Goal: Information Seeking & Learning: Compare options

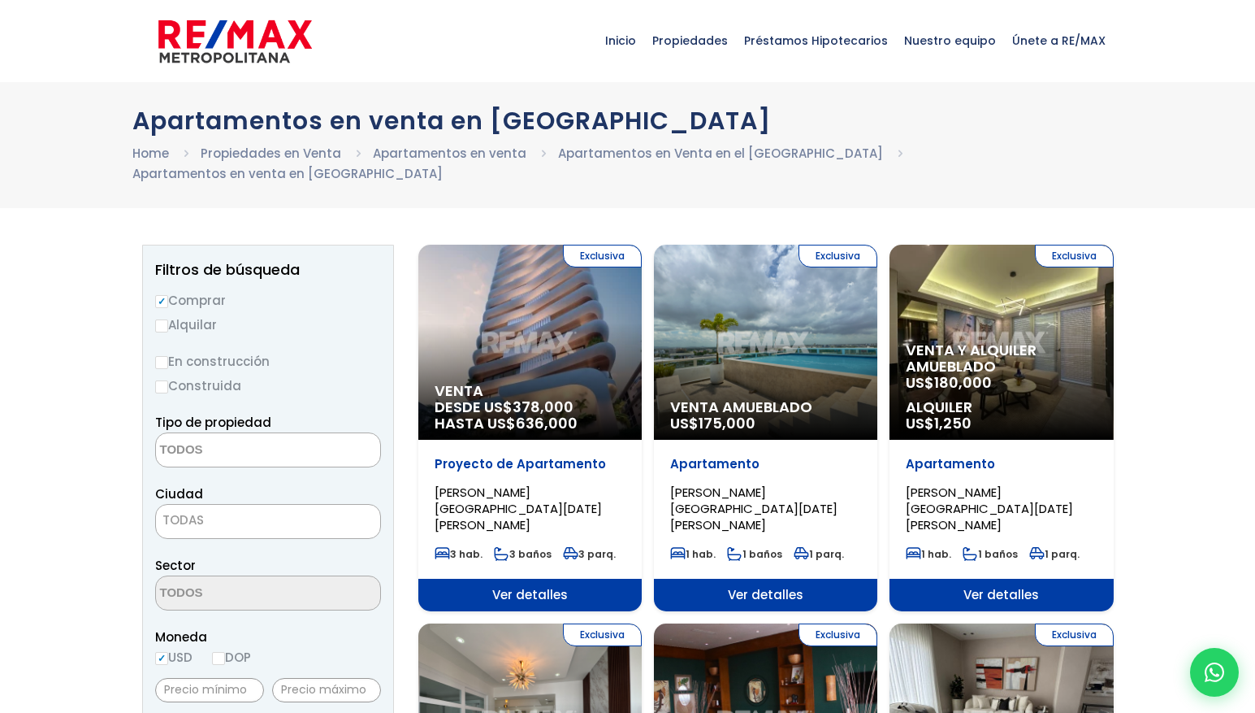
select select
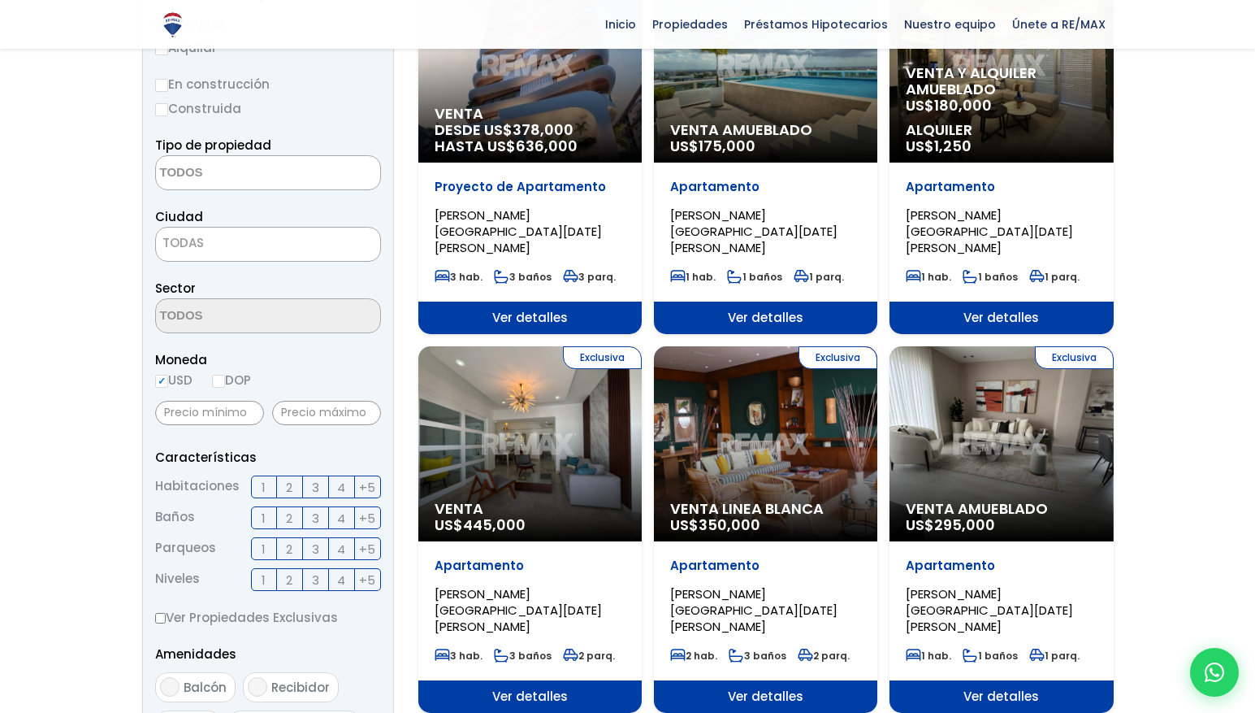
scroll to position [284, 0]
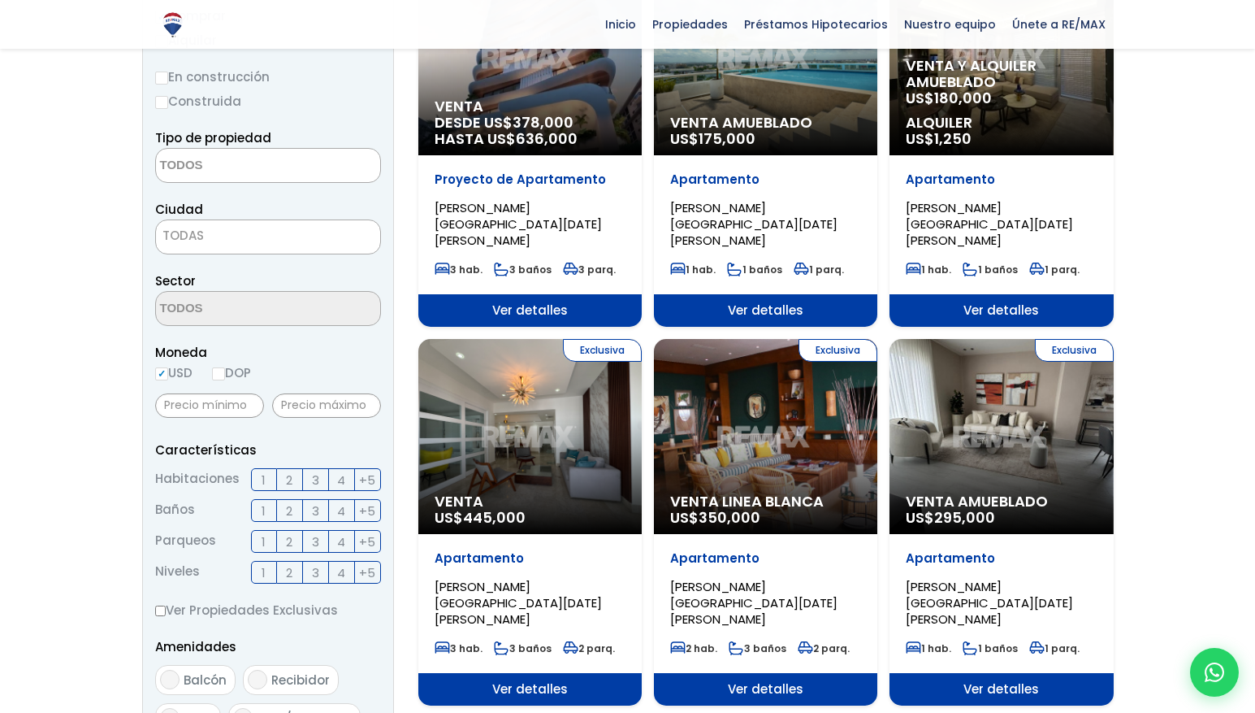
click at [815, 406] on div "Exclusiva Venta Linea Blanca US$ 350,000" at bounding box center [765, 436] width 223 height 195
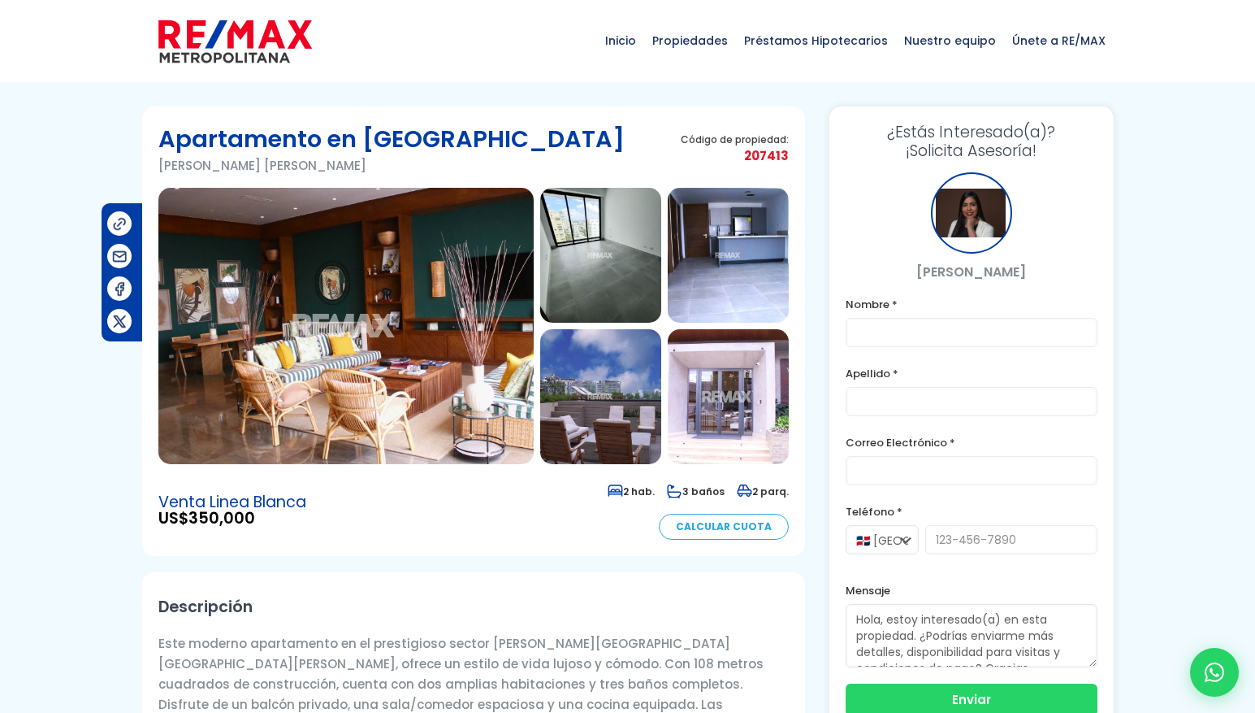
click at [742, 284] on img at bounding box center [728, 255] width 121 height 135
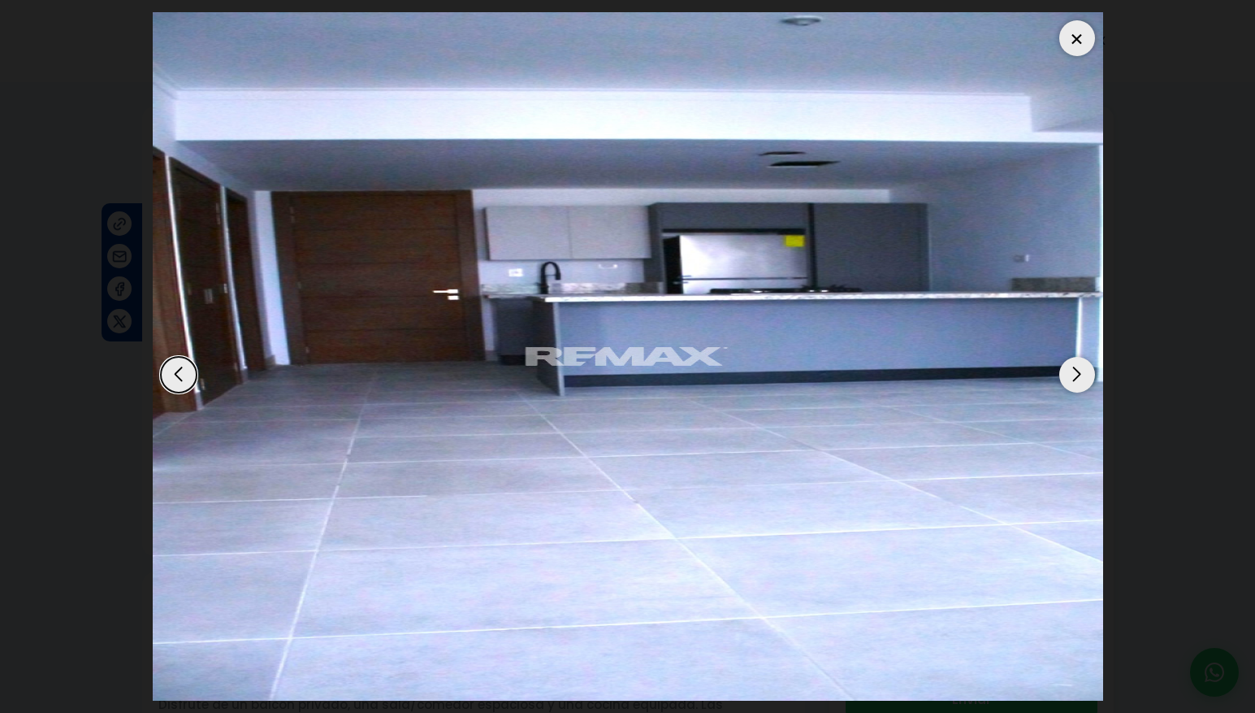
click at [1069, 378] on div "Next slide" at bounding box center [1077, 375] width 36 height 36
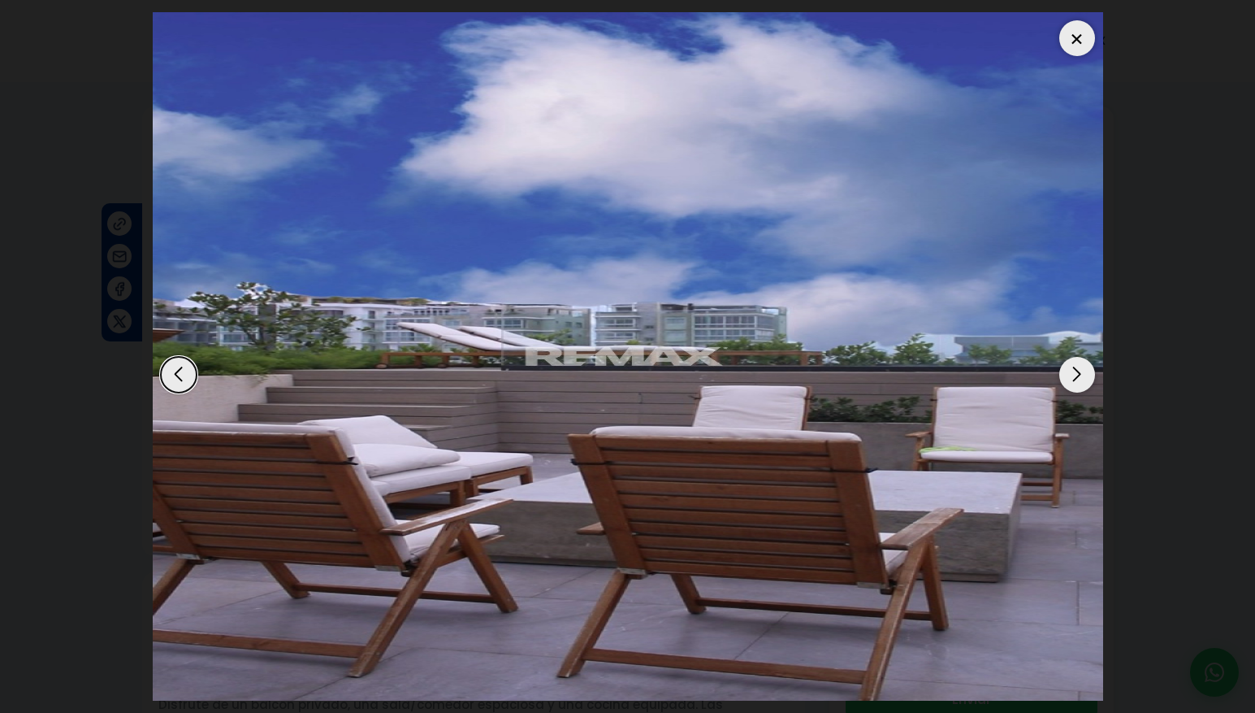
click at [1080, 377] on div "Next slide" at bounding box center [1077, 375] width 36 height 36
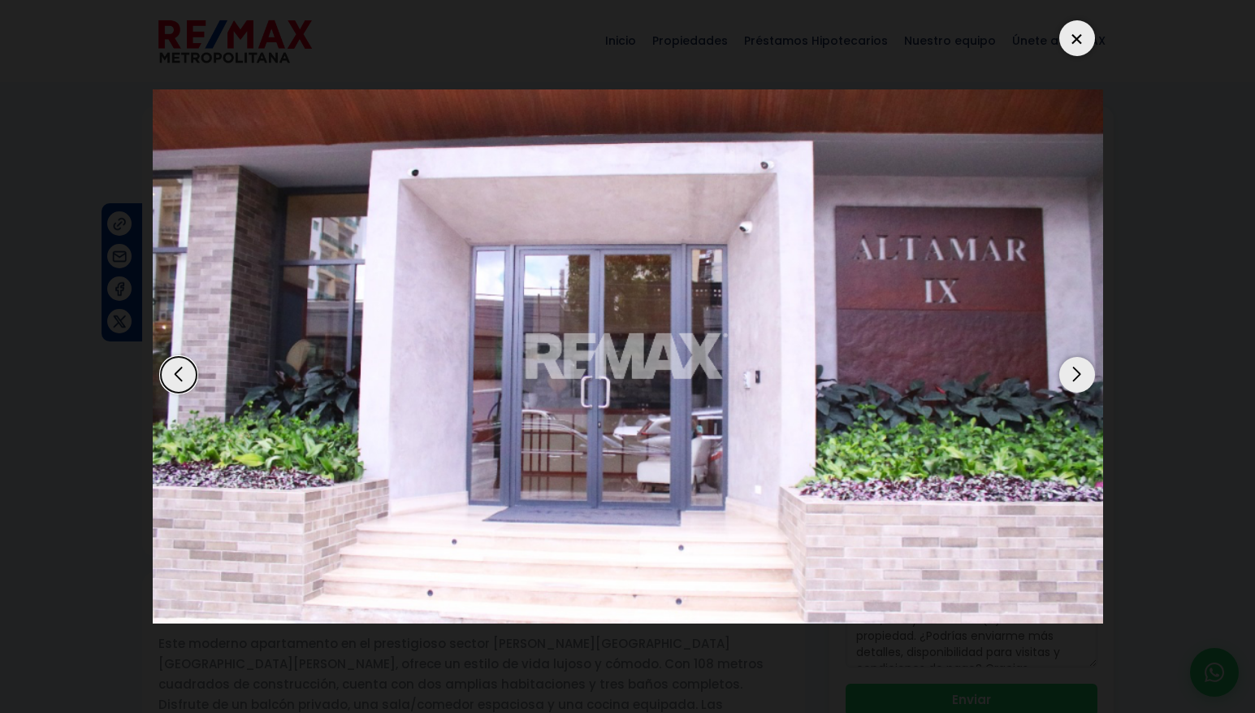
click at [1080, 378] on div "Next slide" at bounding box center [1077, 375] width 36 height 36
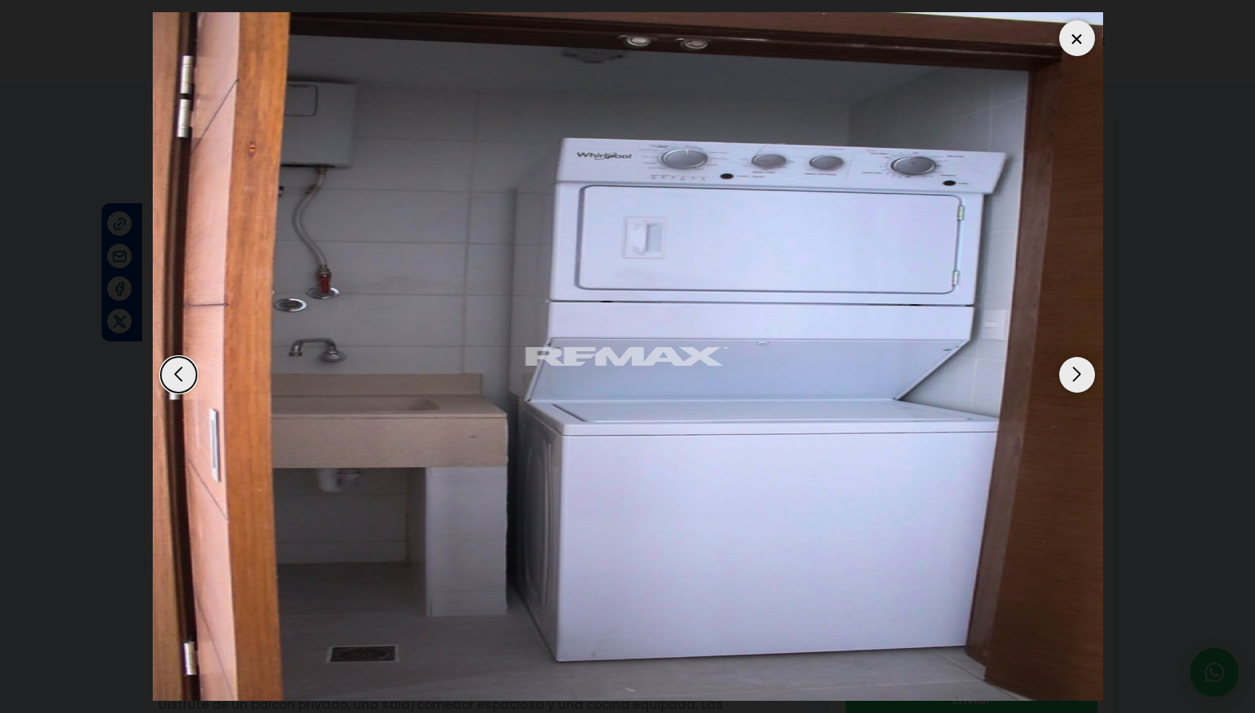
click at [1080, 378] on div "Next slide" at bounding box center [1077, 375] width 36 height 36
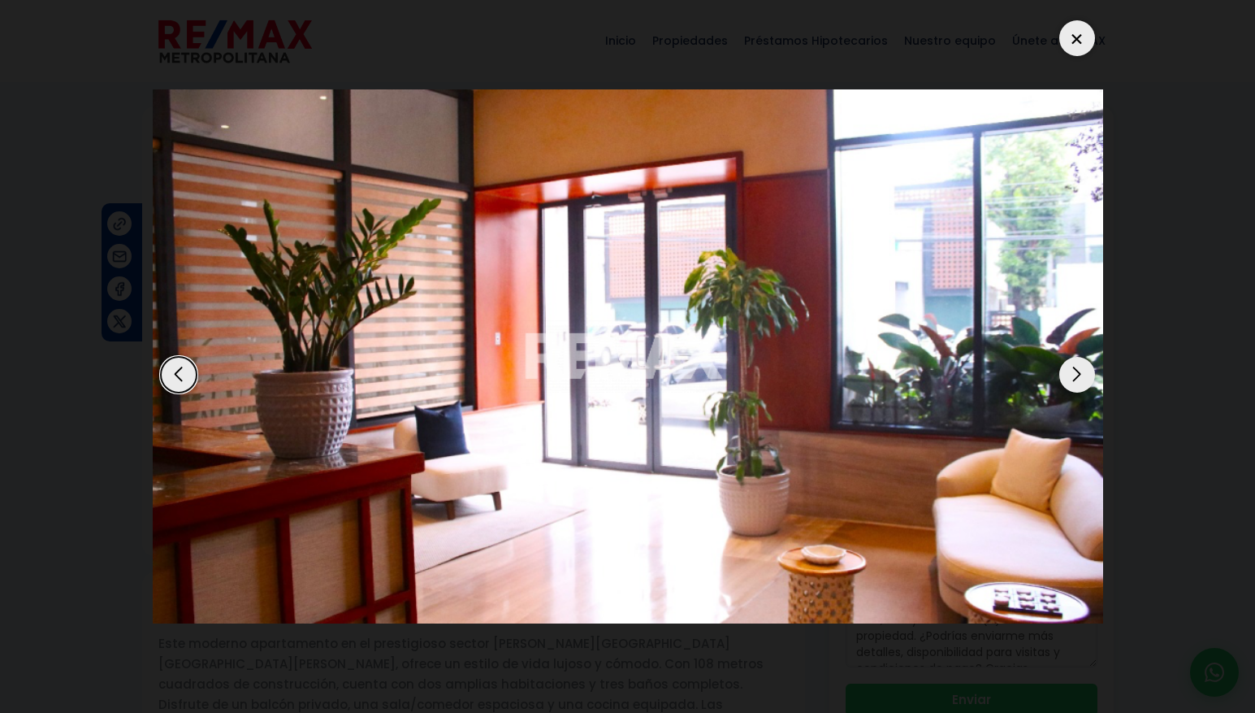
drag, startPoint x: 1067, startPoint y: 37, endPoint x: 1065, endPoint y: 50, distance: 13.1
click at [1067, 37] on div at bounding box center [1077, 38] width 36 height 36
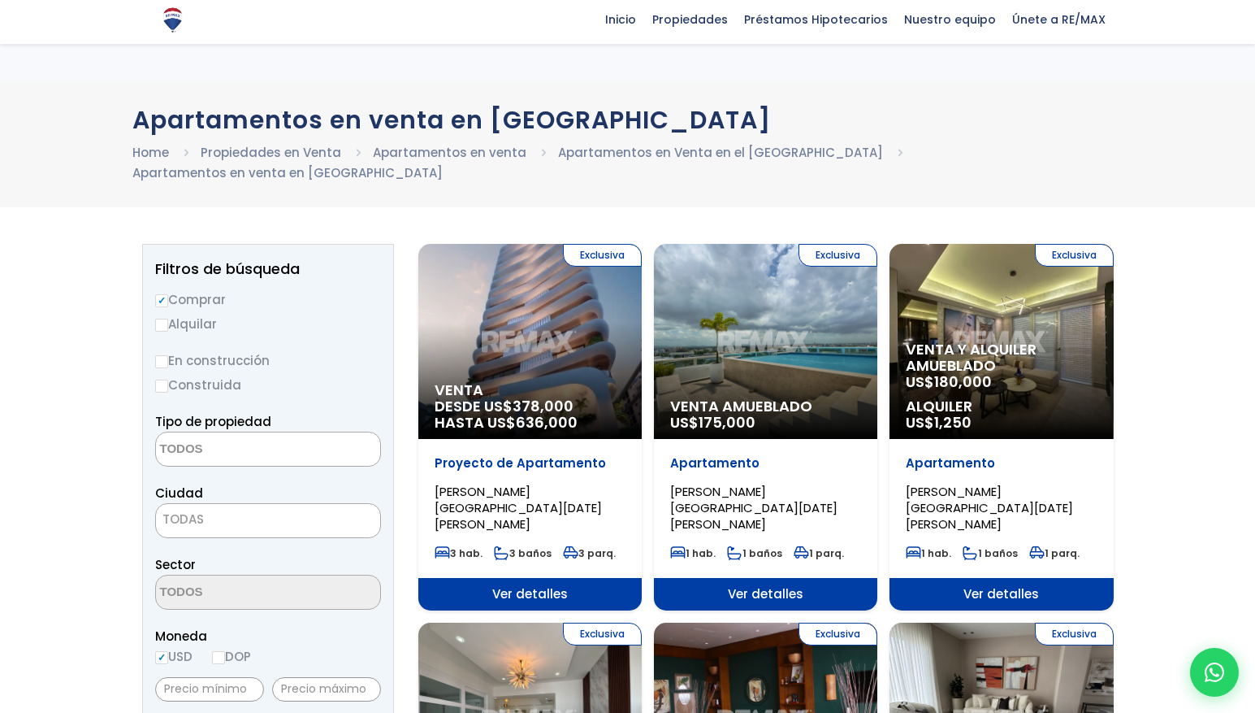
select select
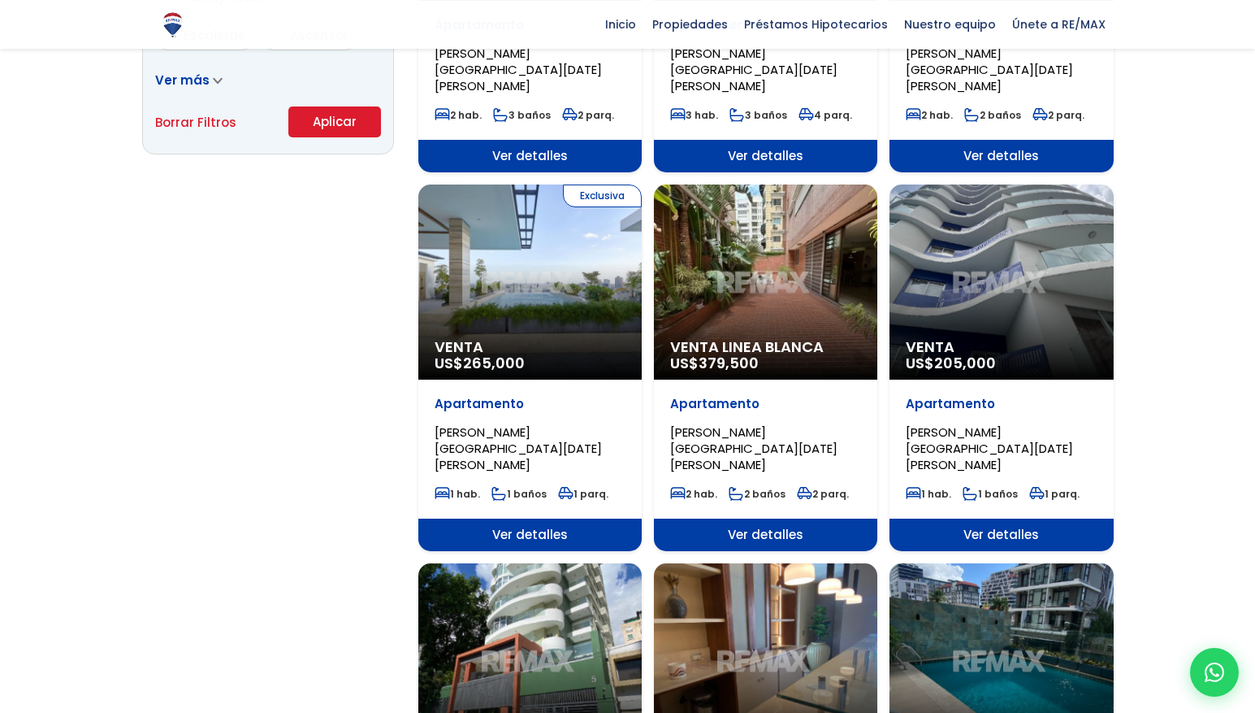
scroll to position [1197, 0]
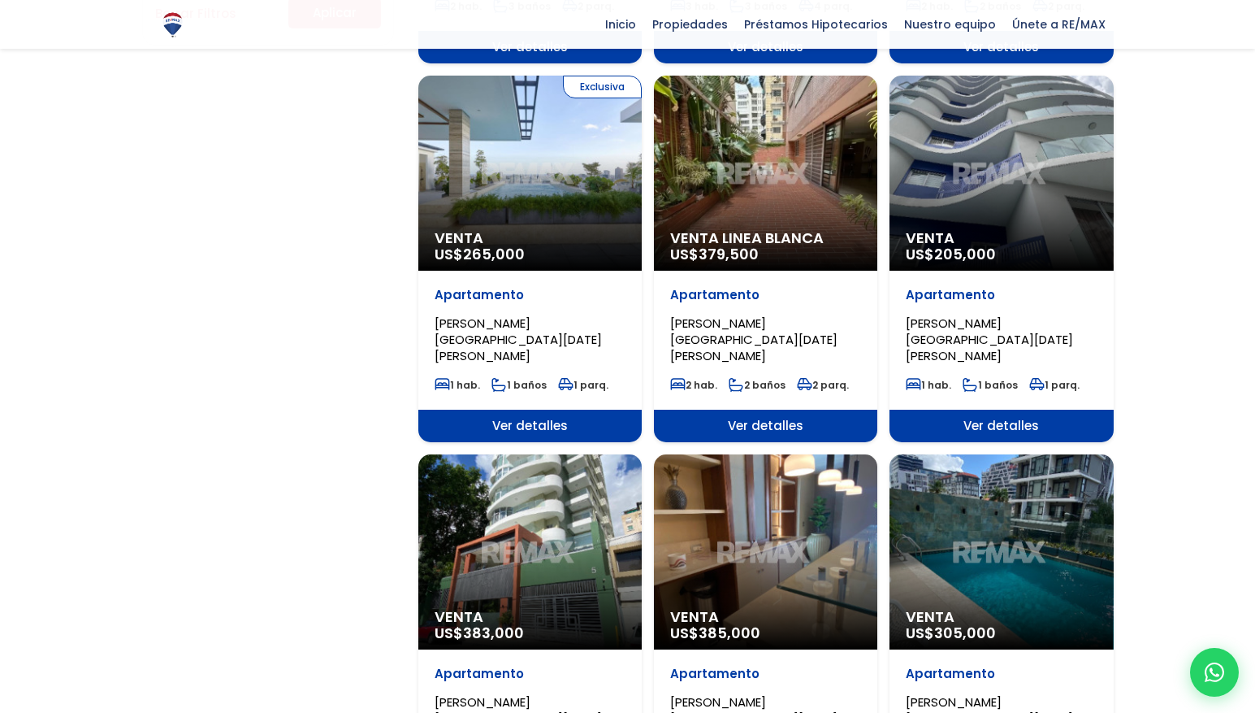
drag, startPoint x: 761, startPoint y: 321, endPoint x: 764, endPoint y: 334, distance: 13.2
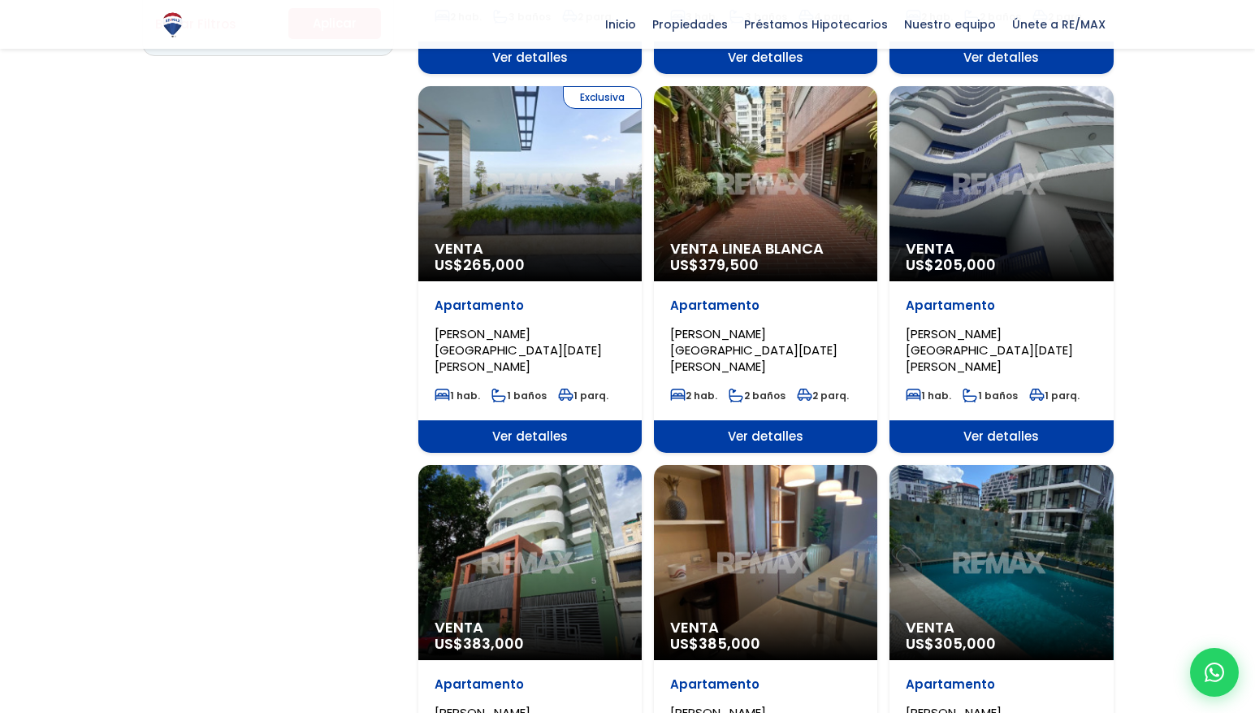
scroll to position [1306, 0]
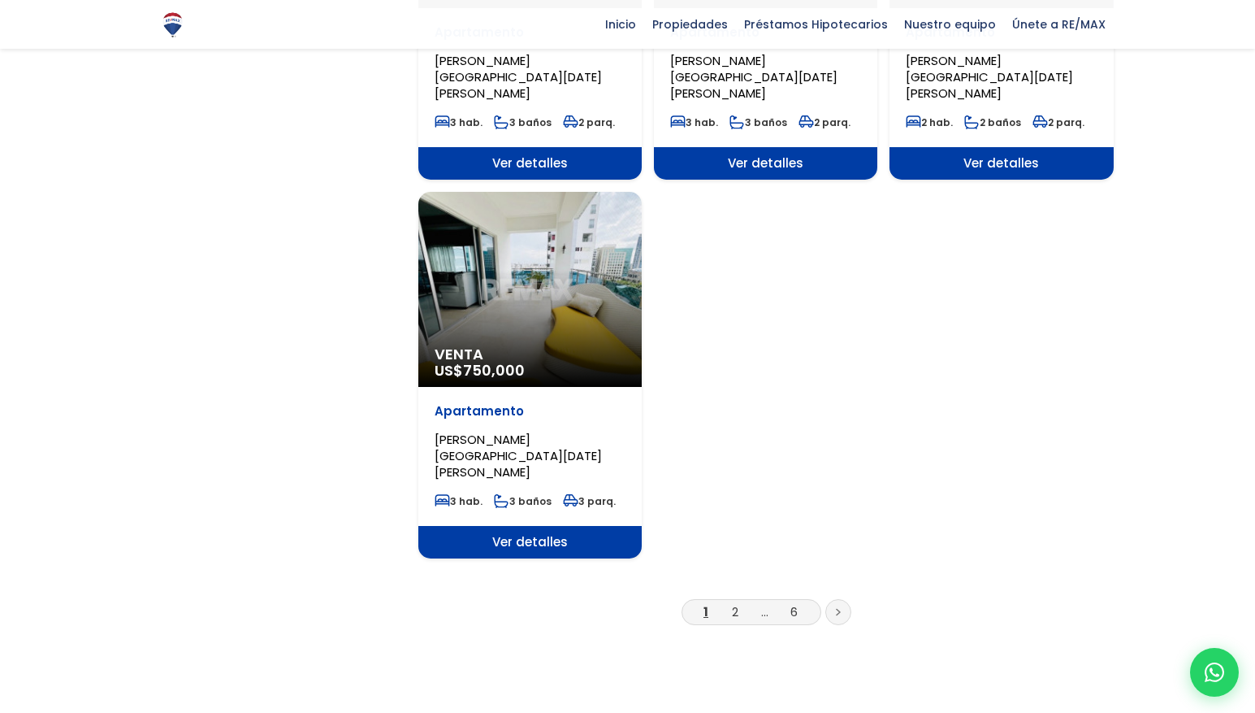
scroll to position [1960, 0]
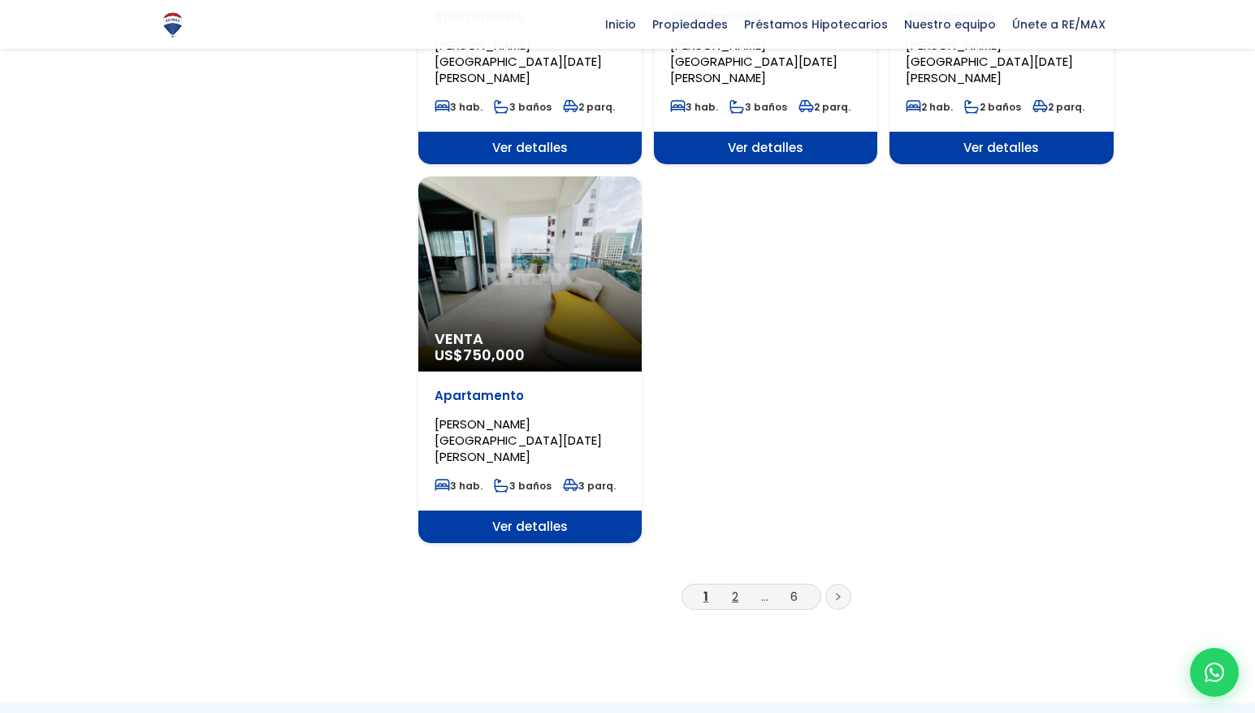
click at [736, 587] on link "2" at bounding box center [735, 595] width 6 height 17
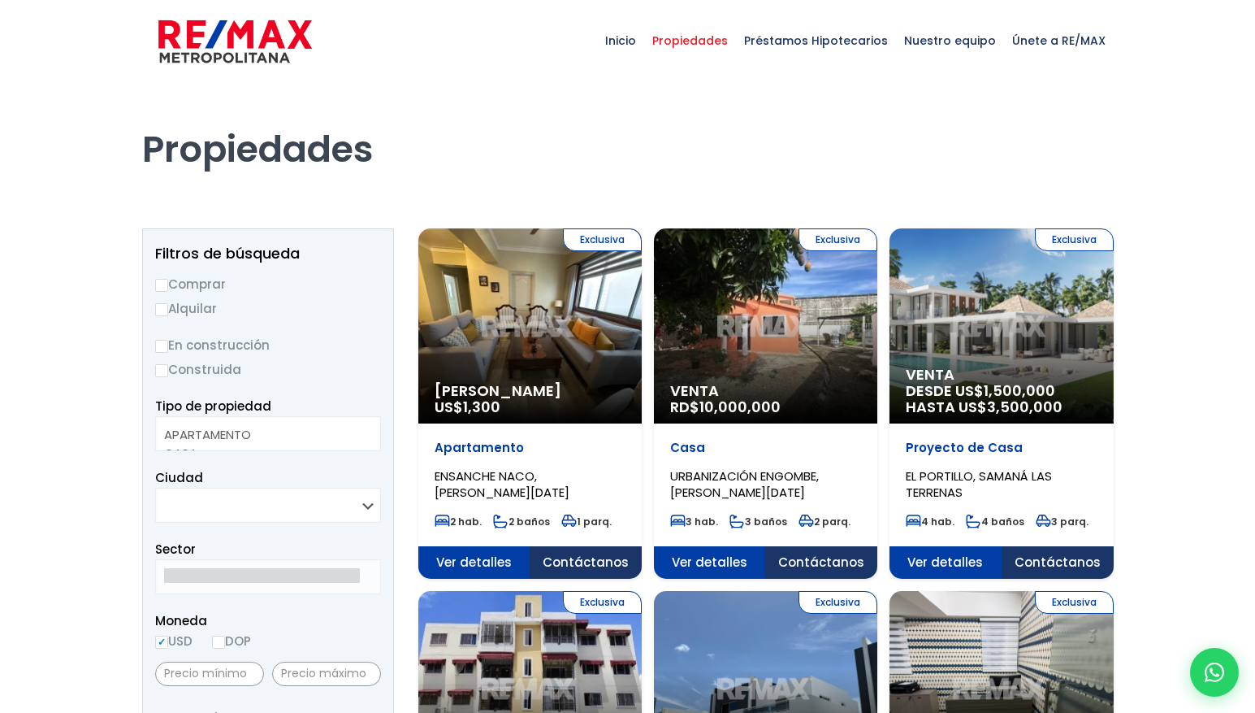
select select
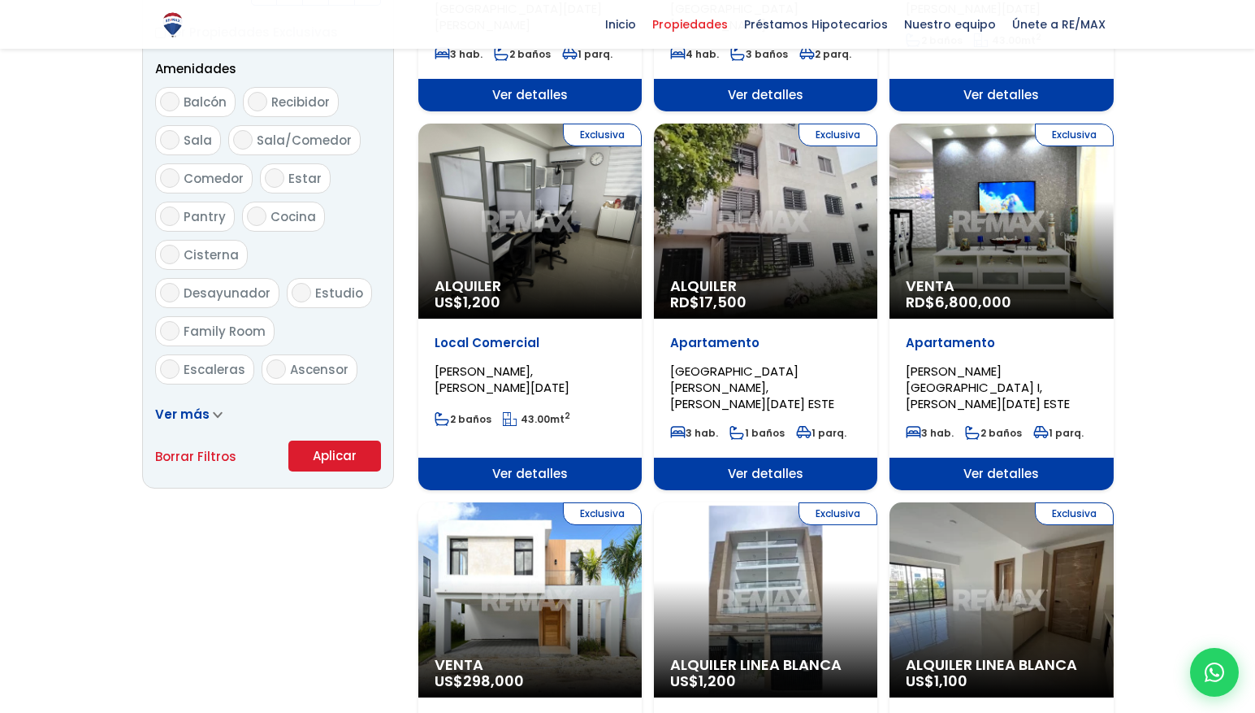
scroll to position [843, 0]
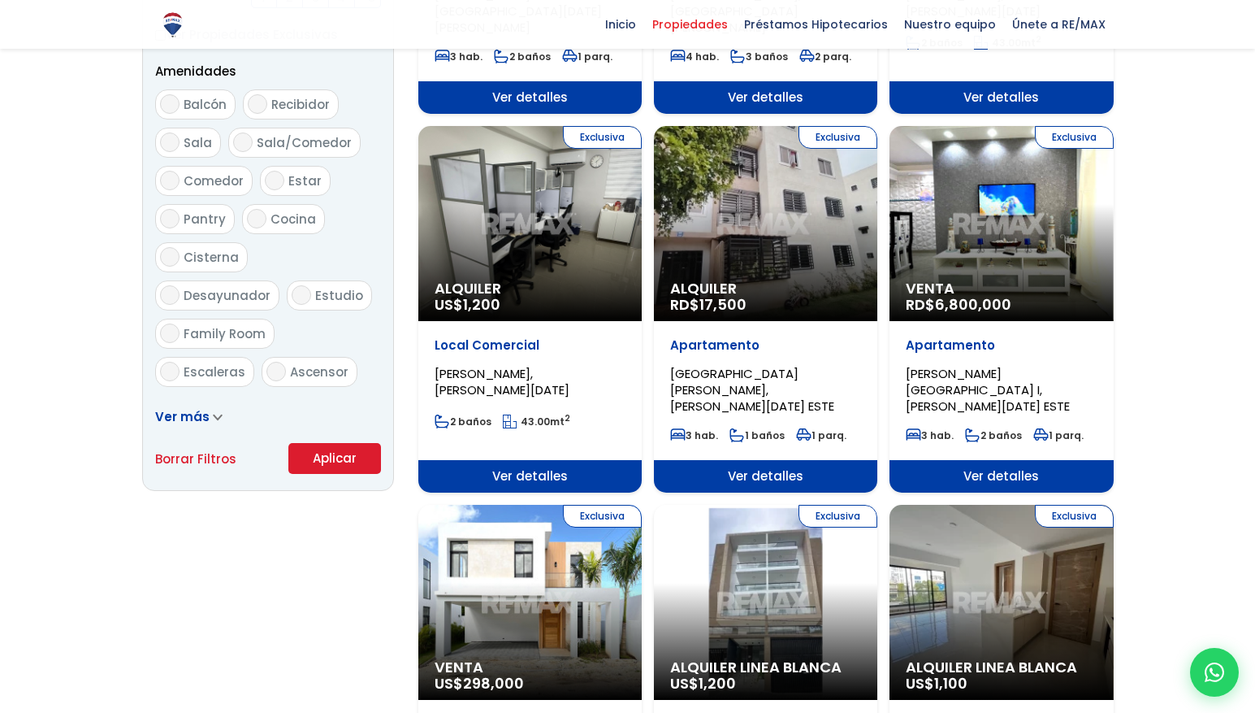
click at [809, 246] on div "Exclusiva Alquiler RD$ 17,500" at bounding box center [765, 223] width 223 height 195
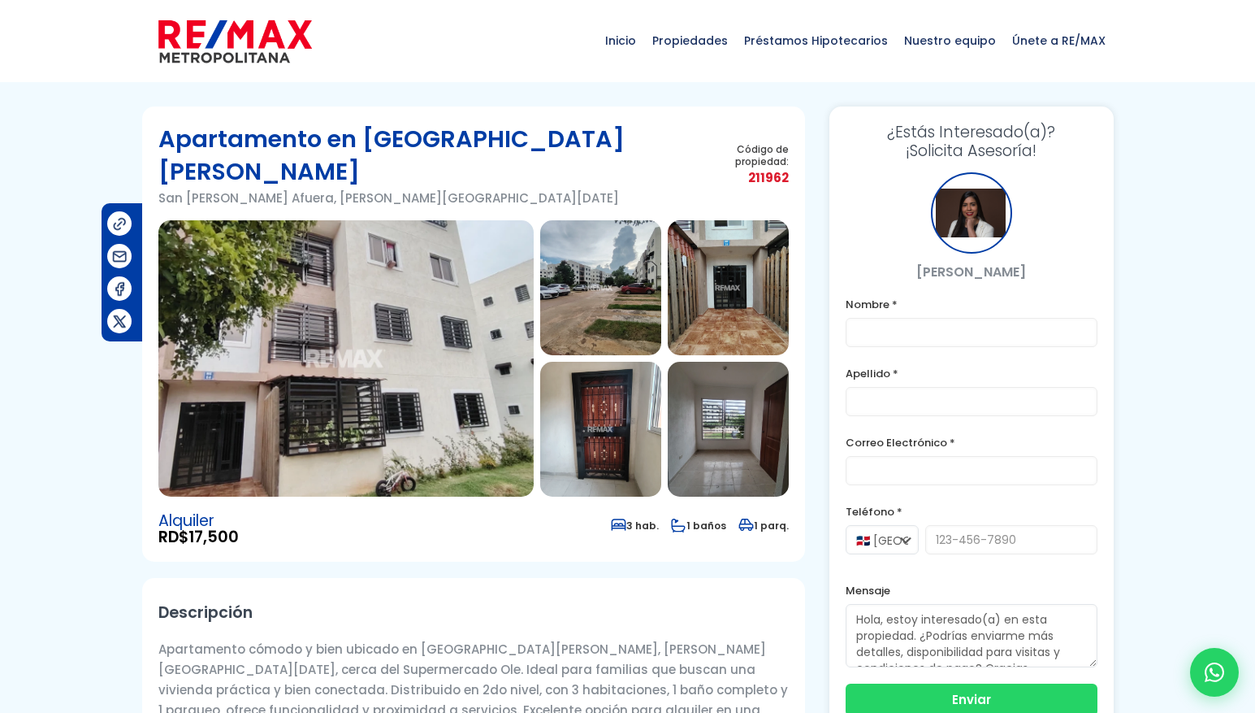
click at [571, 277] on img at bounding box center [600, 287] width 121 height 135
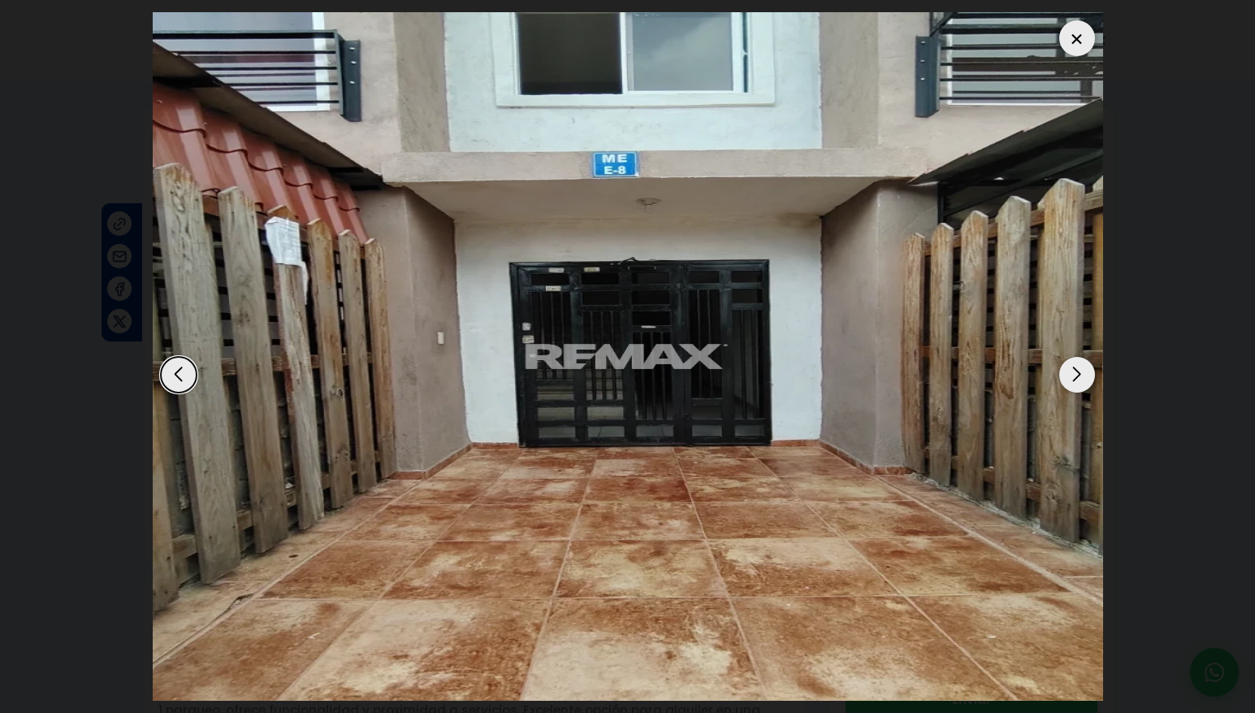
click at [175, 372] on div "Previous slide" at bounding box center [179, 375] width 36 height 36
click at [1084, 382] on div "Next slide" at bounding box center [1077, 375] width 36 height 36
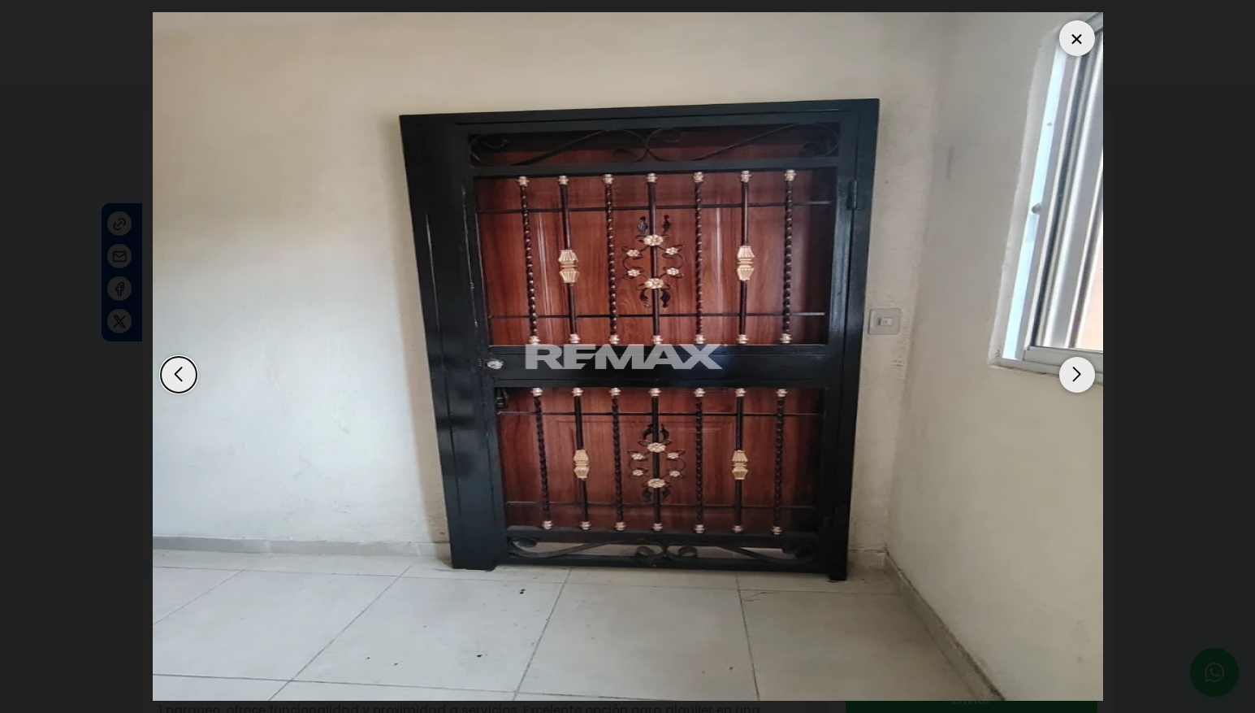
click at [1084, 382] on div "Next slide" at bounding box center [1077, 375] width 36 height 36
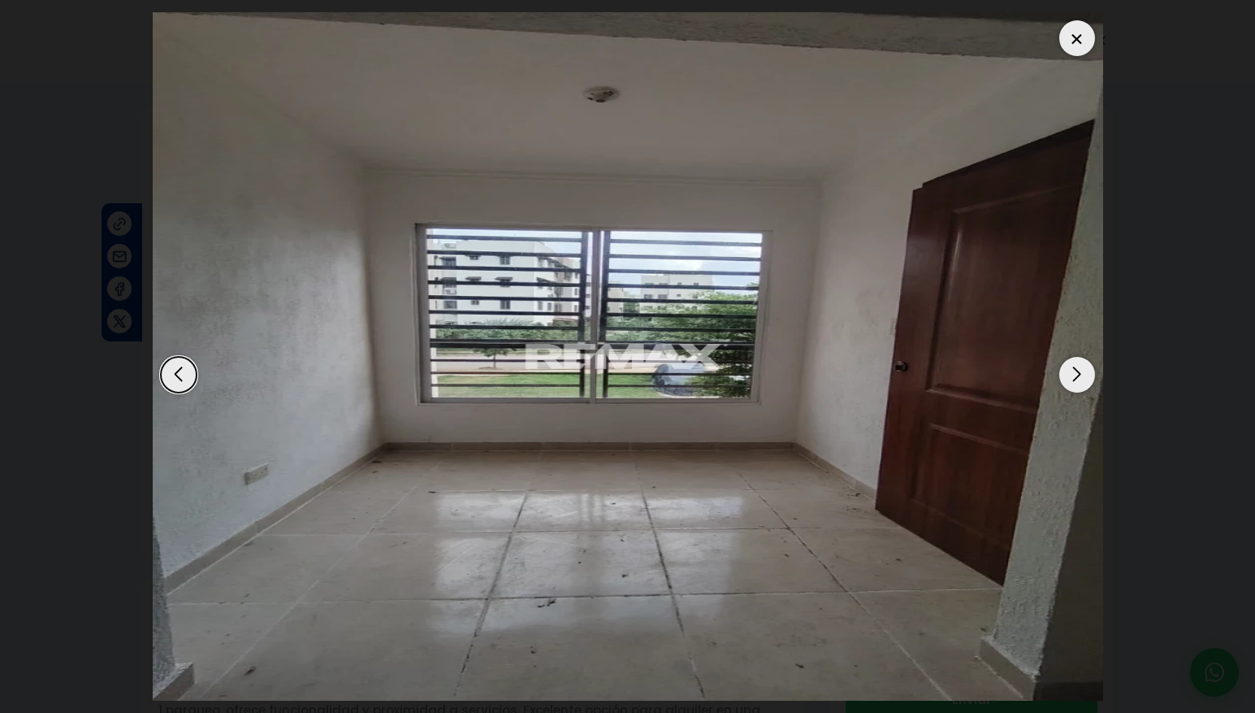
click at [1084, 382] on div "Next slide" at bounding box center [1077, 375] width 36 height 36
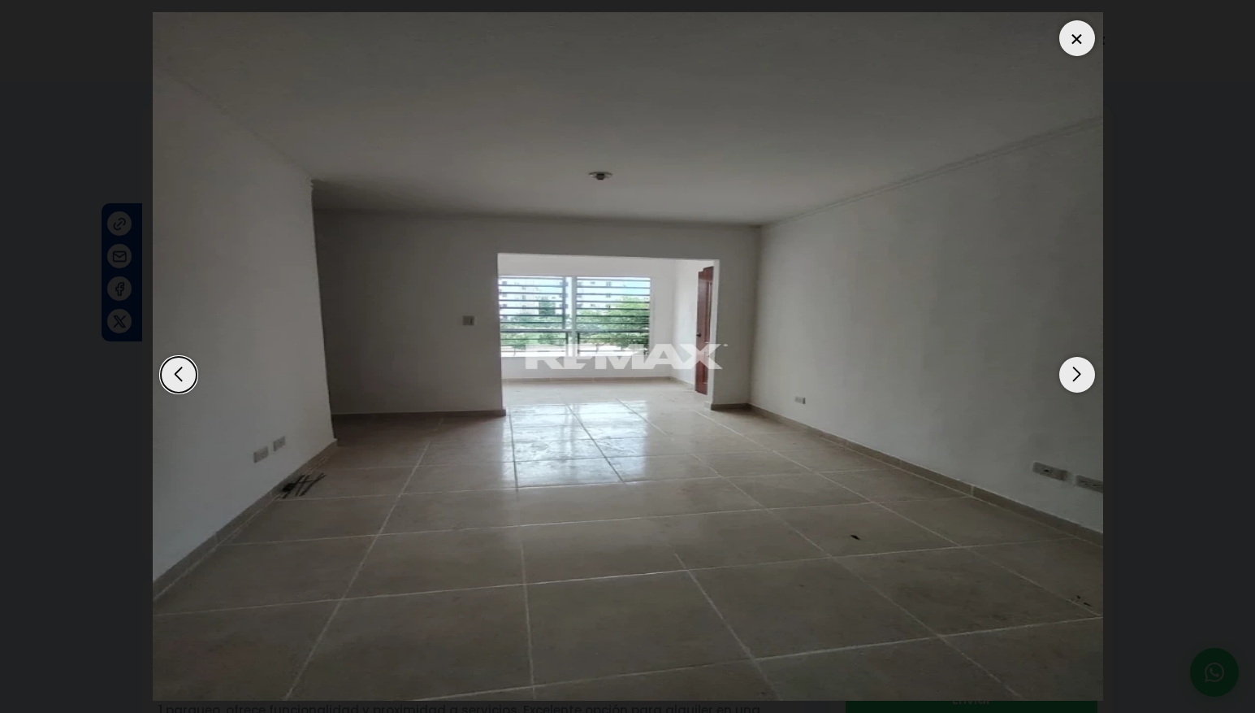
click at [1084, 382] on div "Next slide" at bounding box center [1077, 375] width 36 height 36
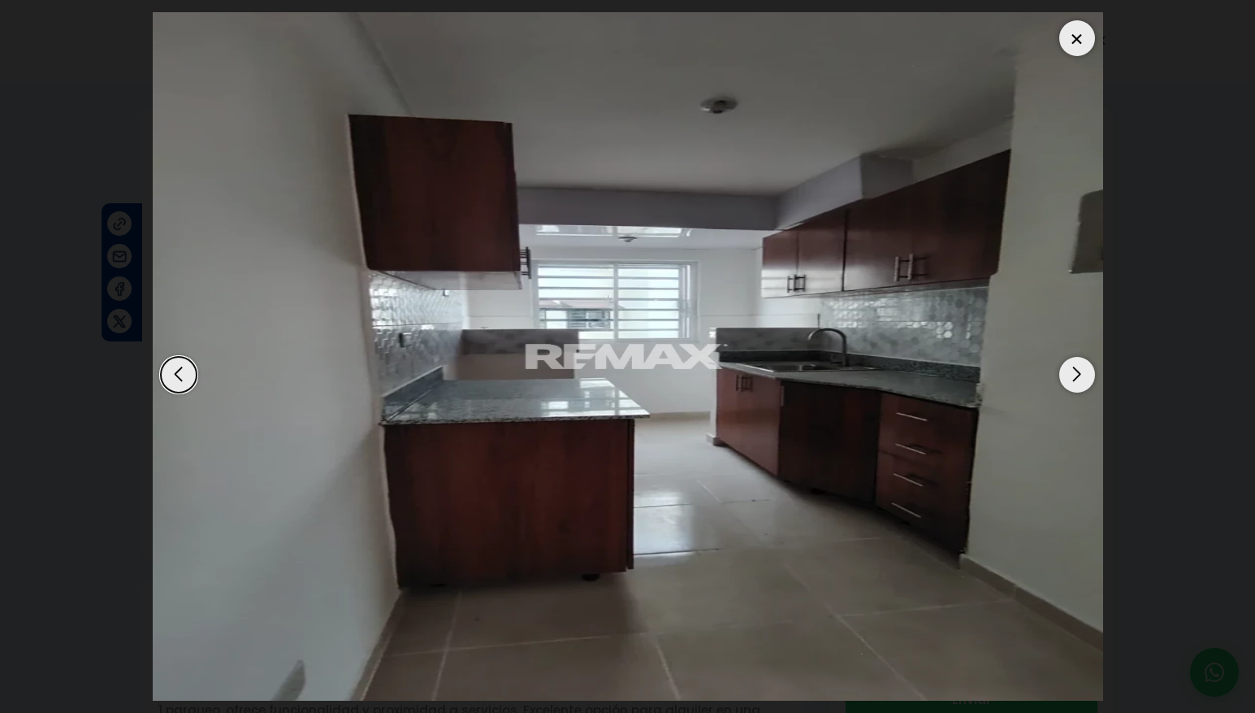
click at [1084, 382] on div "Next slide" at bounding box center [1077, 375] width 36 height 36
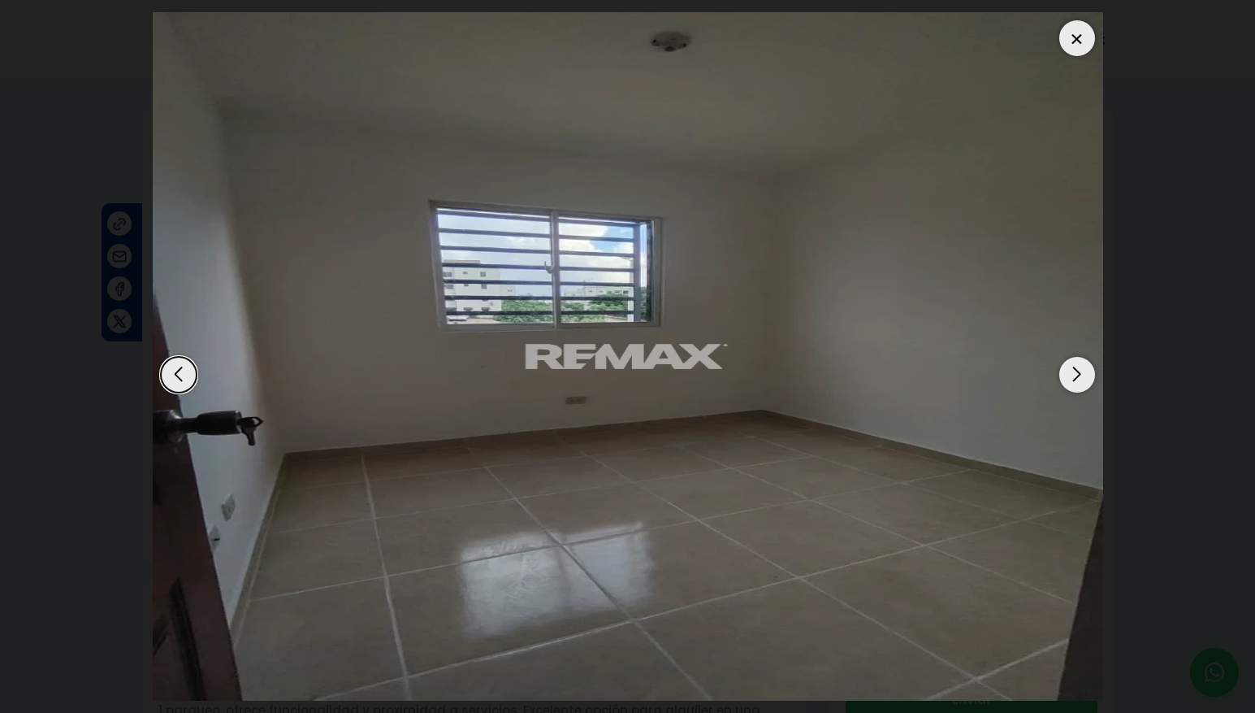
click at [1084, 382] on div "Next slide" at bounding box center [1077, 375] width 36 height 36
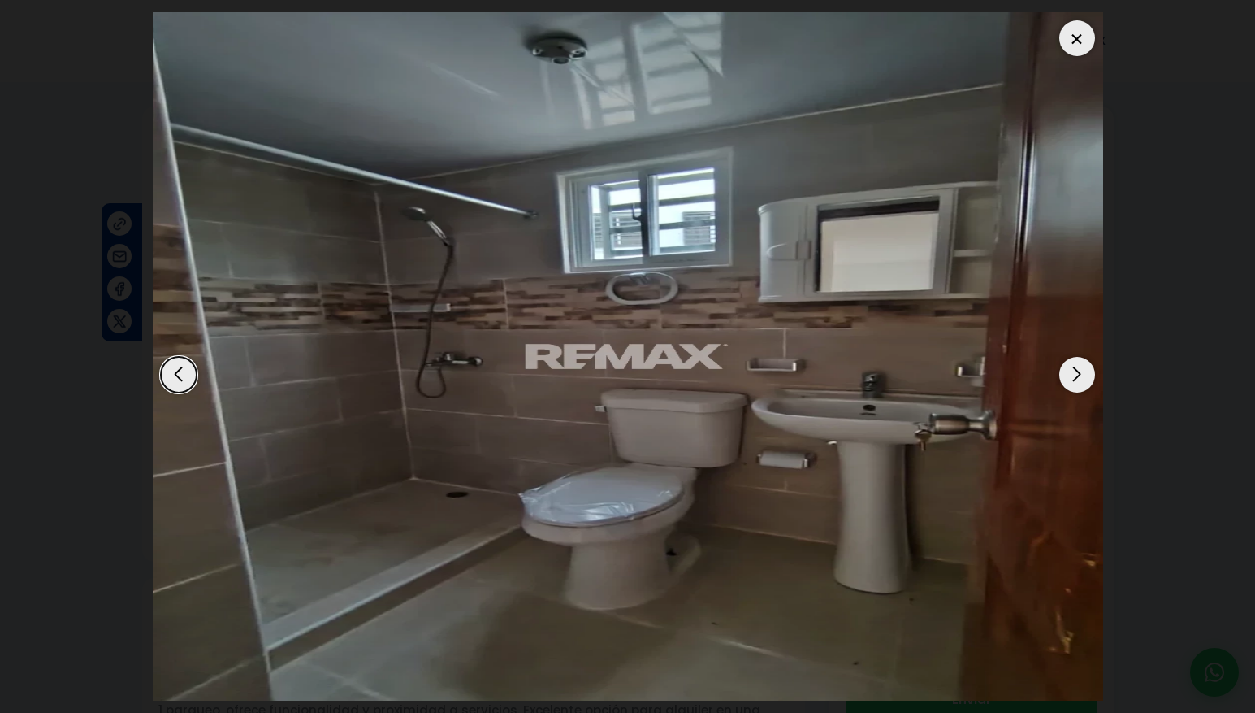
click at [1084, 382] on div "Next slide" at bounding box center [1077, 375] width 36 height 36
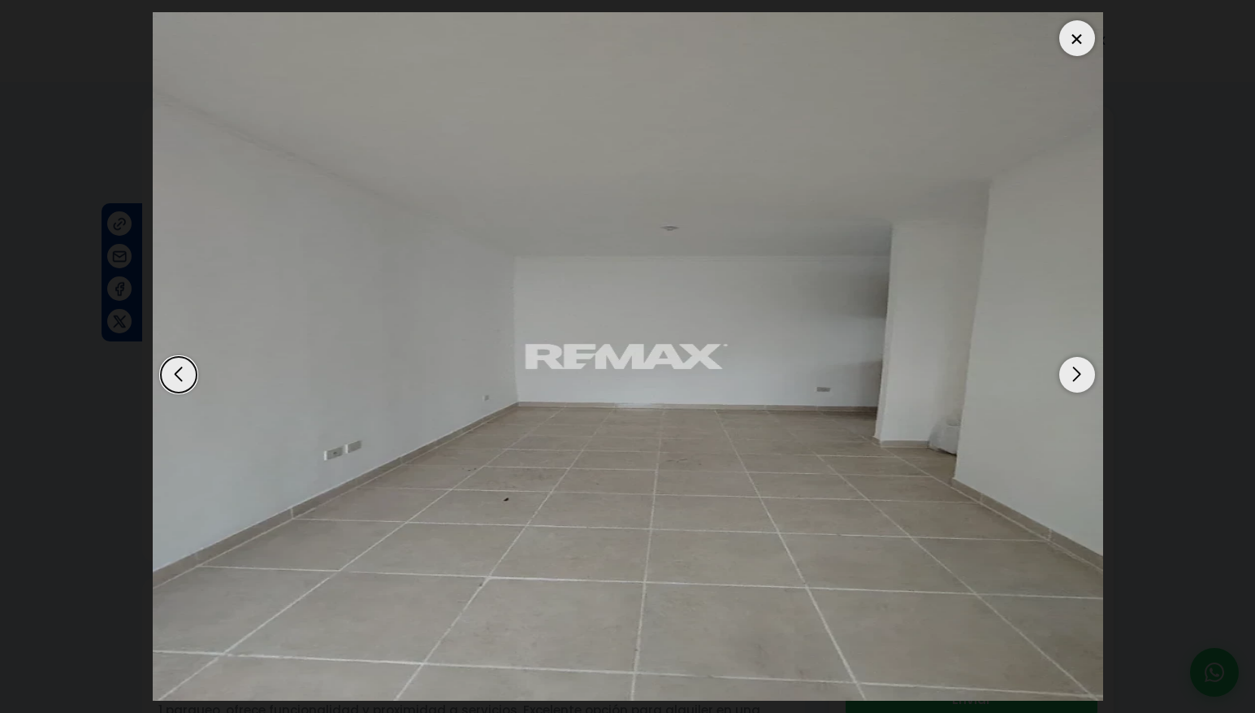
click at [1068, 32] on div at bounding box center [1077, 38] width 36 height 36
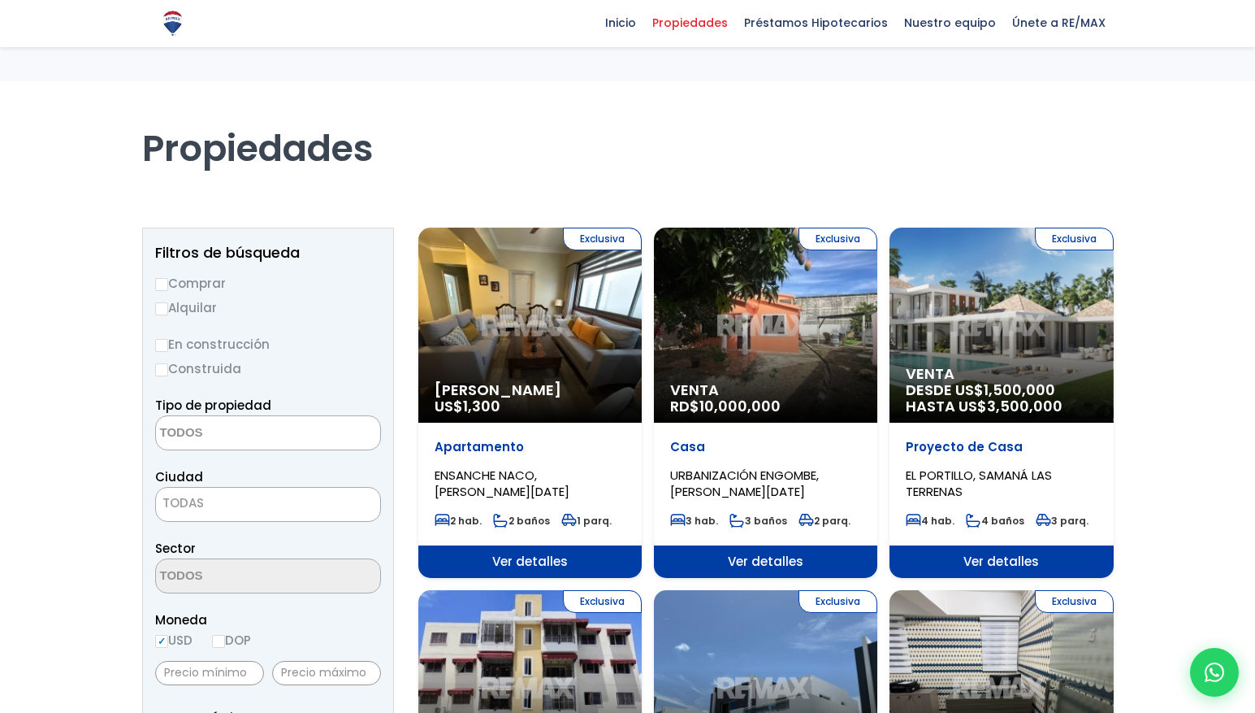
select select
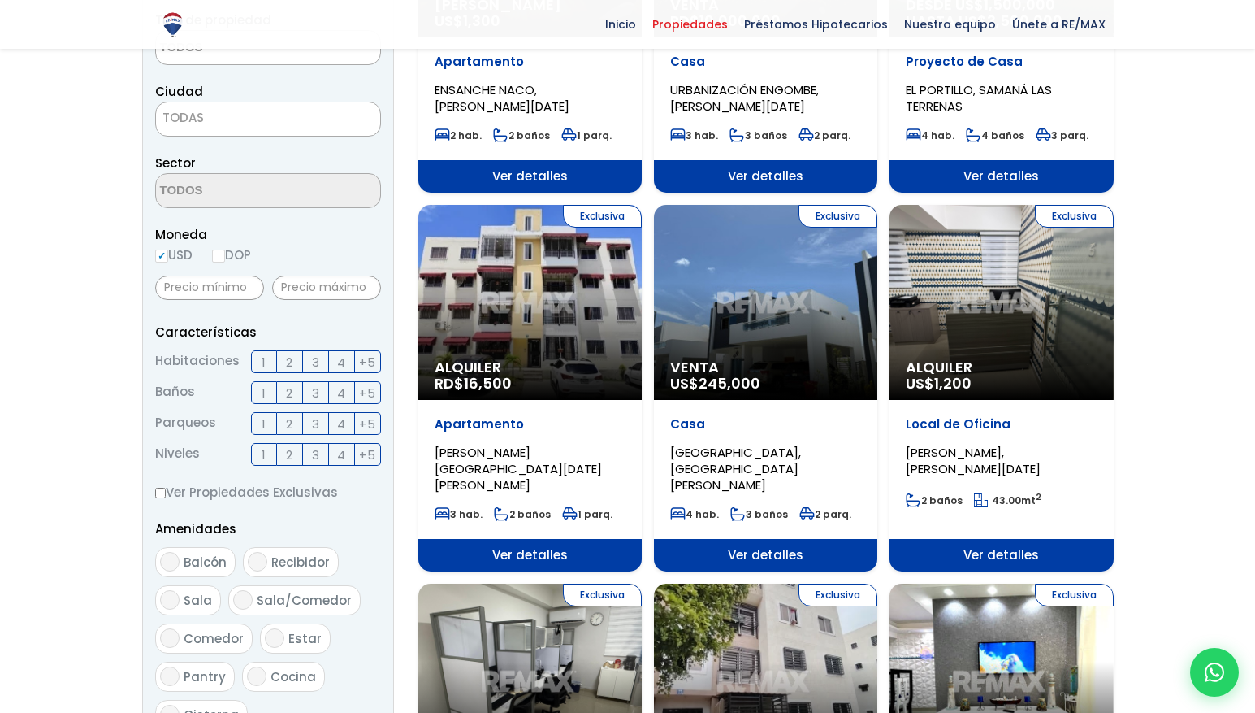
scroll to position [375, 0]
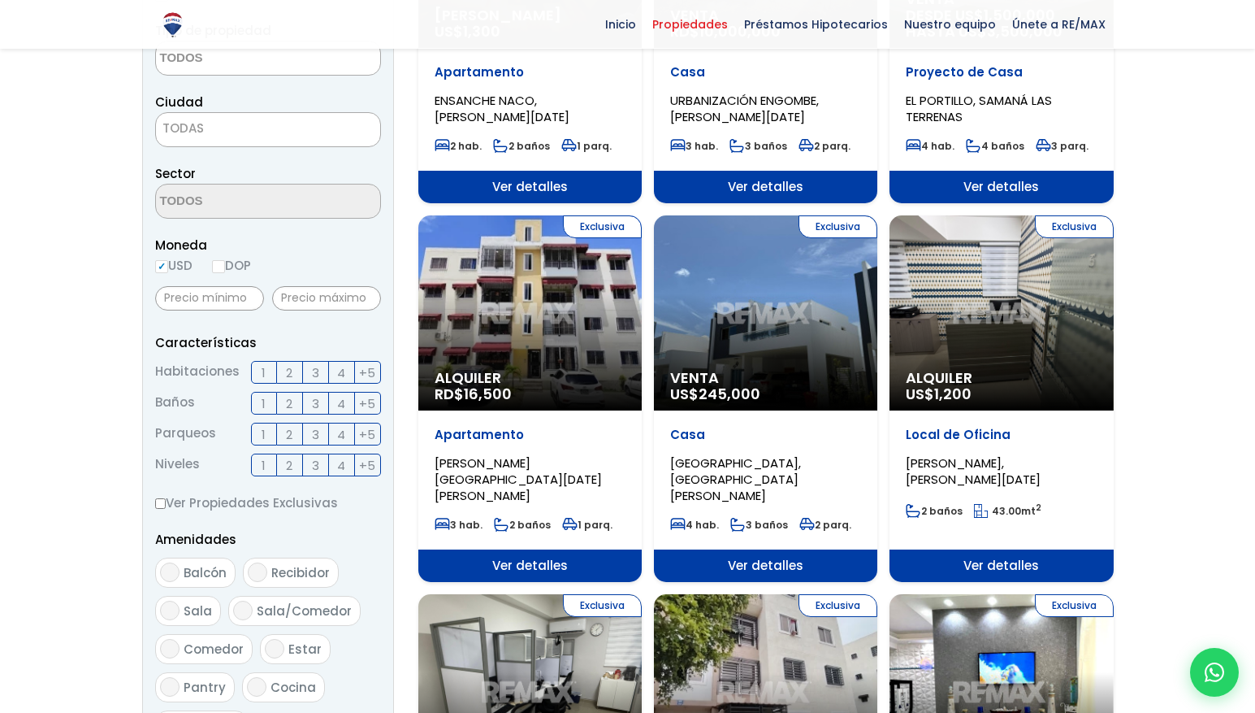
click at [219, 267] on input "DOP" at bounding box center [218, 266] width 13 height 13
radio input "true"
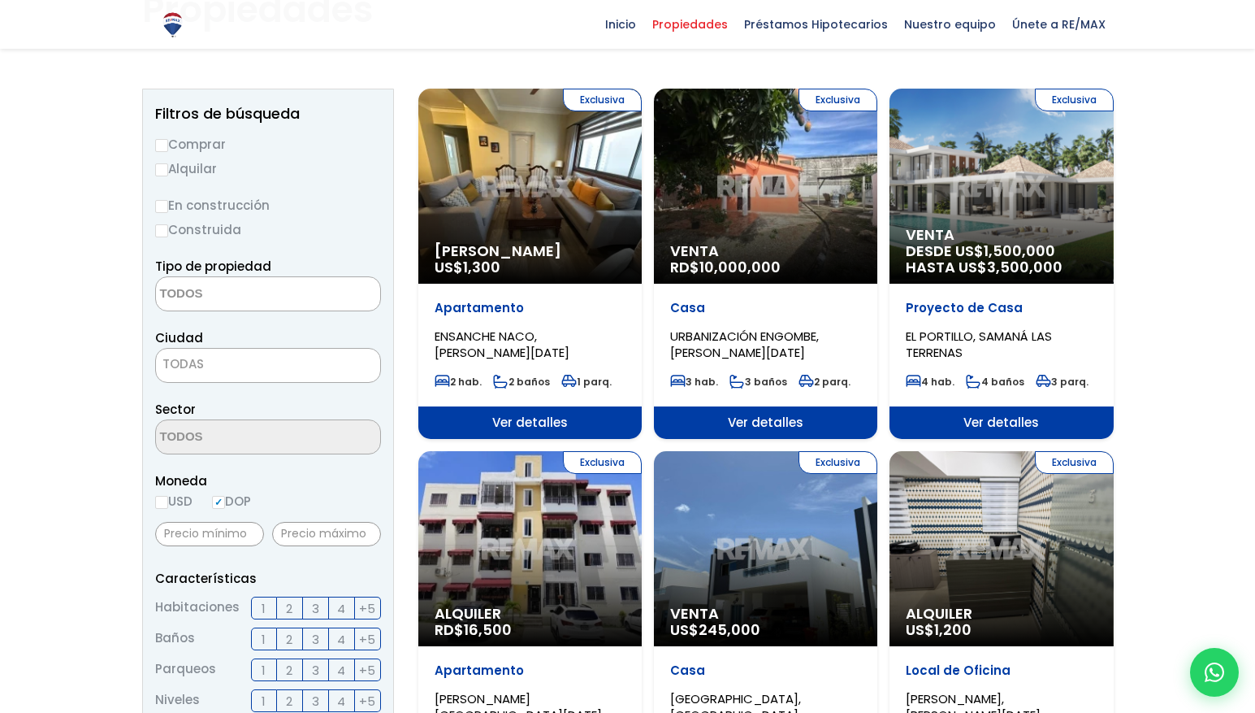
scroll to position [123, 0]
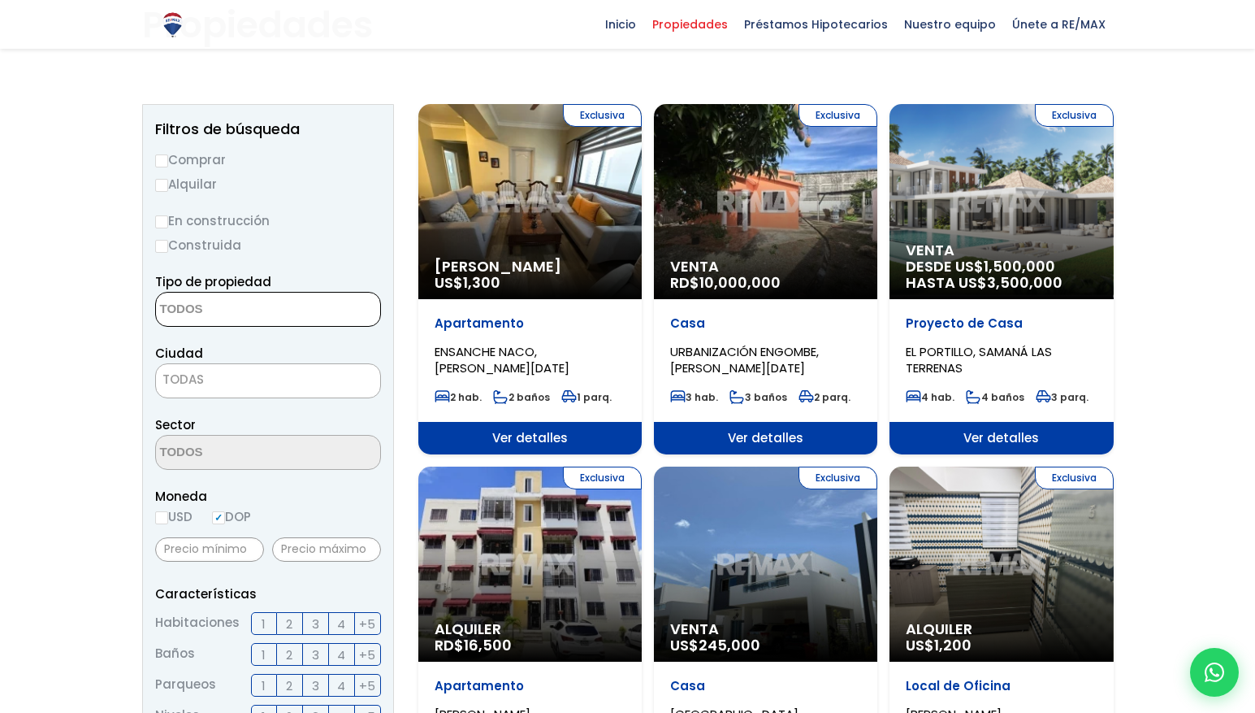
click at [271, 303] on textarea "Search" at bounding box center [235, 309] width 158 height 35
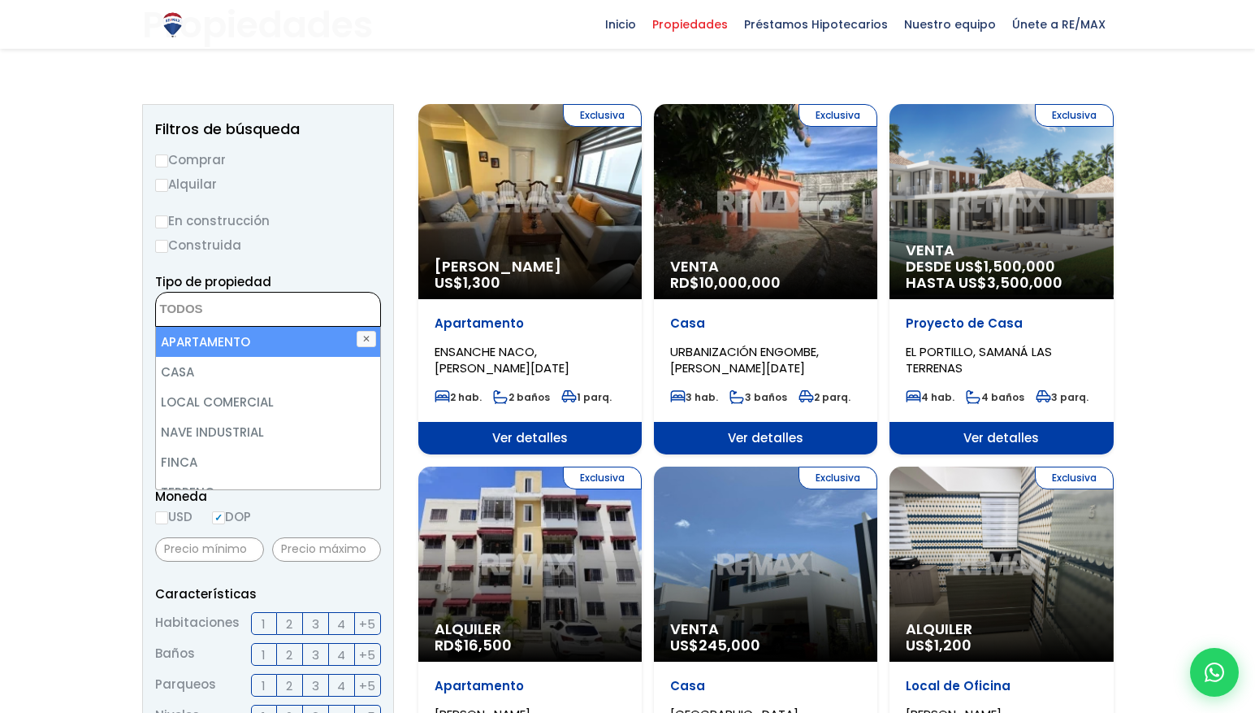
click at [269, 340] on li "APARTAMENTO" at bounding box center [268, 342] width 224 height 30
select select "apartment"
click at [353, 272] on div "Tipo de propiedad APARTAMENTO CASA LOCAL COMERCIAL NAVE INDUSTRIAL FINCA TERREN…" at bounding box center [268, 298] width 226 height 55
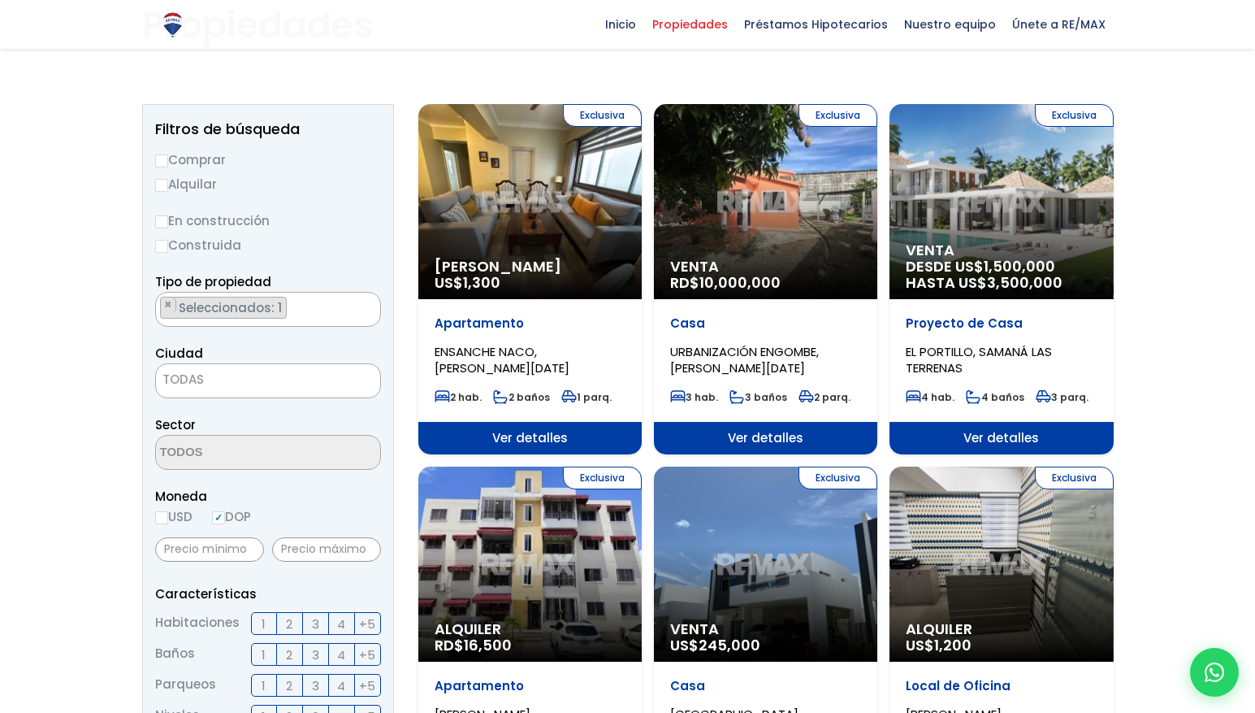
click at [317, 370] on span "TODAS" at bounding box center [268, 379] width 224 height 23
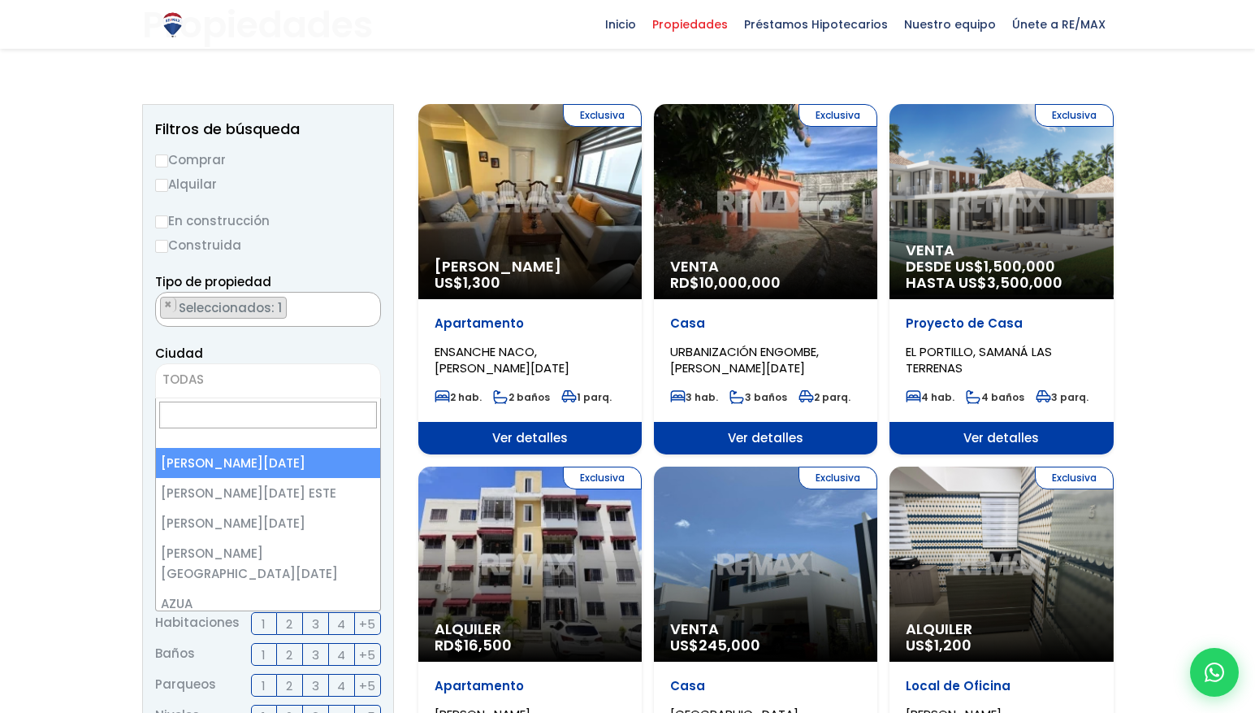
click at [325, 336] on form "Comprar Alquilar En construcción Construida Tipo de propiedad APARTAMENTO CASA …" at bounding box center [268, 670] width 226 height 1043
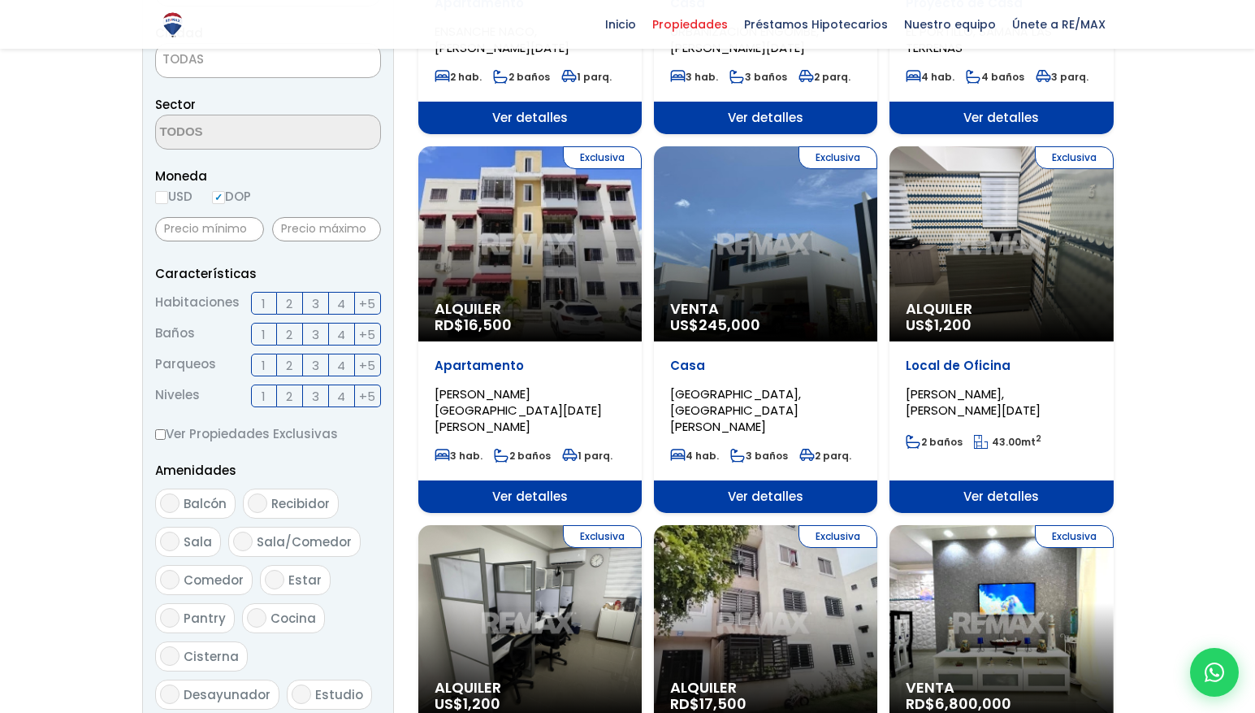
scroll to position [448, 0]
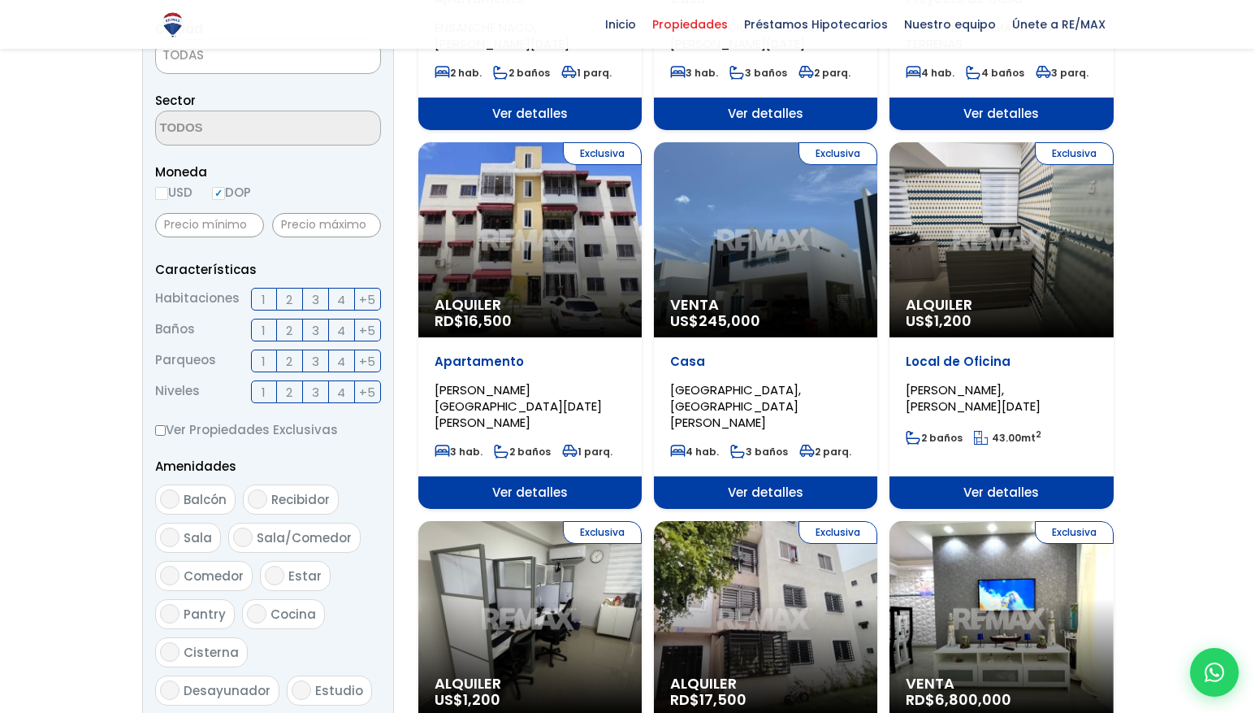
click at [287, 297] on span "2" at bounding box center [289, 299] width 6 height 20
click at [0, 0] on input "2" at bounding box center [0, 0] width 0 height 0
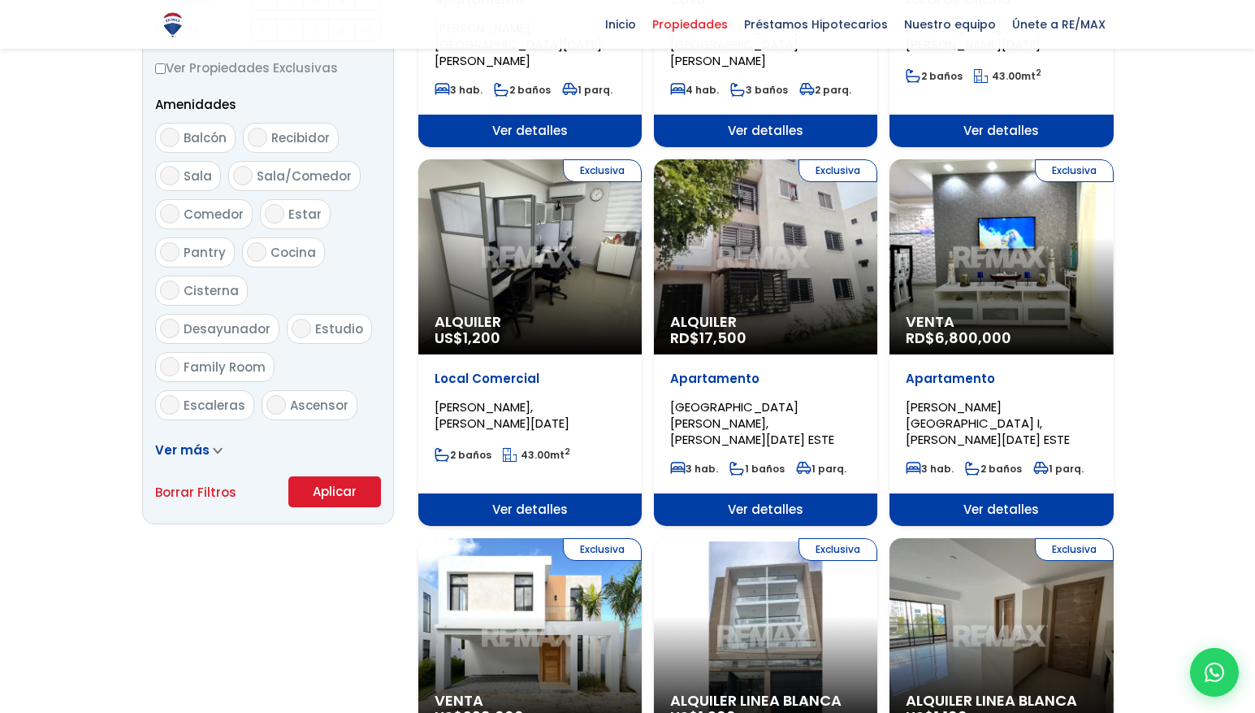
scroll to position [817, 0]
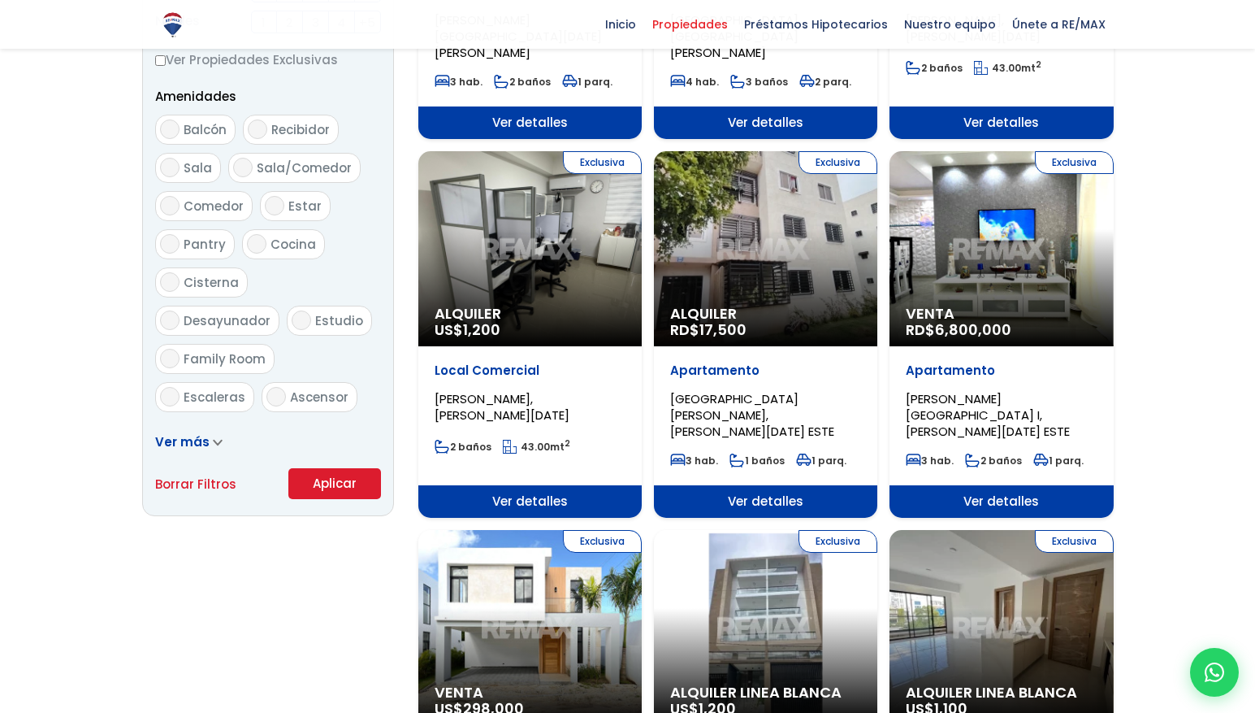
click at [219, 442] on div "Ver más" at bounding box center [268, 441] width 226 height 20
click at [217, 441] on icon at bounding box center [217, 442] width 7 height 4
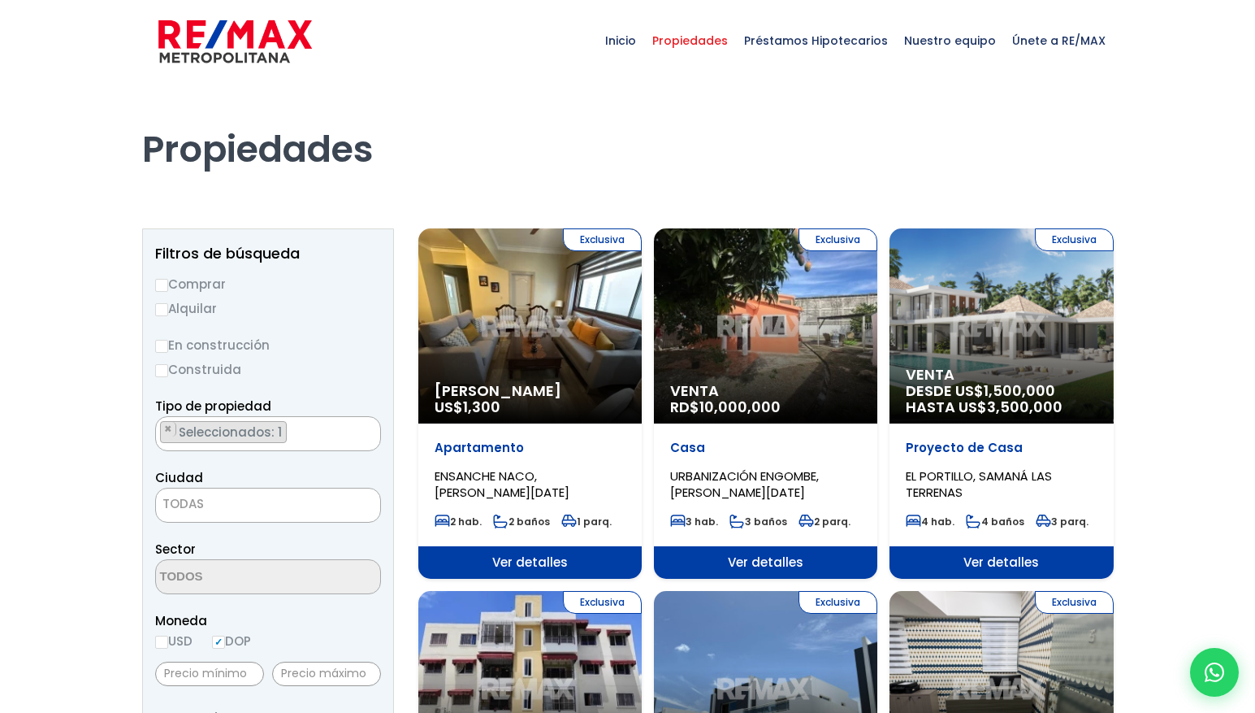
scroll to position [2, 0]
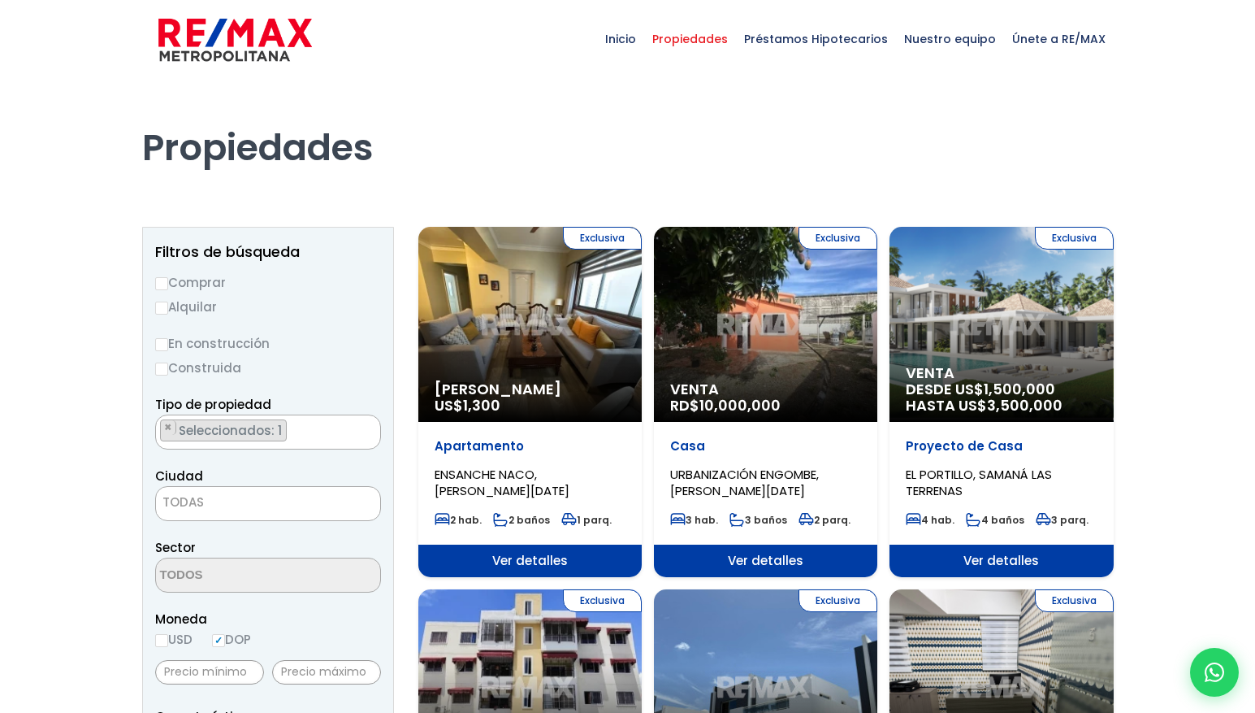
click at [163, 281] on input "Comprar" at bounding box center [161, 283] width 13 height 13
radio input "true"
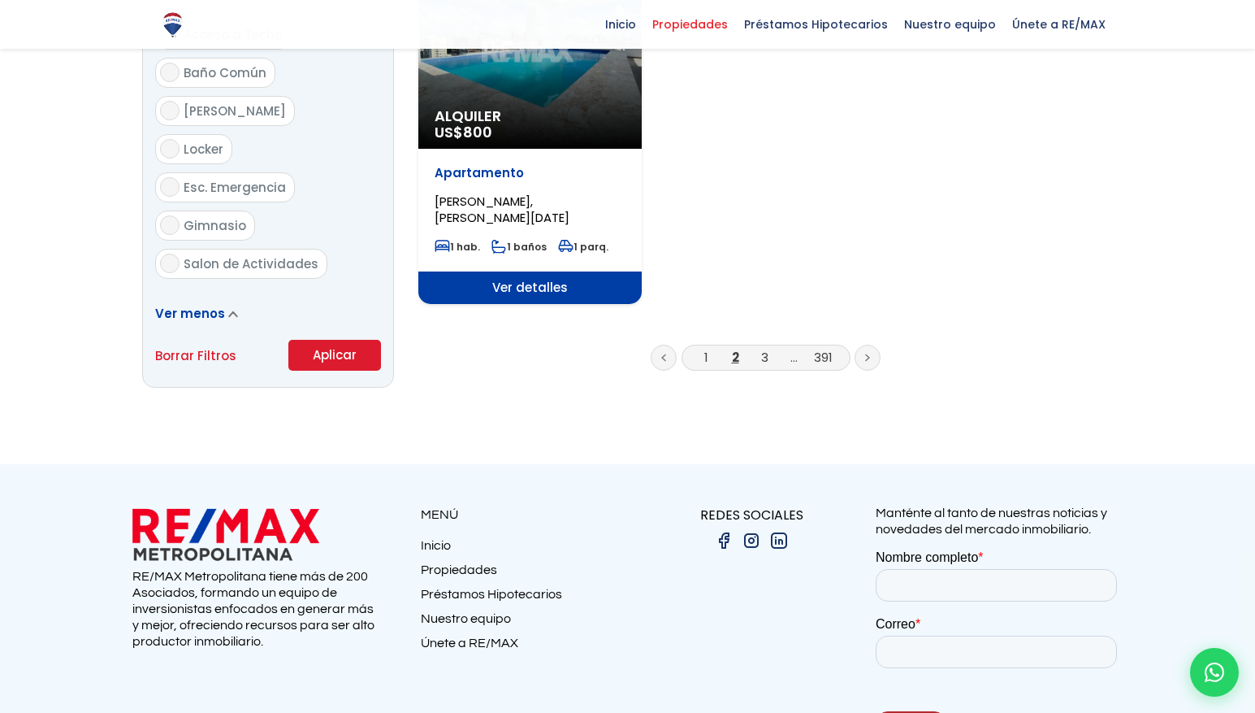
scroll to position [2125, 0]
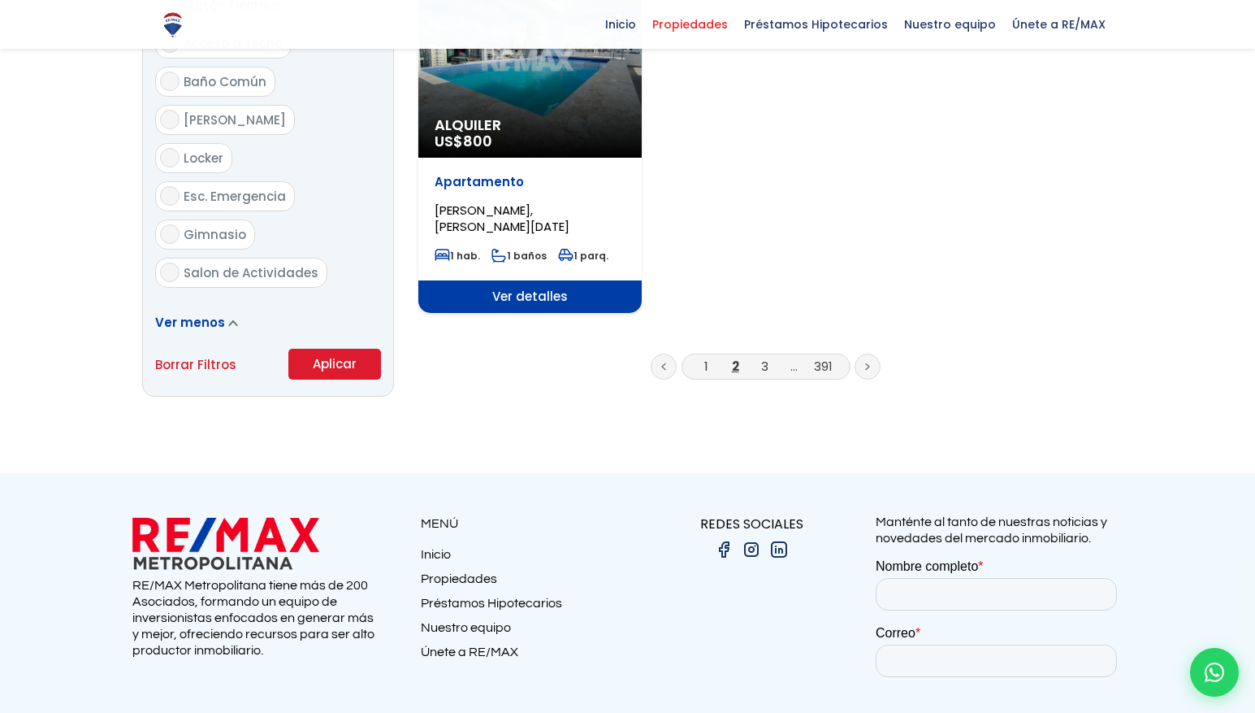
click at [315, 349] on button "Aplicar" at bounding box center [334, 364] width 93 height 31
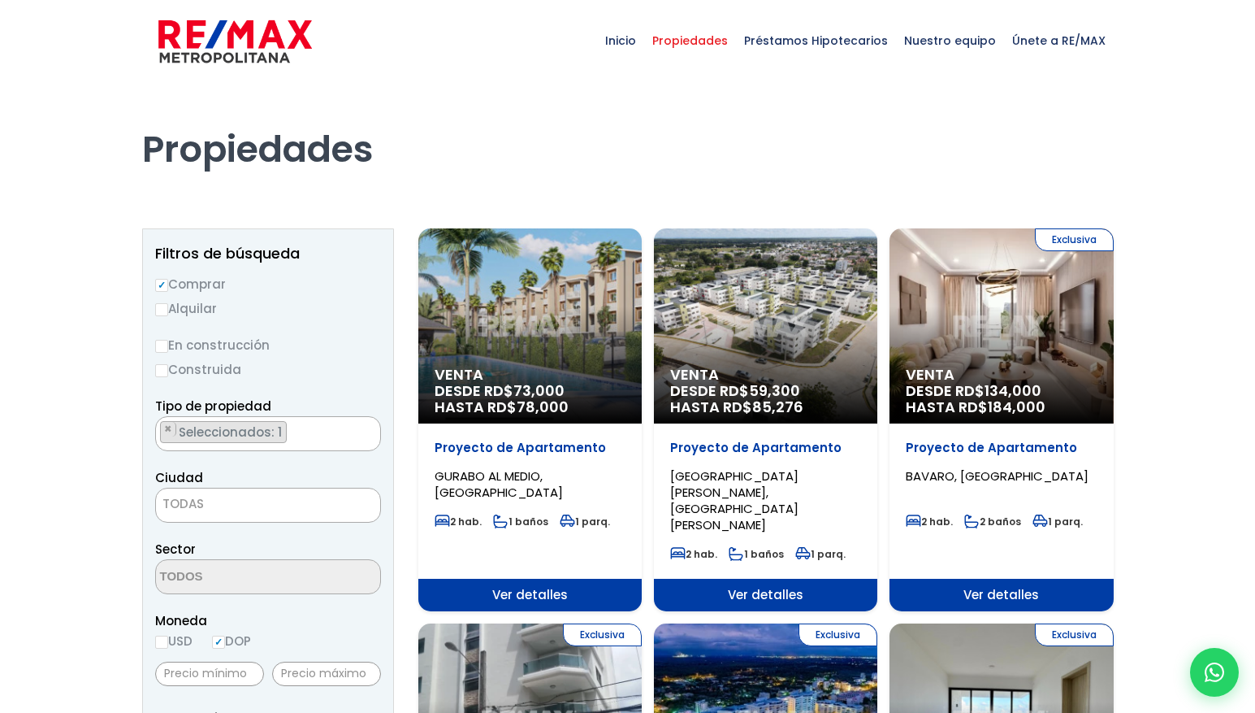
click at [546, 324] on div "Venta DESDE RD$ 73,000 HASTA RD$ 78,000" at bounding box center [529, 325] width 223 height 195
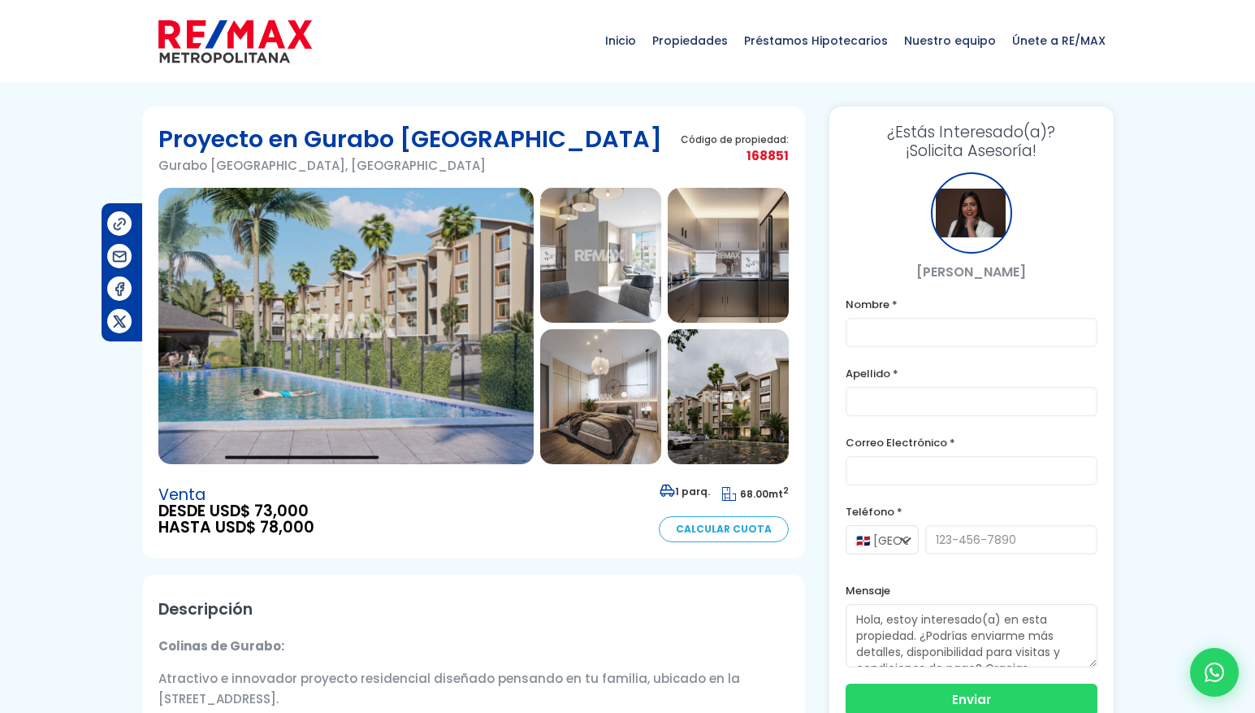
click at [596, 276] on img at bounding box center [600, 255] width 121 height 135
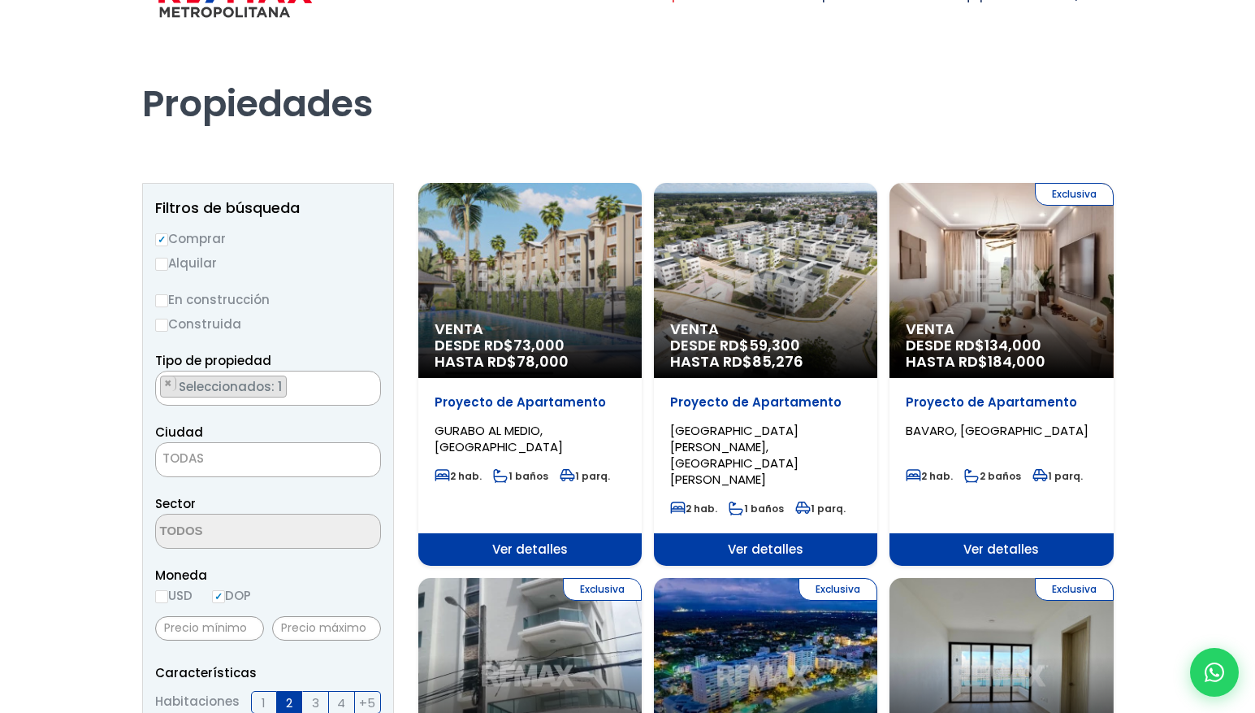
scroll to position [48, 0]
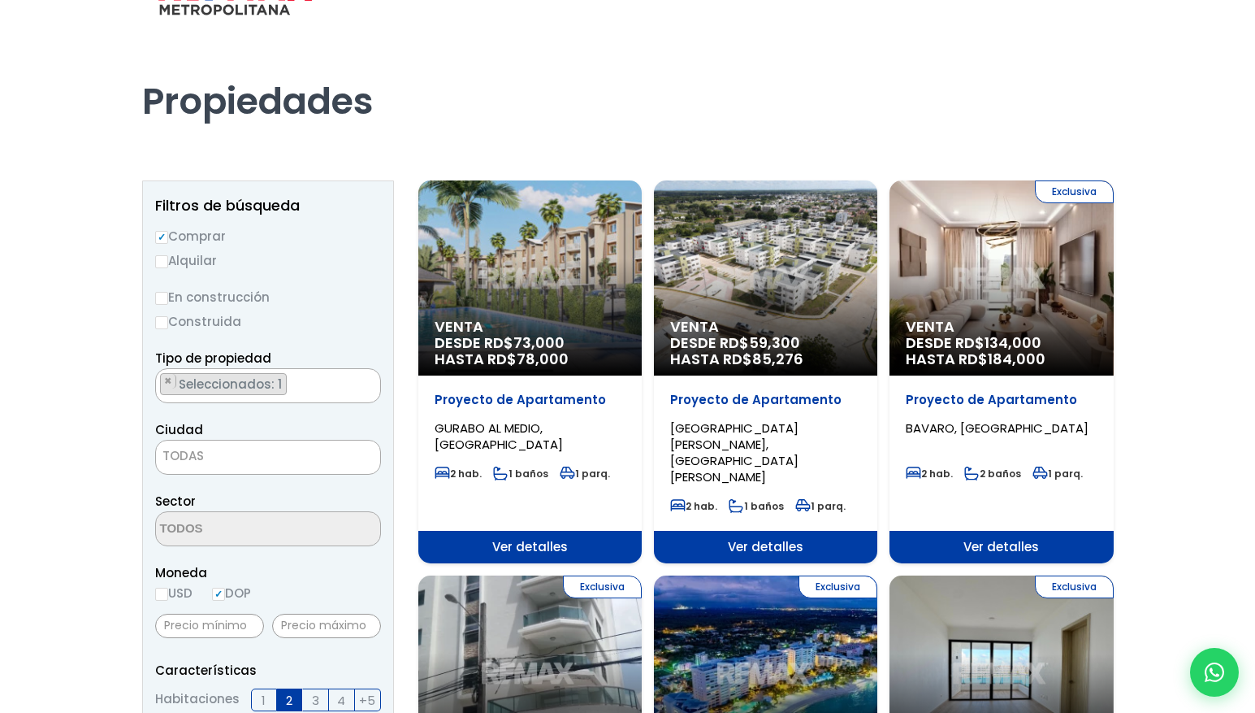
click at [769, 281] on div "Venta DESDE RD$ 59,300 HASTA RD$ 85,276" at bounding box center [765, 277] width 223 height 195
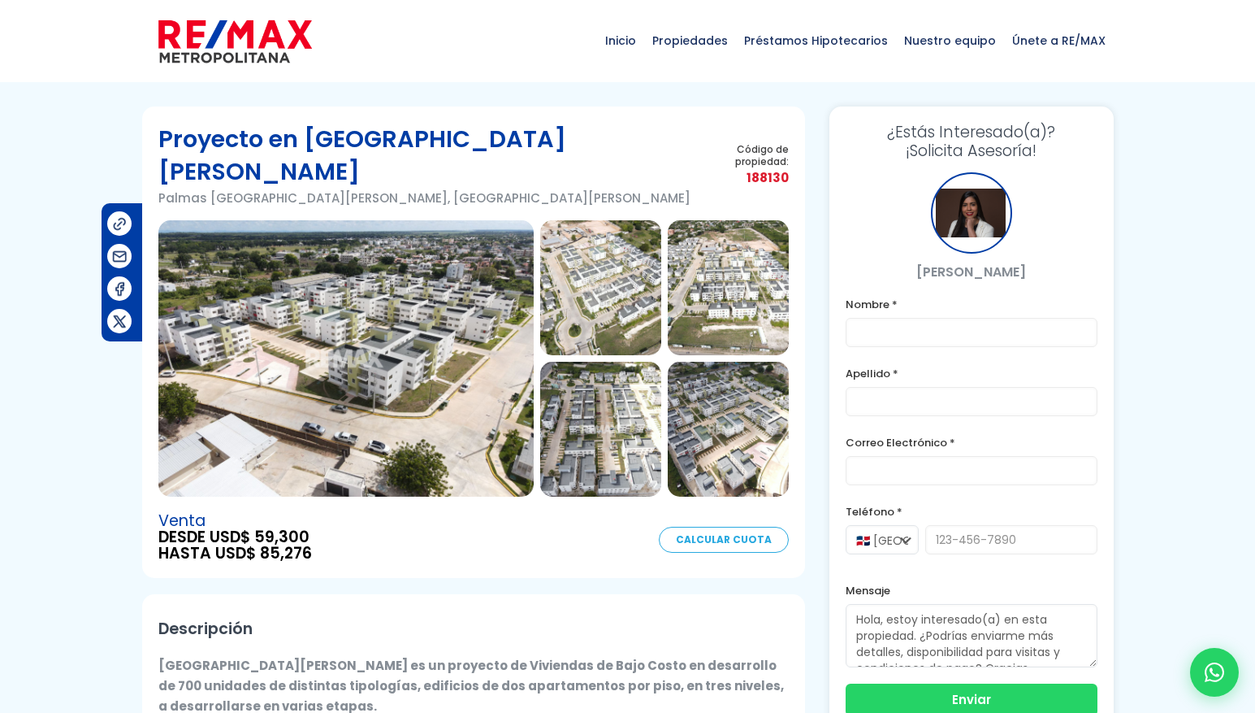
click at [603, 268] on img at bounding box center [600, 287] width 121 height 135
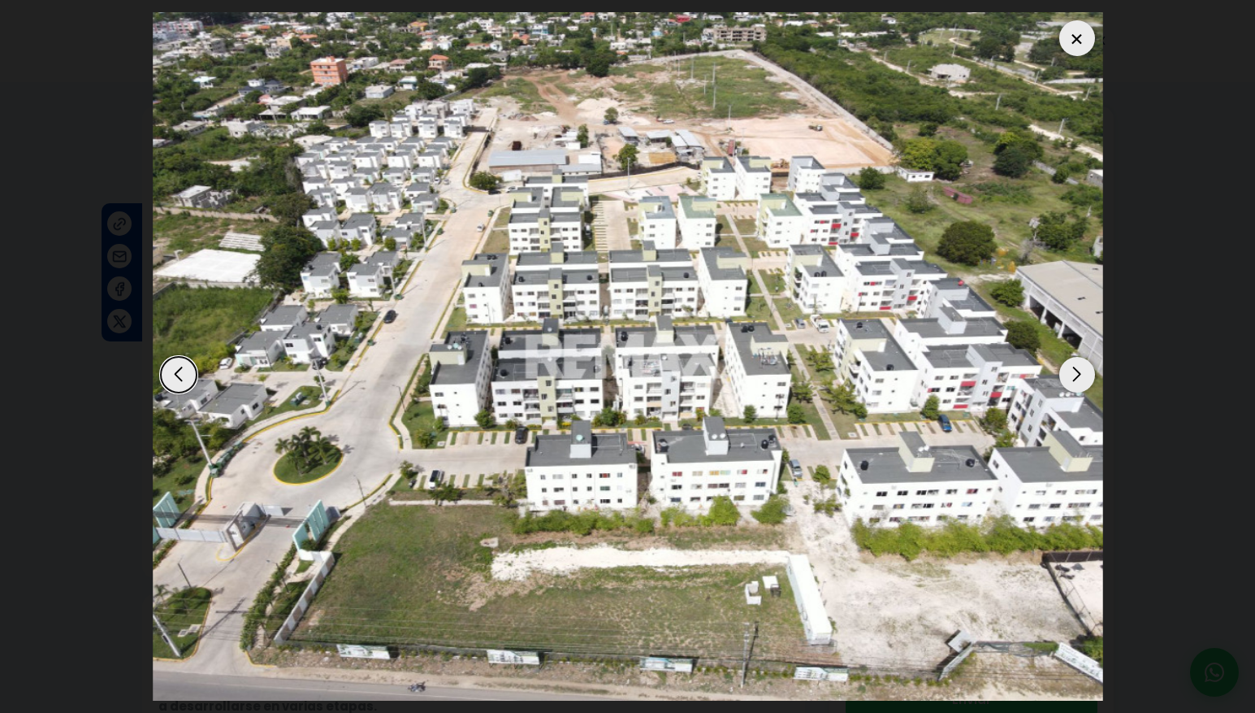
click at [1076, 376] on div "Next slide" at bounding box center [1077, 375] width 36 height 36
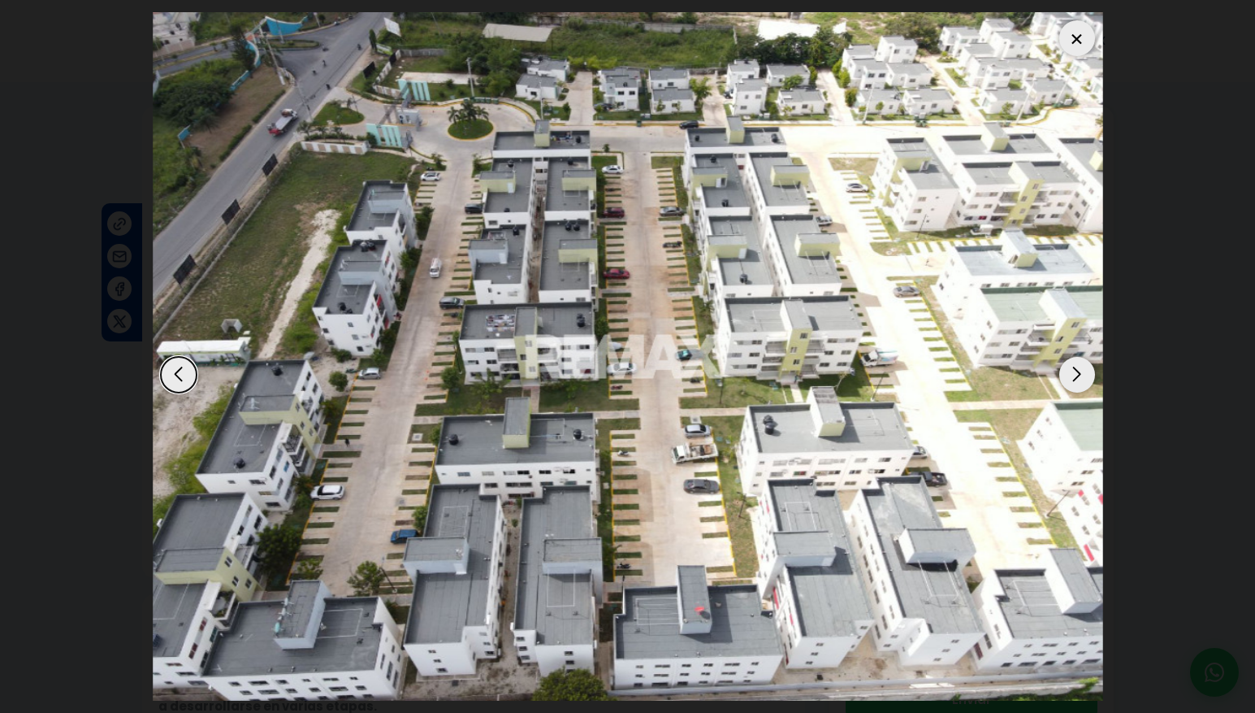
click at [1076, 376] on div "Next slide" at bounding box center [1077, 375] width 36 height 36
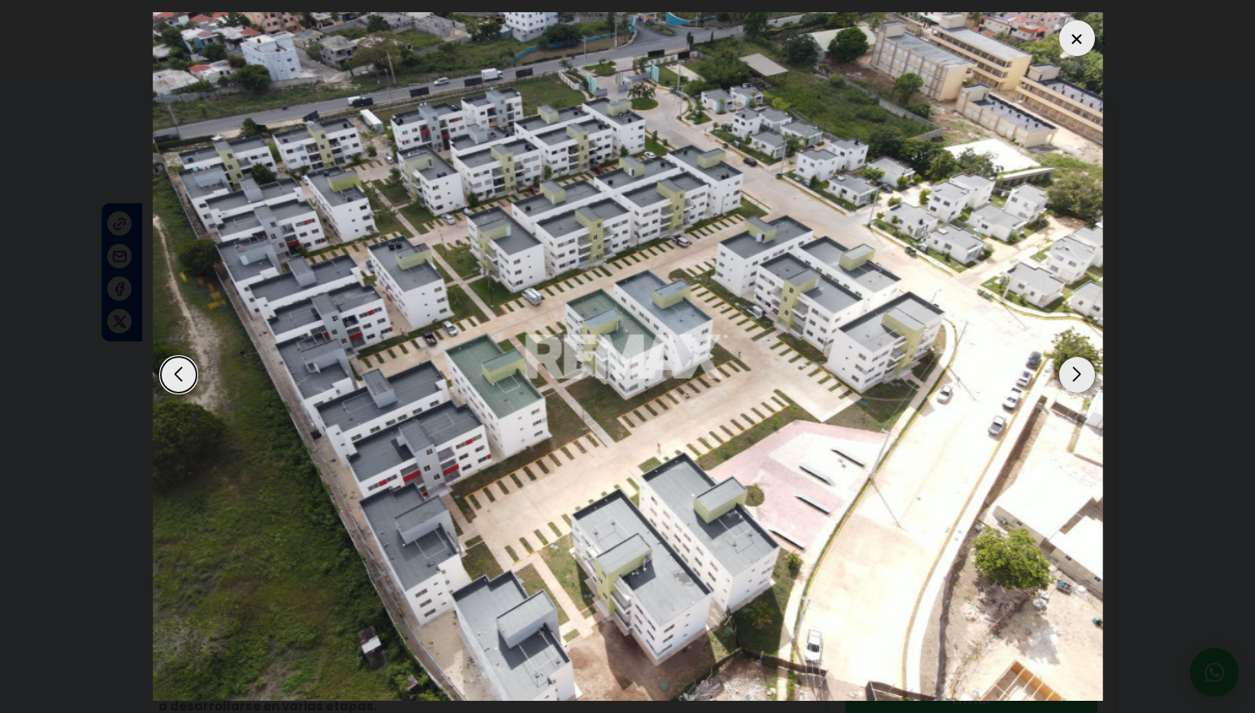
click at [1076, 376] on div "Next slide" at bounding box center [1077, 375] width 36 height 36
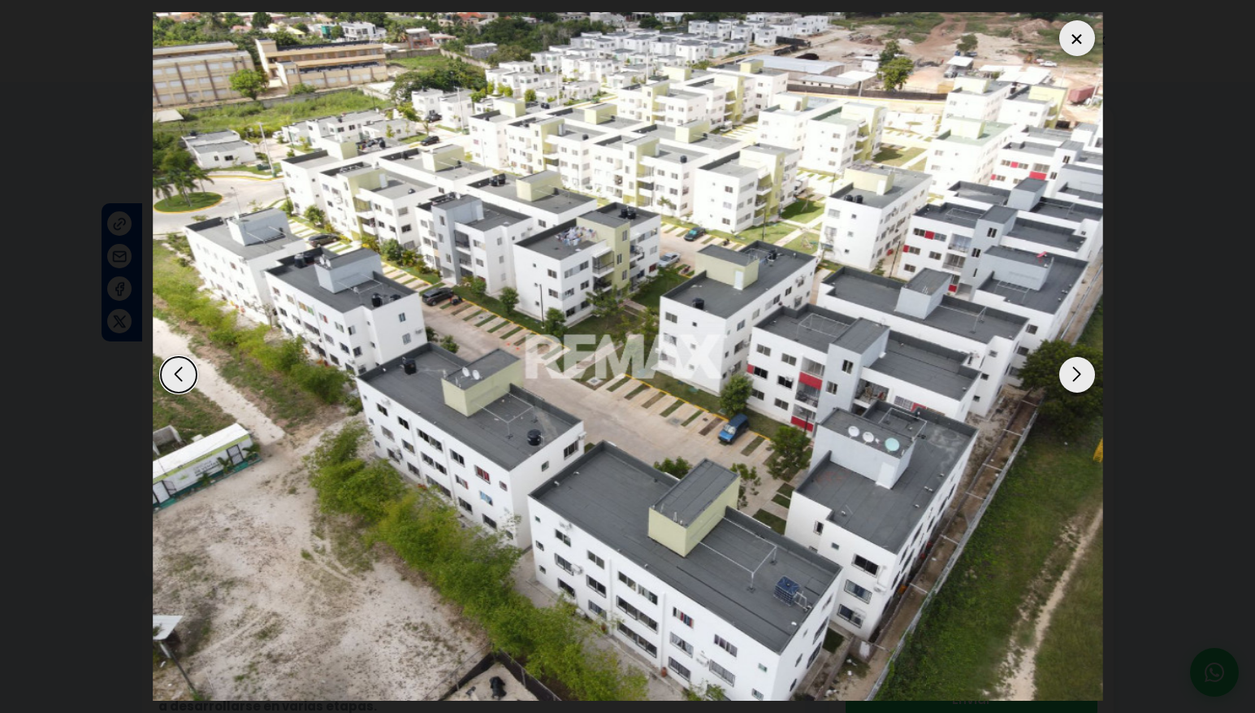
click at [1076, 376] on div "Next slide" at bounding box center [1077, 375] width 36 height 36
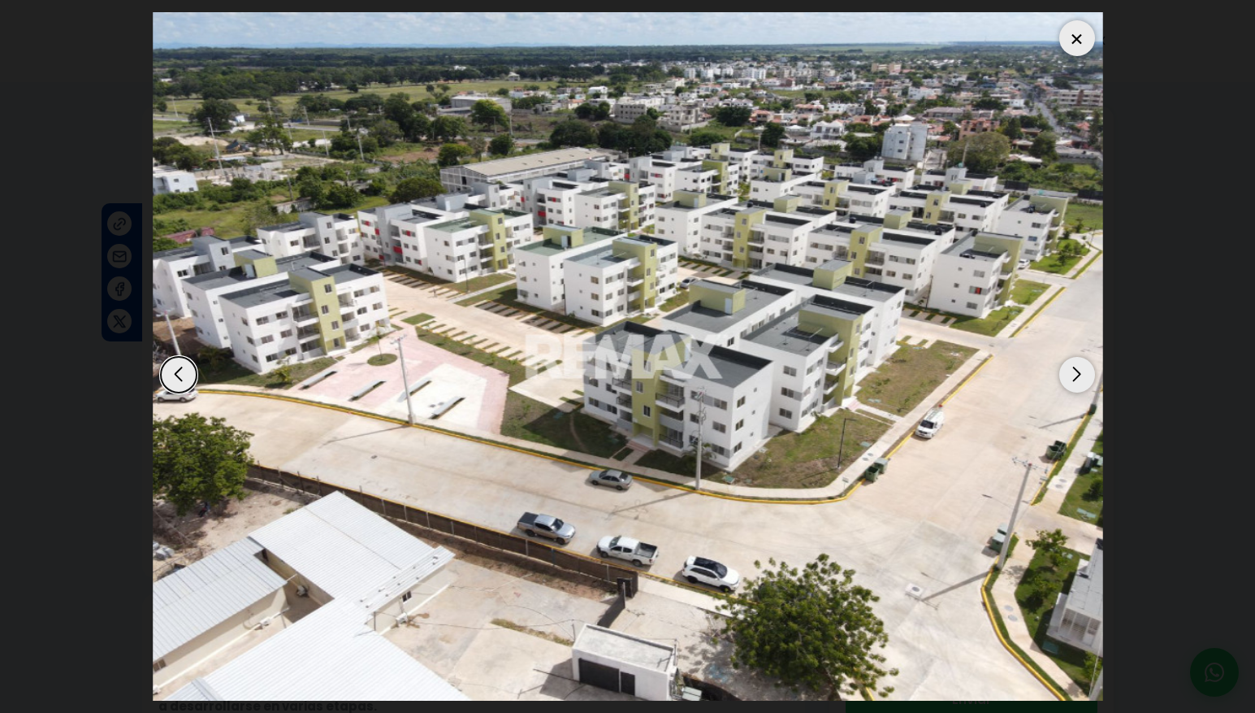
click at [1076, 376] on div "Next slide" at bounding box center [1077, 375] width 36 height 36
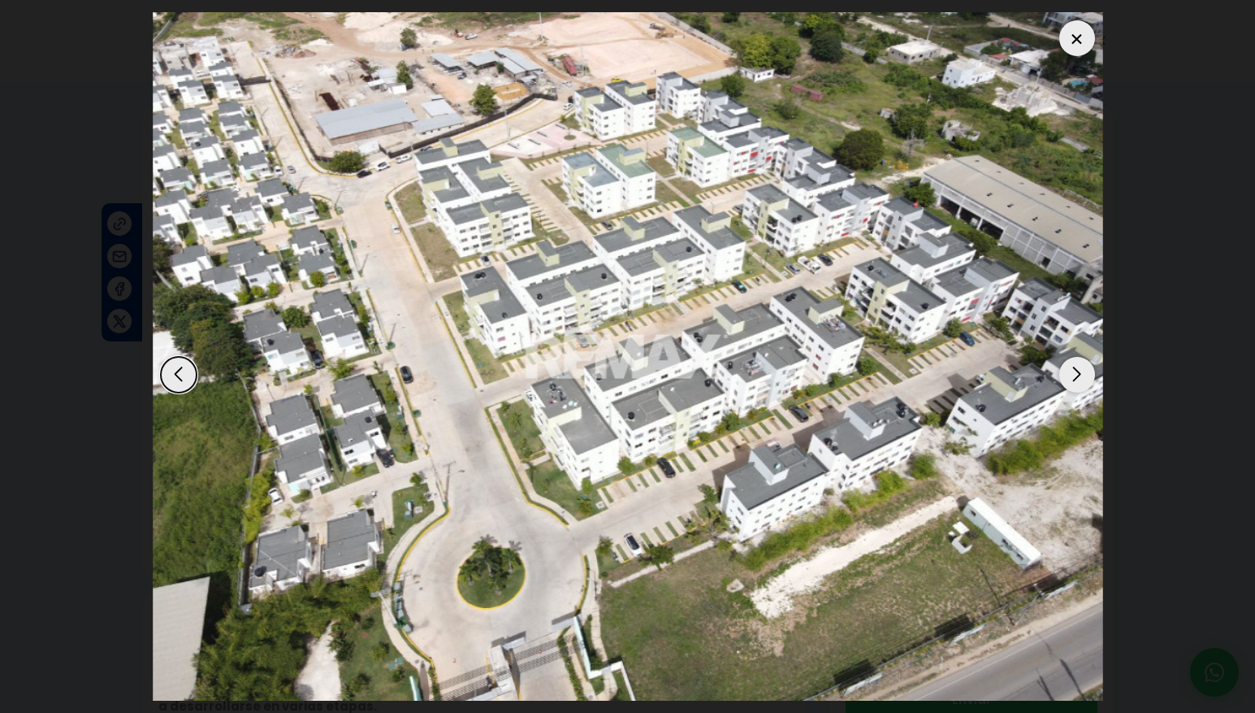
click at [1076, 376] on div "Next slide" at bounding box center [1077, 375] width 36 height 36
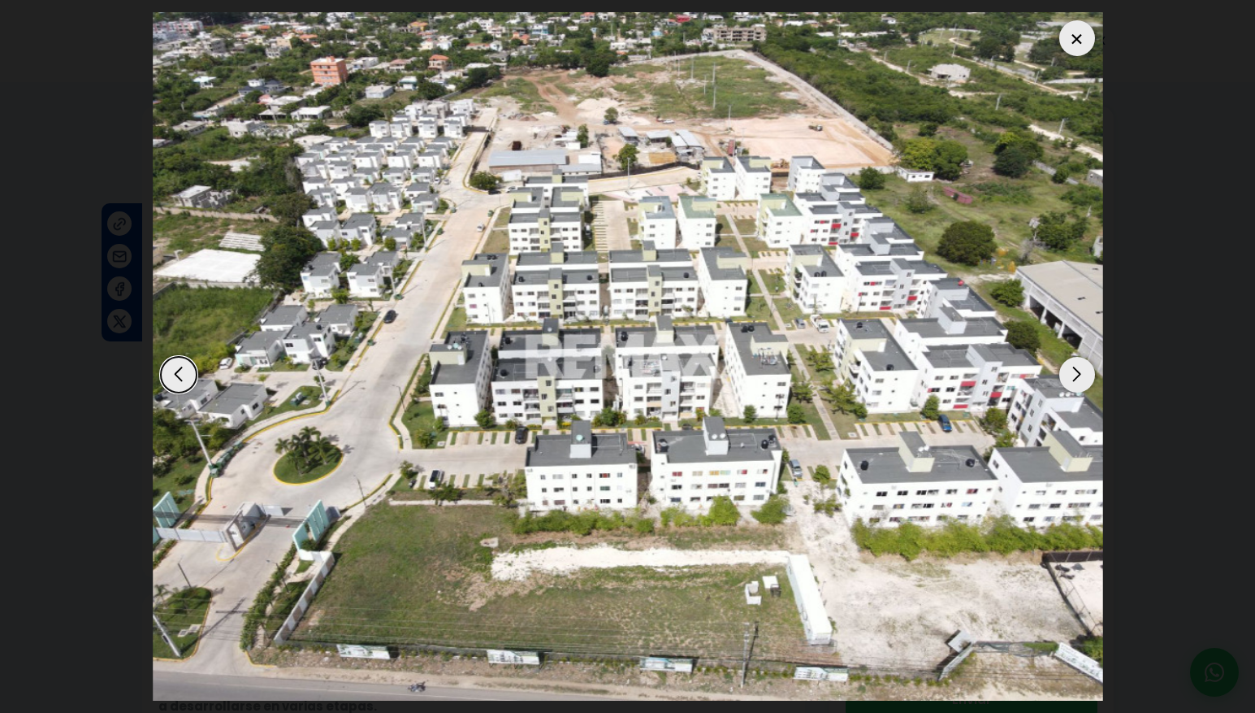
click at [1076, 376] on div "Next slide" at bounding box center [1077, 375] width 36 height 36
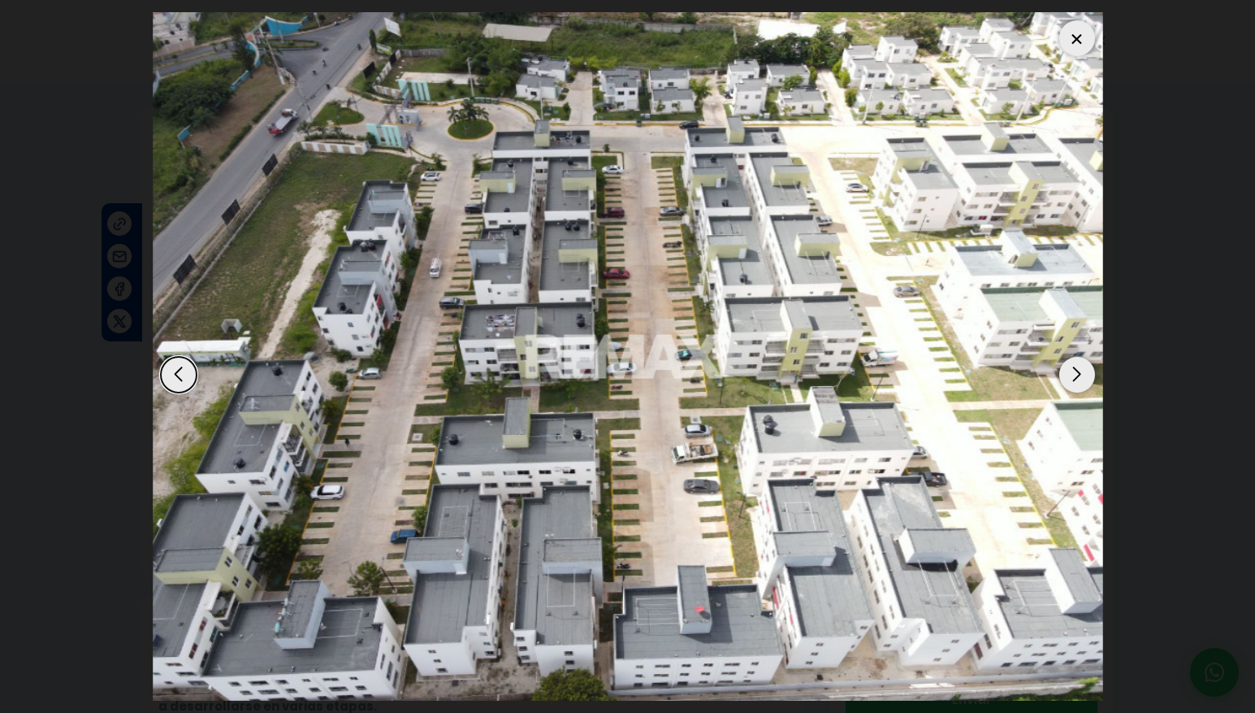
click at [1076, 376] on div "Next slide" at bounding box center [1077, 375] width 36 height 36
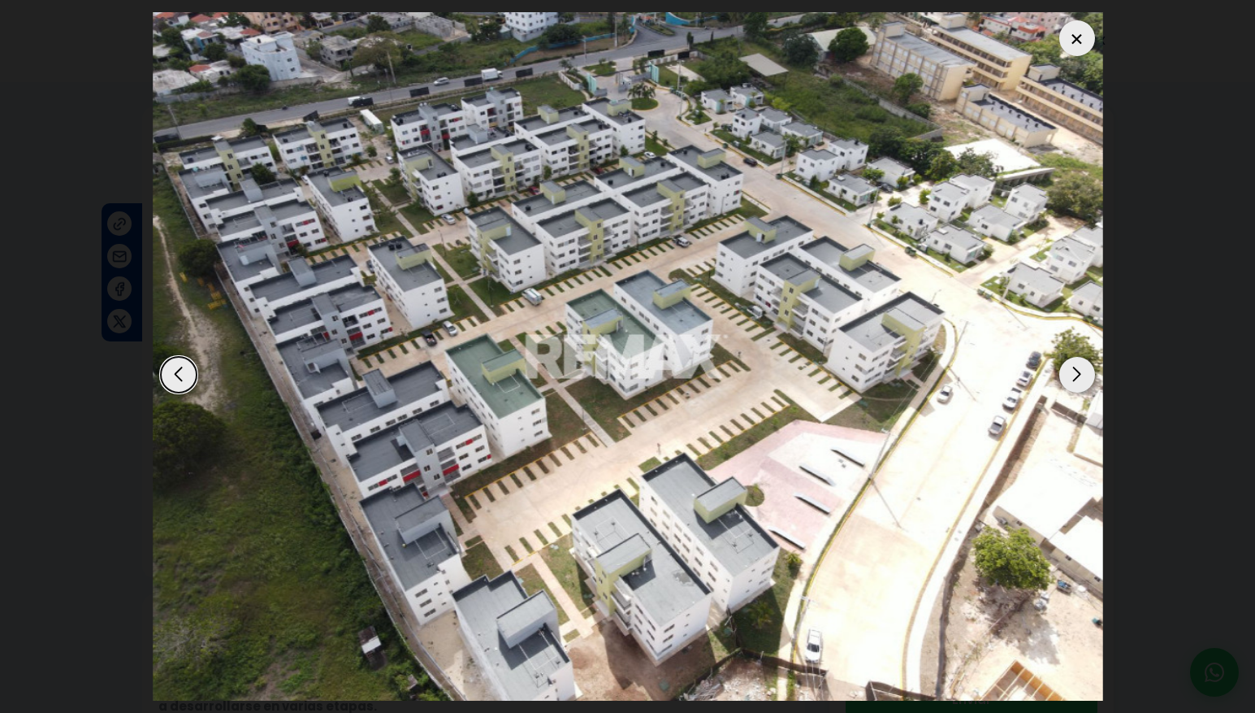
click at [1076, 376] on div "Next slide" at bounding box center [1077, 375] width 36 height 36
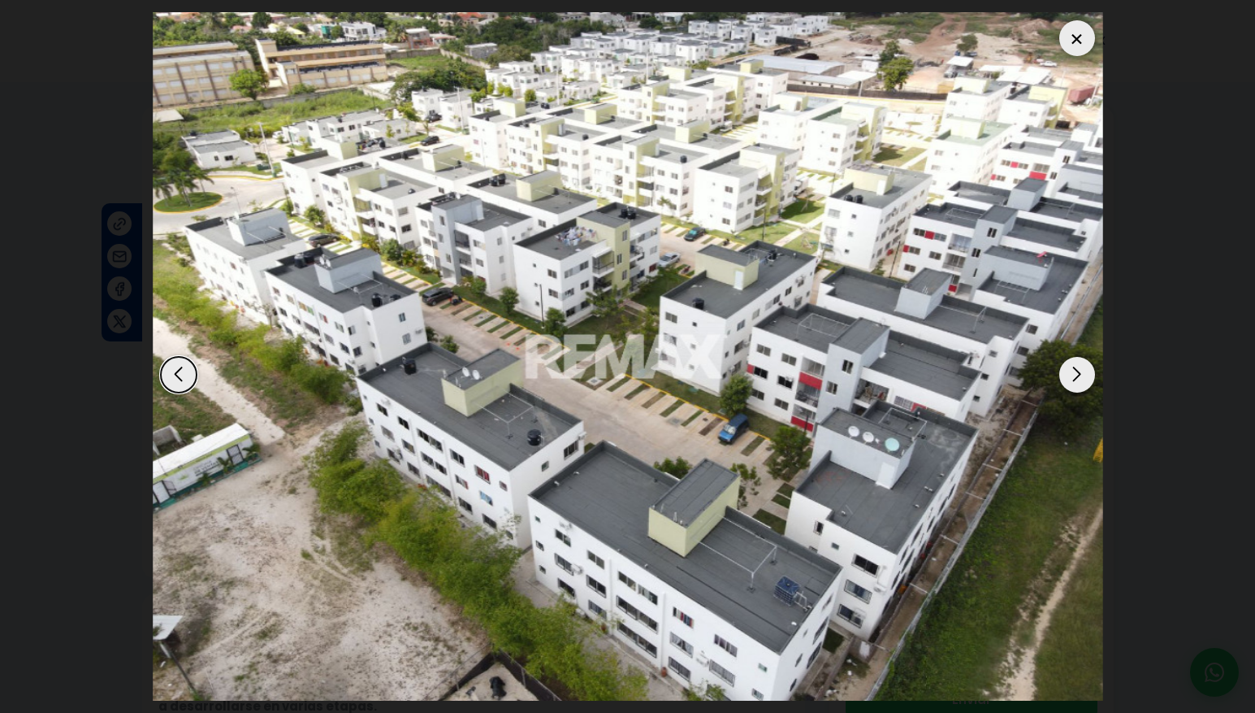
click at [1076, 376] on div "Next slide" at bounding box center [1077, 375] width 36 height 36
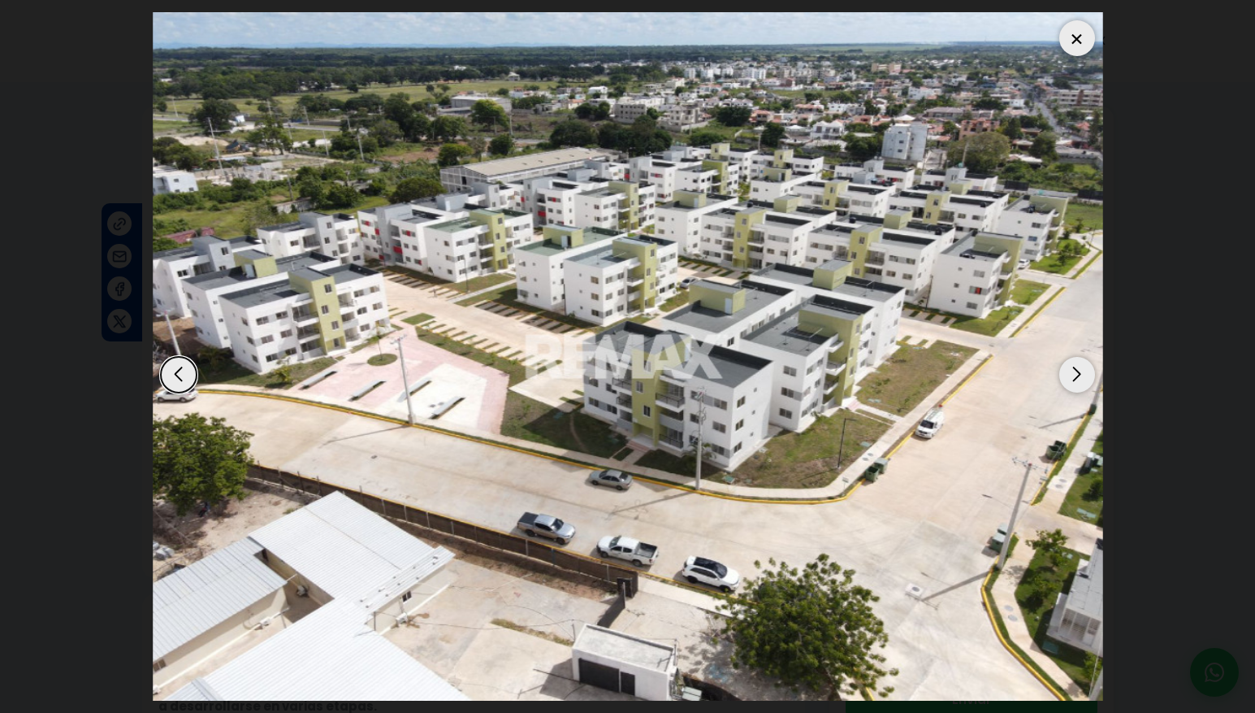
drag, startPoint x: 1072, startPoint y: 38, endPoint x: 1079, endPoint y: 58, distance: 20.6
click at [1072, 39] on div at bounding box center [1077, 38] width 36 height 36
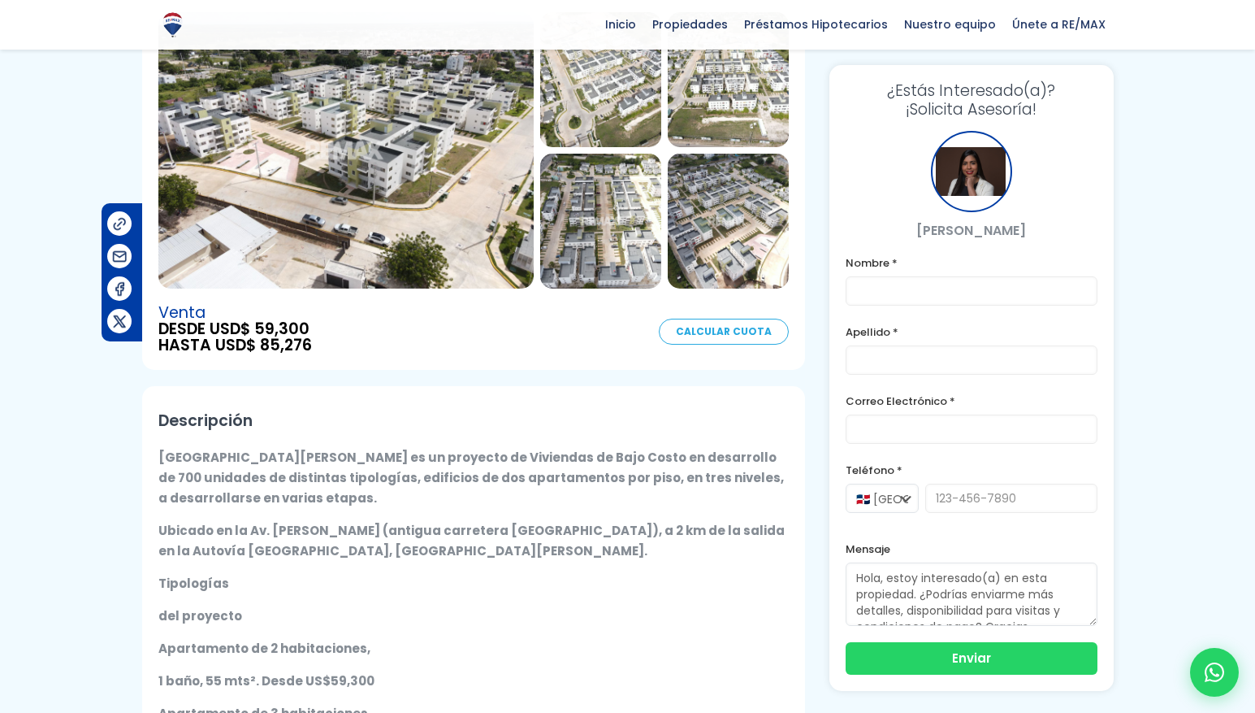
scroll to position [209, 0]
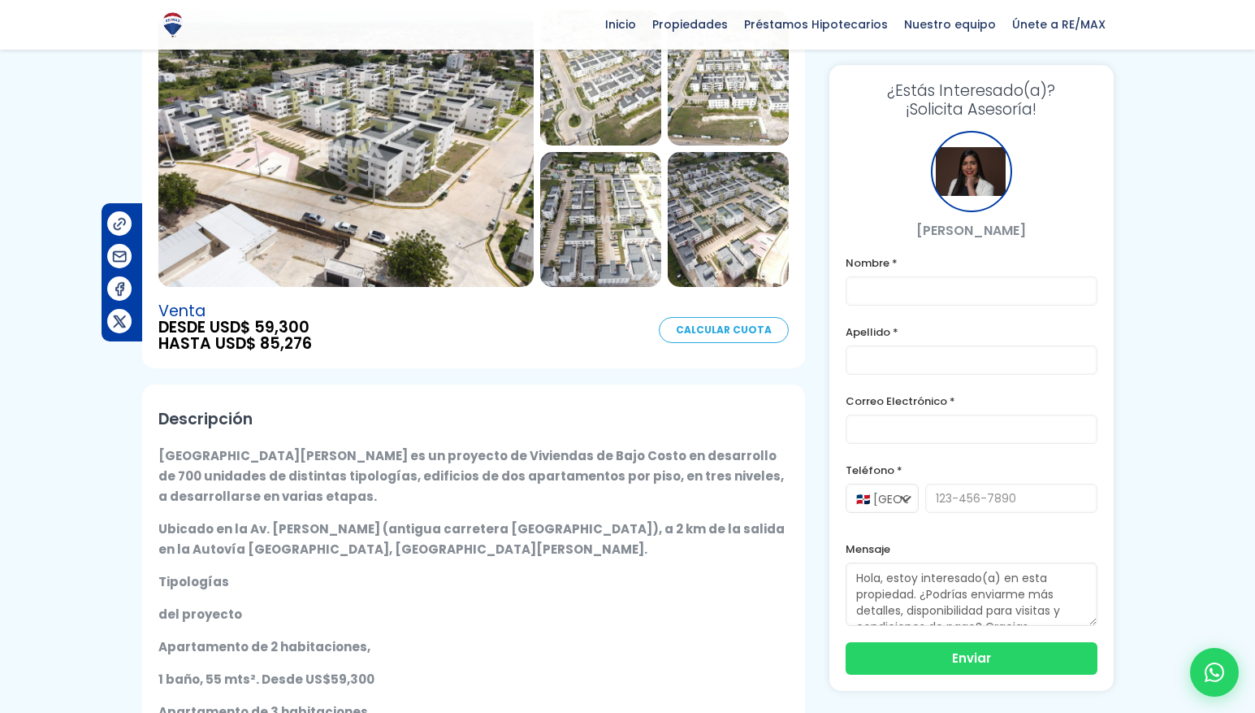
click at [710, 315] on div "Venta DESDE USD$ 59,300 HASTA USD$ 85,276 Calcular Cuota" at bounding box center [473, 327] width 630 height 49
click at [717, 317] on link "Calcular Cuota" at bounding box center [724, 330] width 130 height 26
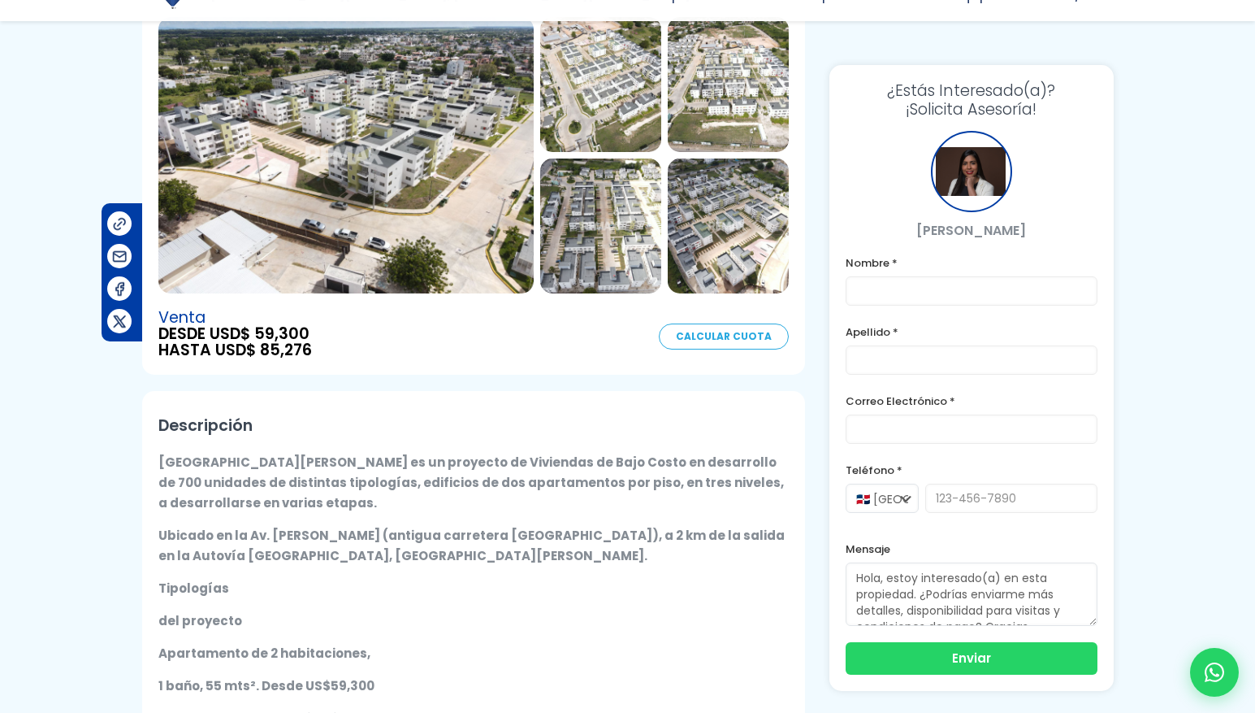
scroll to position [209, 0]
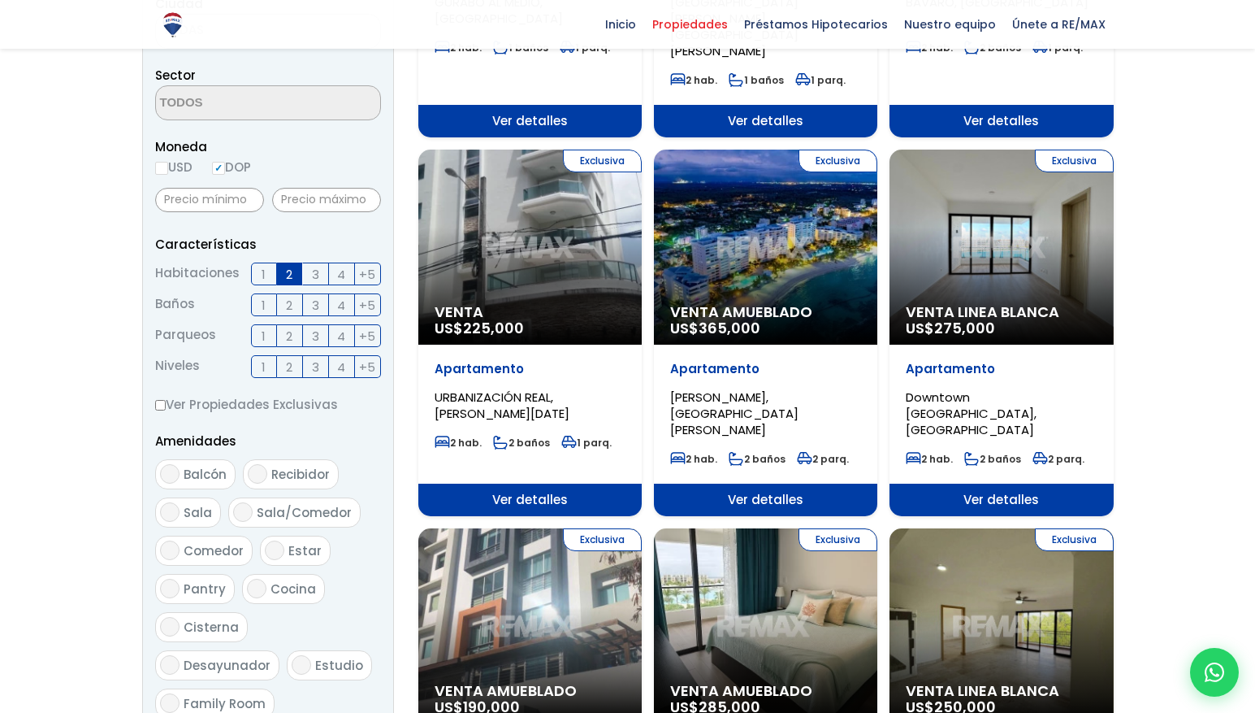
scroll to position [475, 0]
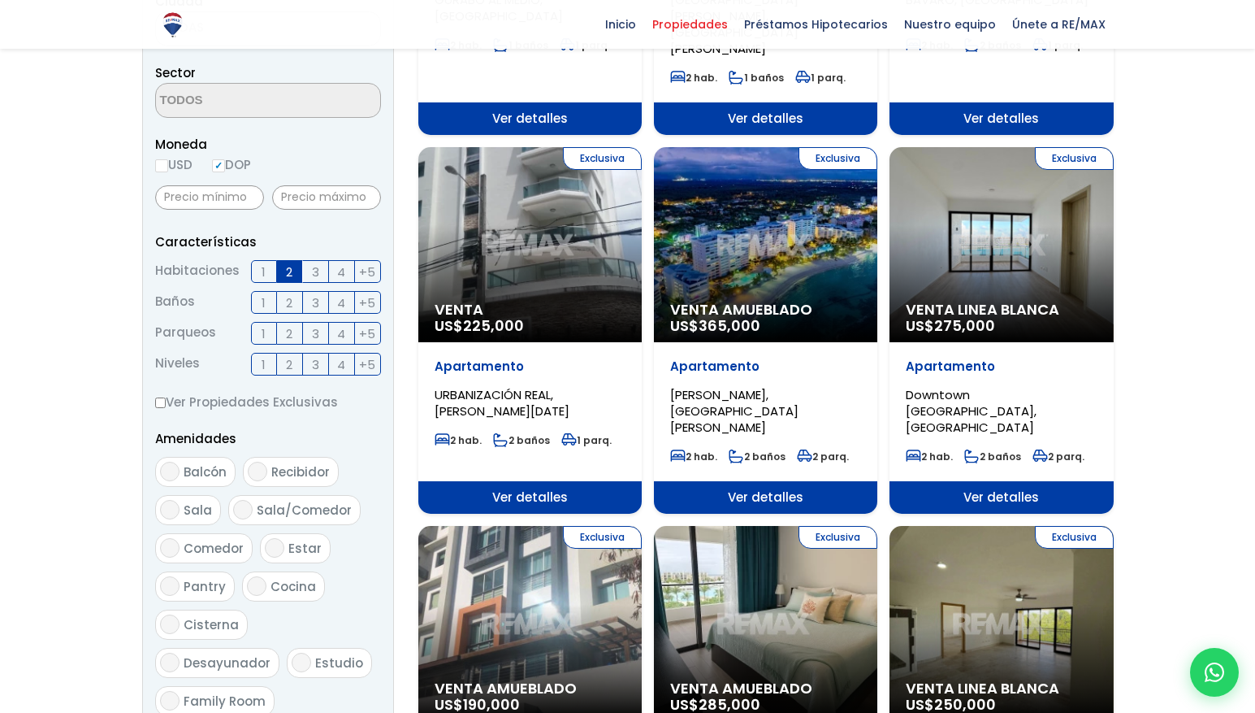
click at [551, 240] on div "Exclusiva Venta US$ 225,000" at bounding box center [529, 244] width 223 height 195
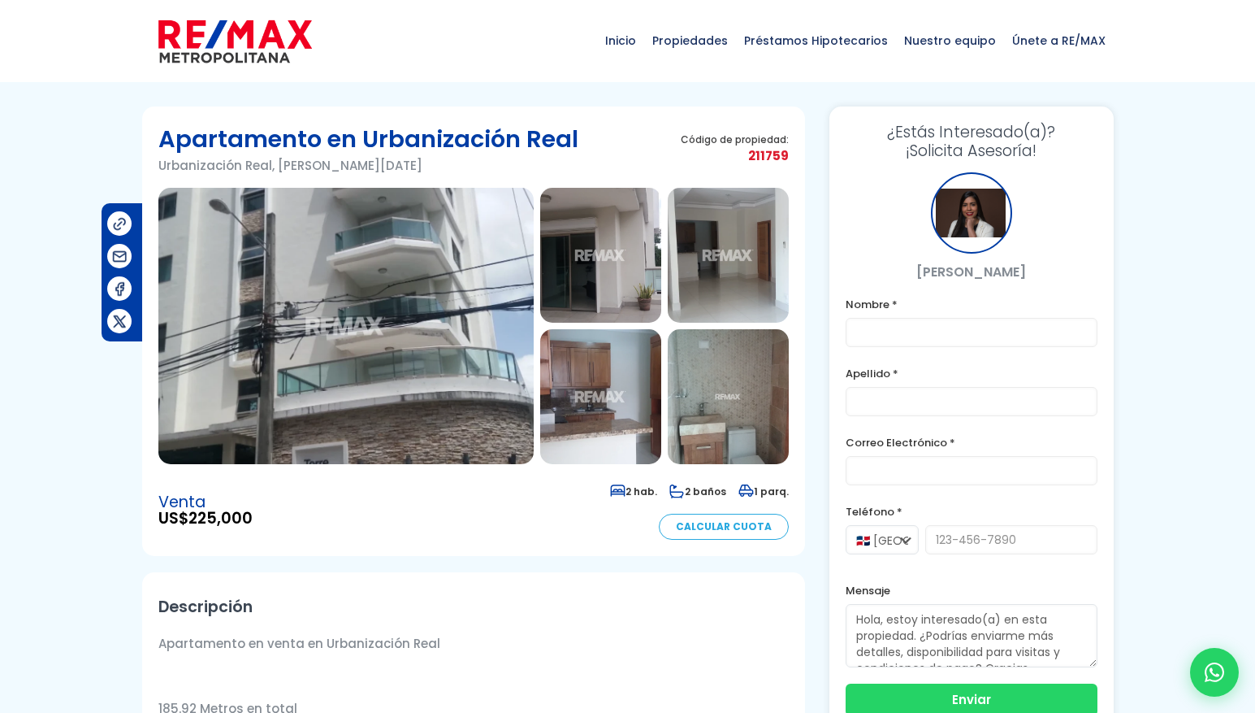
click at [629, 250] on img at bounding box center [600, 255] width 121 height 135
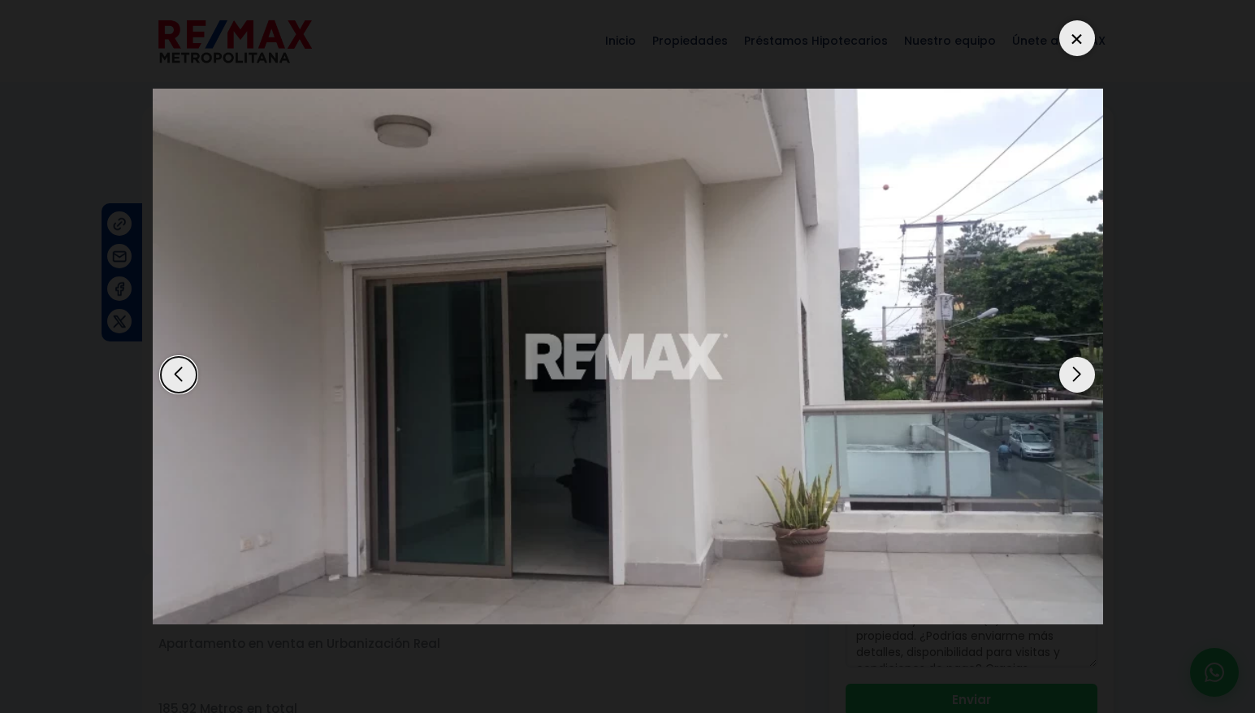
click at [1079, 379] on div "Next slide" at bounding box center [1077, 375] width 36 height 36
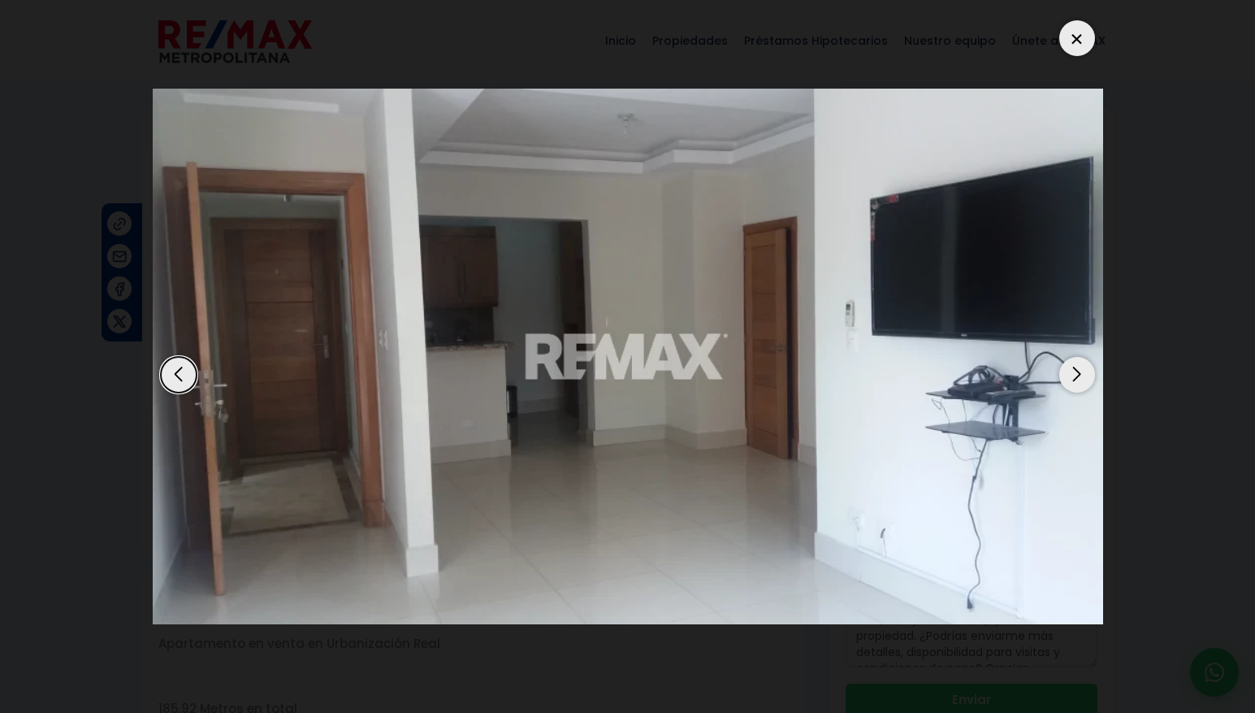
click at [1081, 378] on div "Next slide" at bounding box center [1077, 375] width 36 height 36
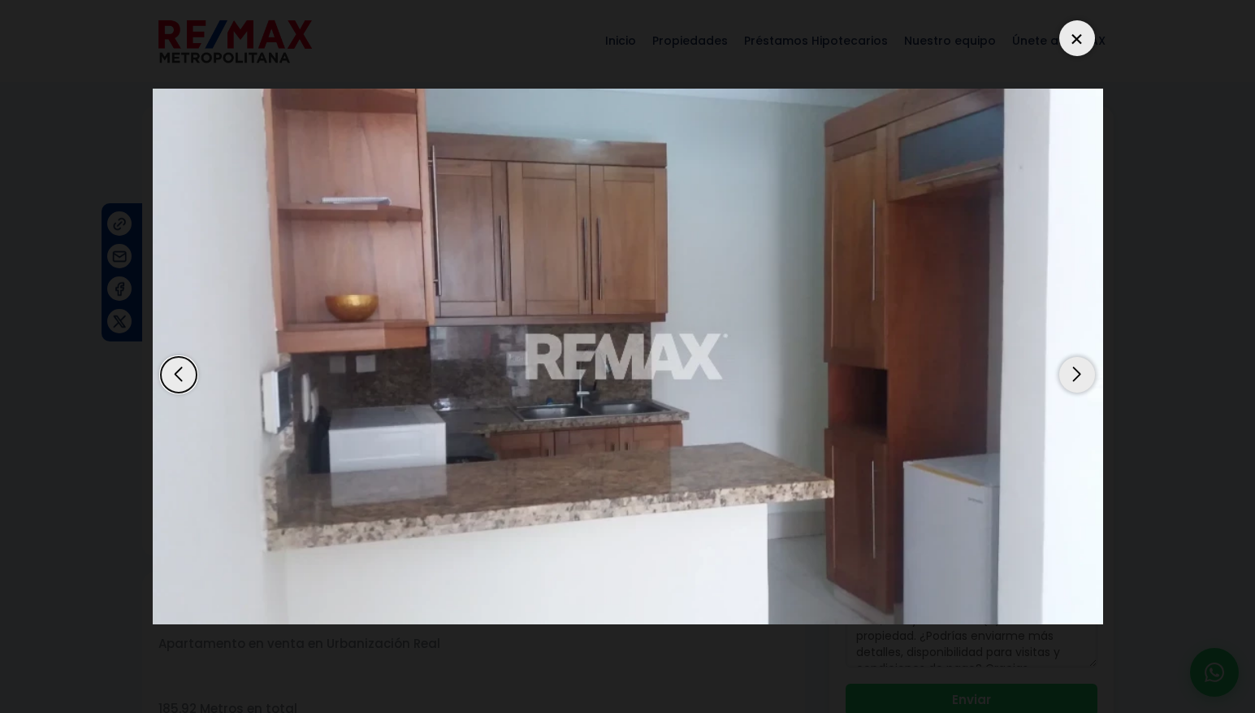
click at [1081, 378] on div "Next slide" at bounding box center [1077, 375] width 36 height 36
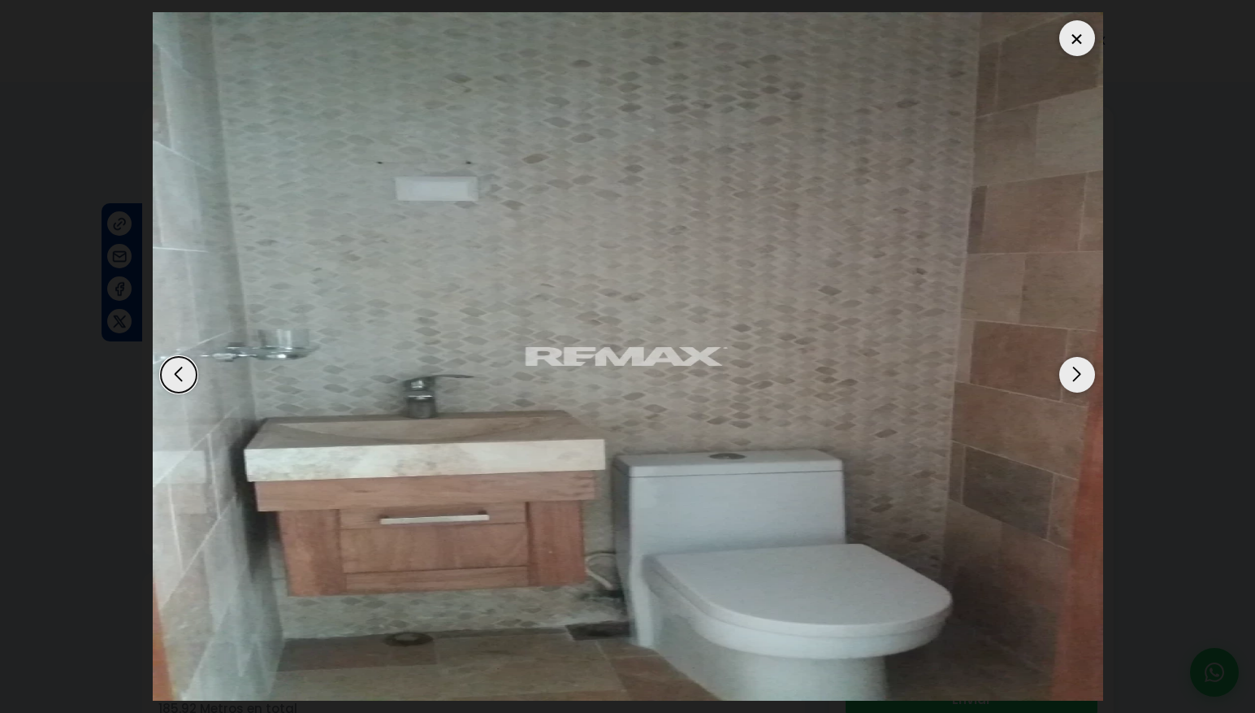
click at [1081, 378] on div "Next slide" at bounding box center [1077, 375] width 36 height 36
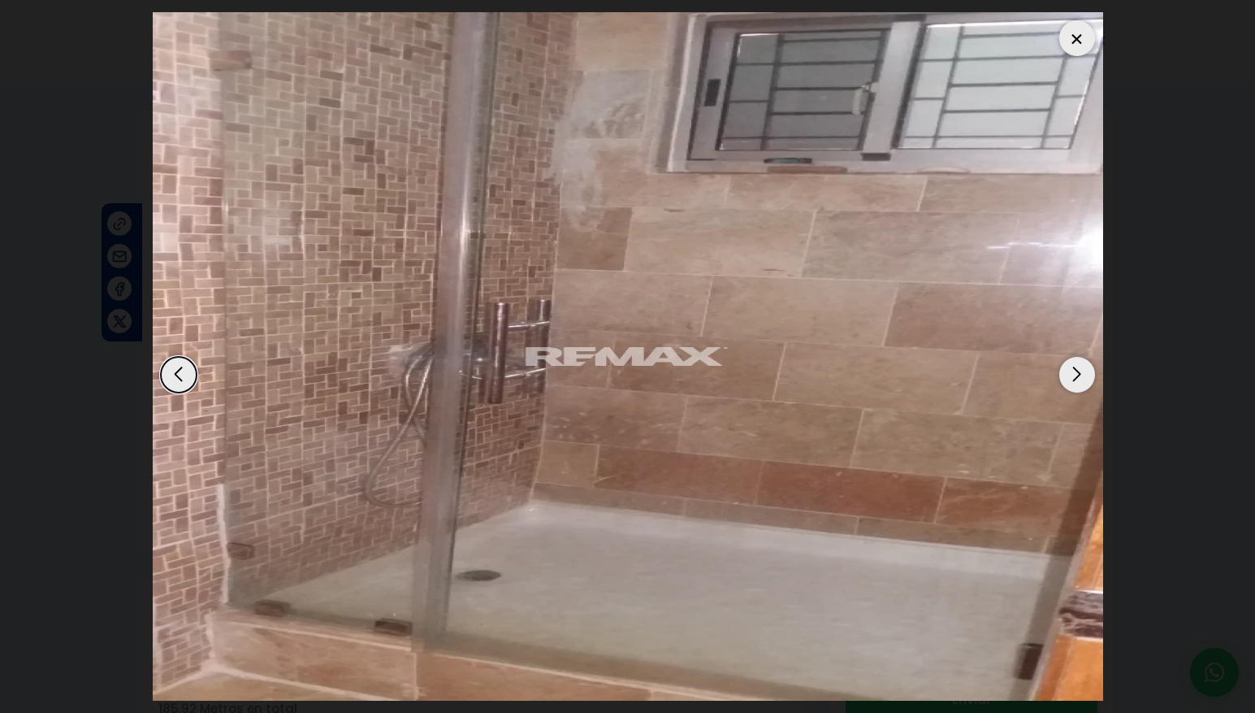
click at [1081, 378] on div "Next slide" at bounding box center [1077, 375] width 36 height 36
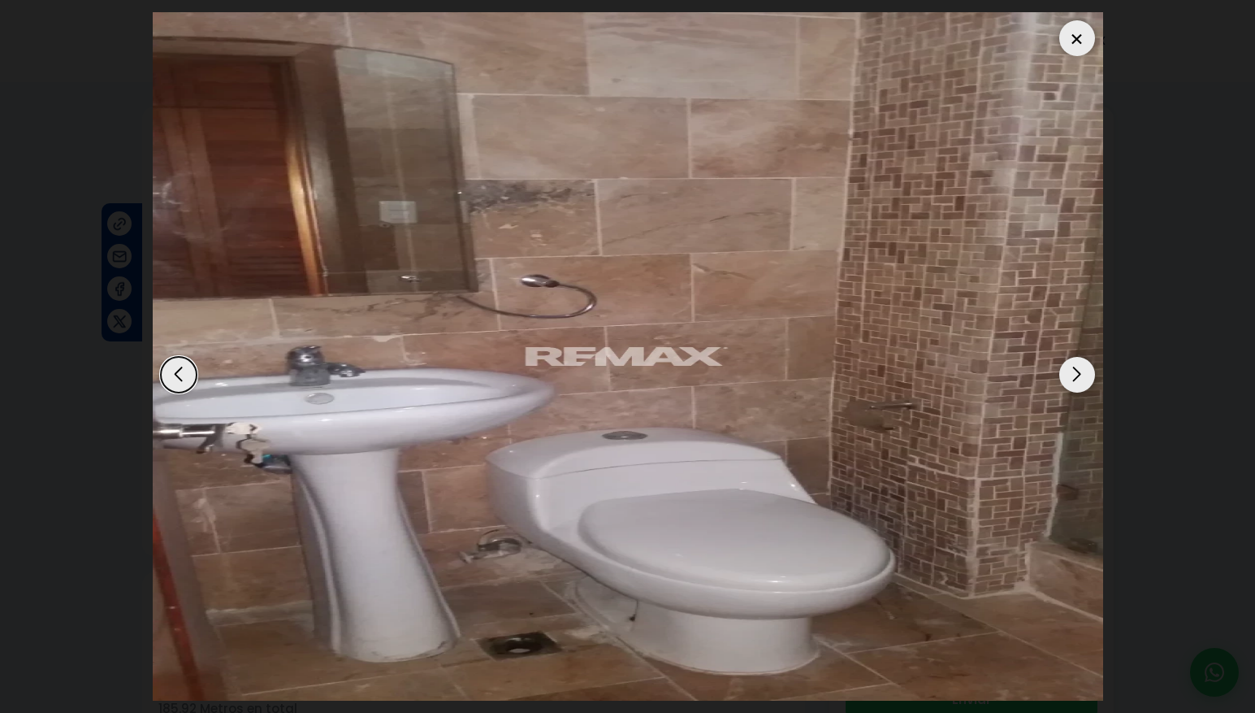
click at [1081, 378] on div "Next slide" at bounding box center [1077, 375] width 36 height 36
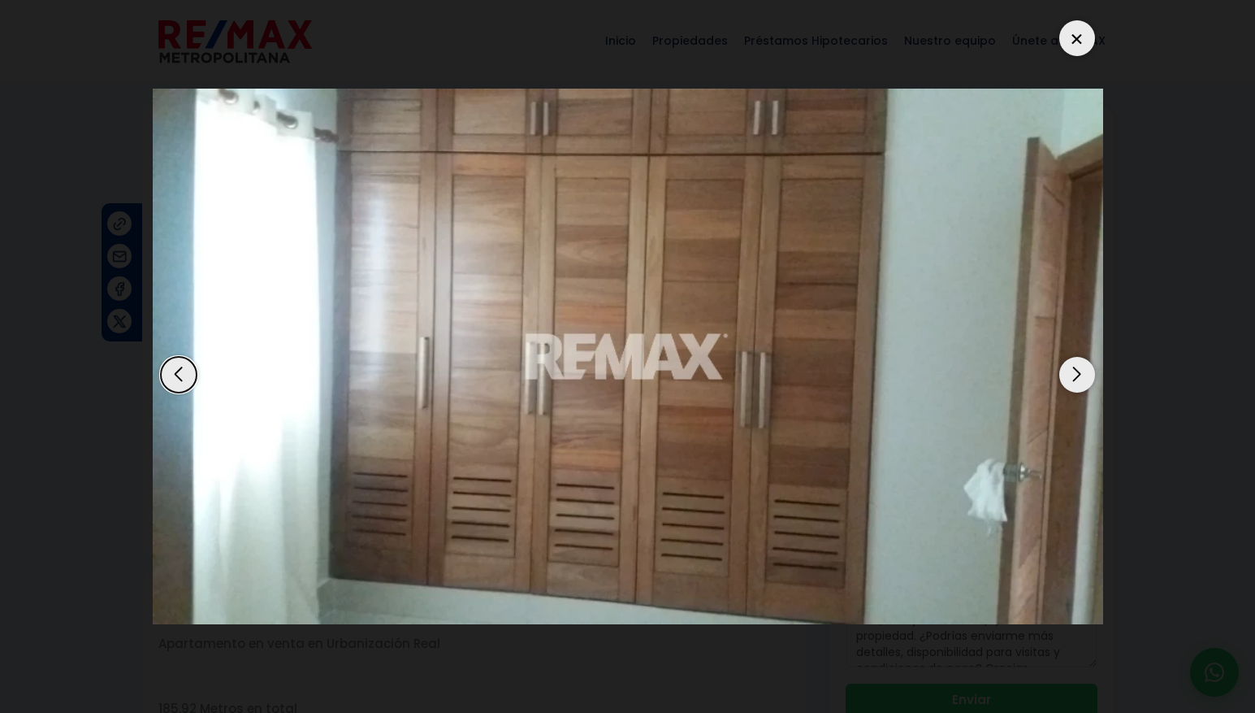
click at [1081, 378] on div "Next slide" at bounding box center [1077, 375] width 36 height 36
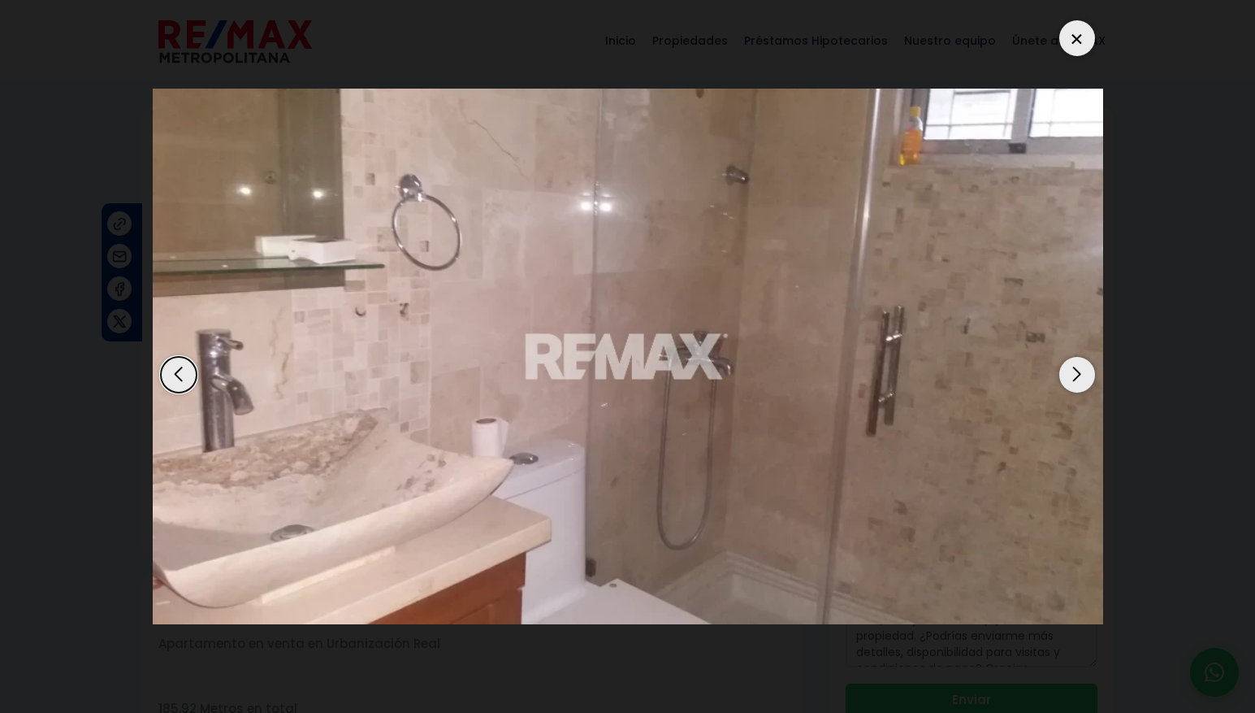
click at [1081, 378] on div "Next slide" at bounding box center [1077, 375] width 36 height 36
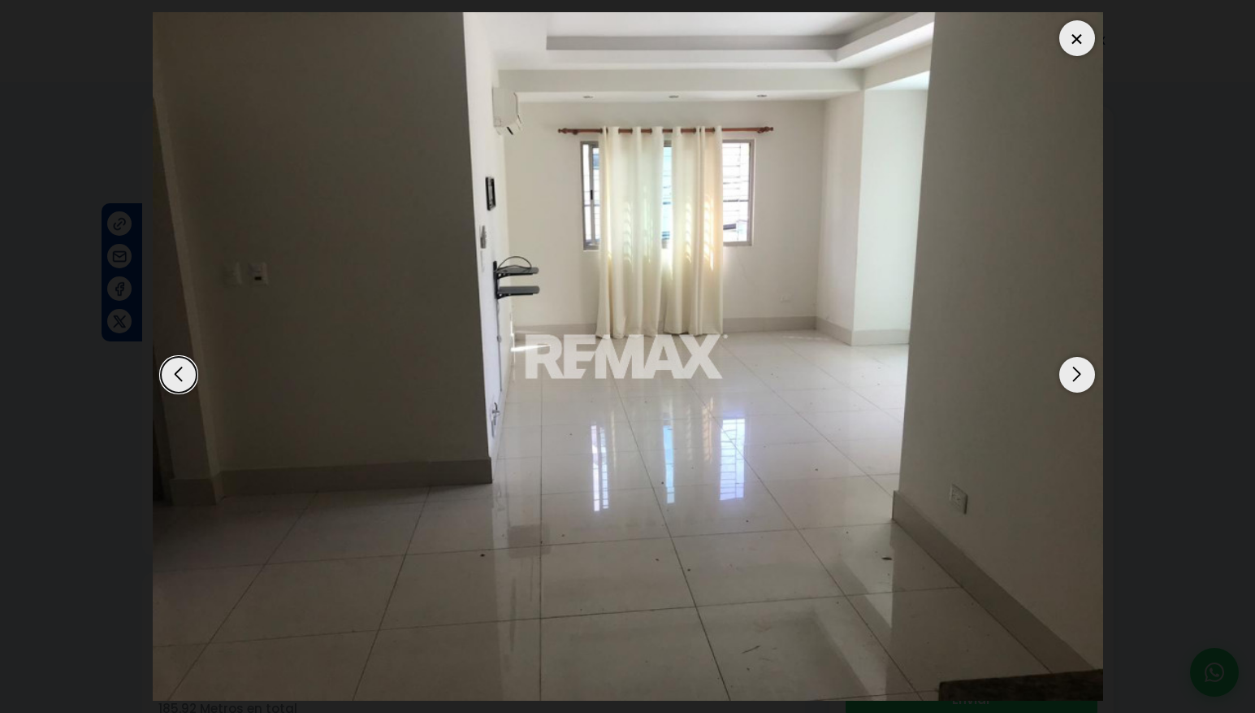
click at [1077, 380] on div "Next slide" at bounding box center [1077, 375] width 36 height 36
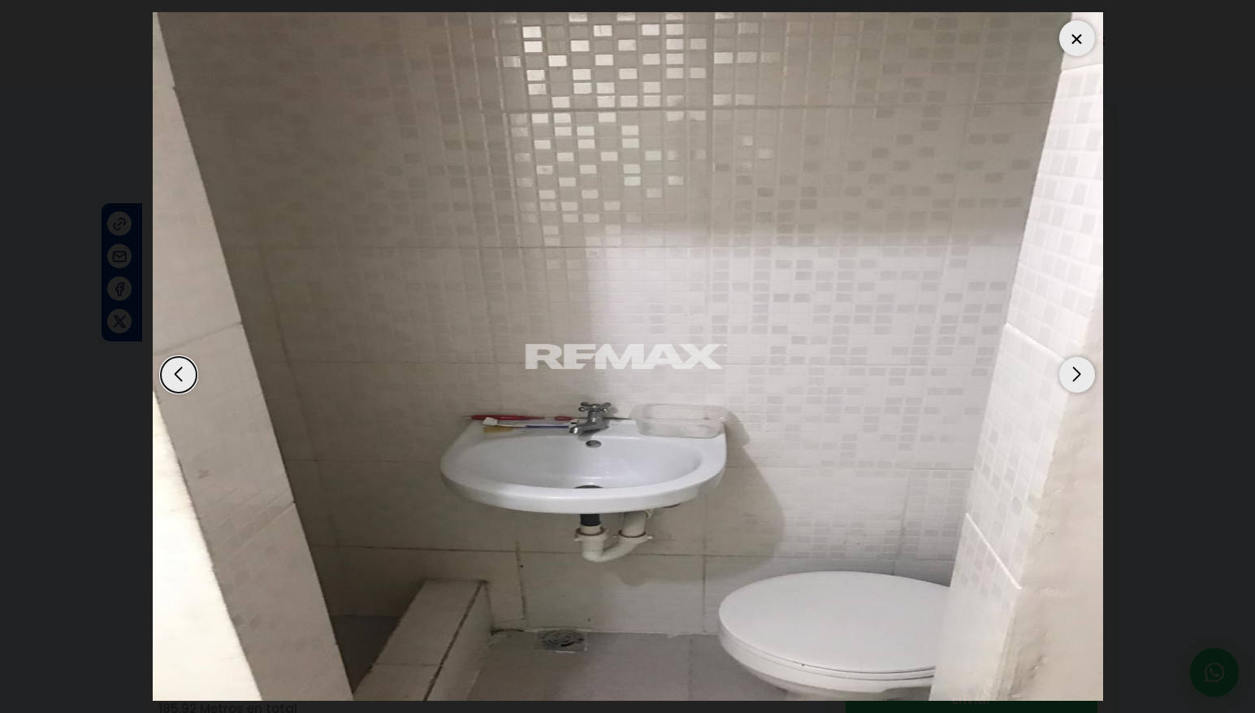
click at [194, 380] on div "Previous slide" at bounding box center [179, 375] width 36 height 36
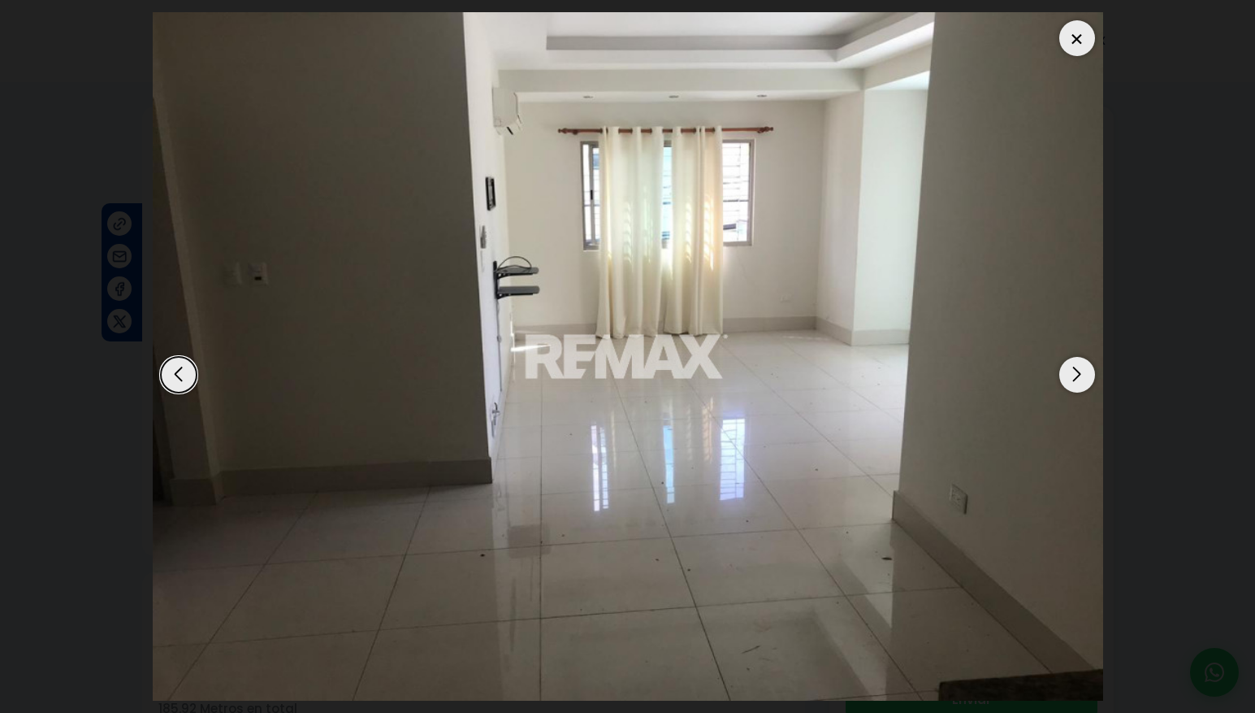
click at [1085, 47] on div at bounding box center [1077, 38] width 36 height 36
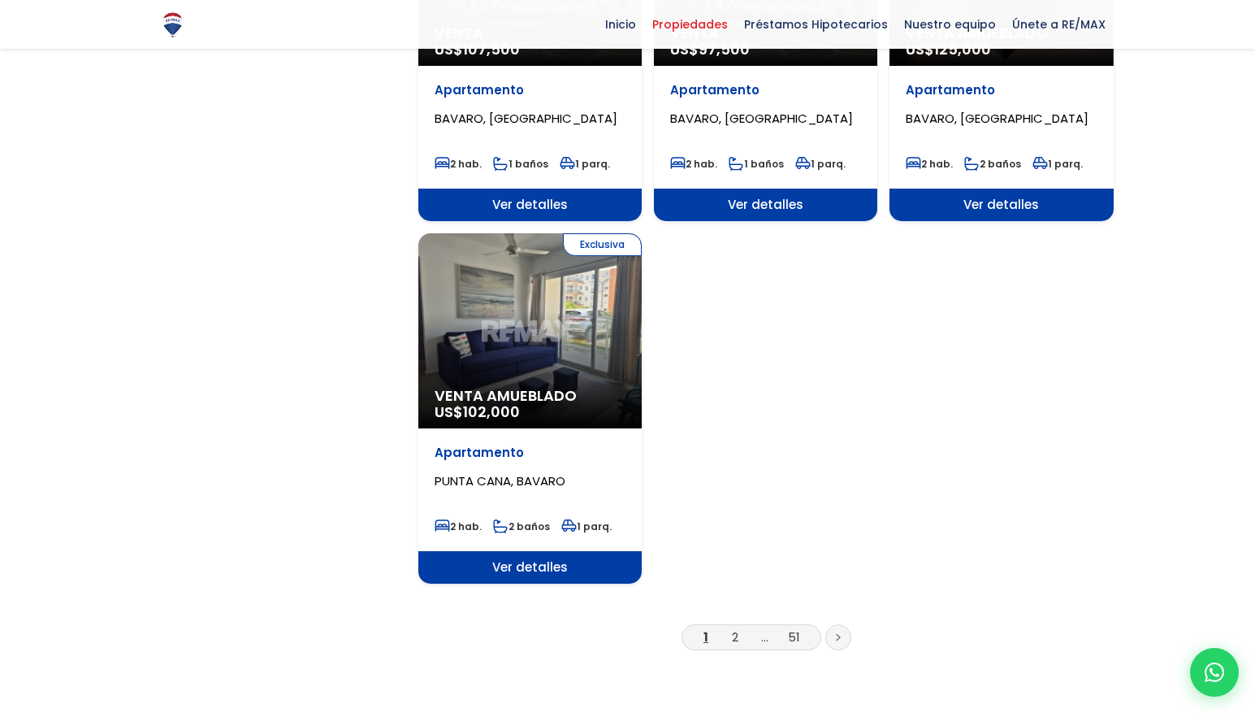
scroll to position [1912, 0]
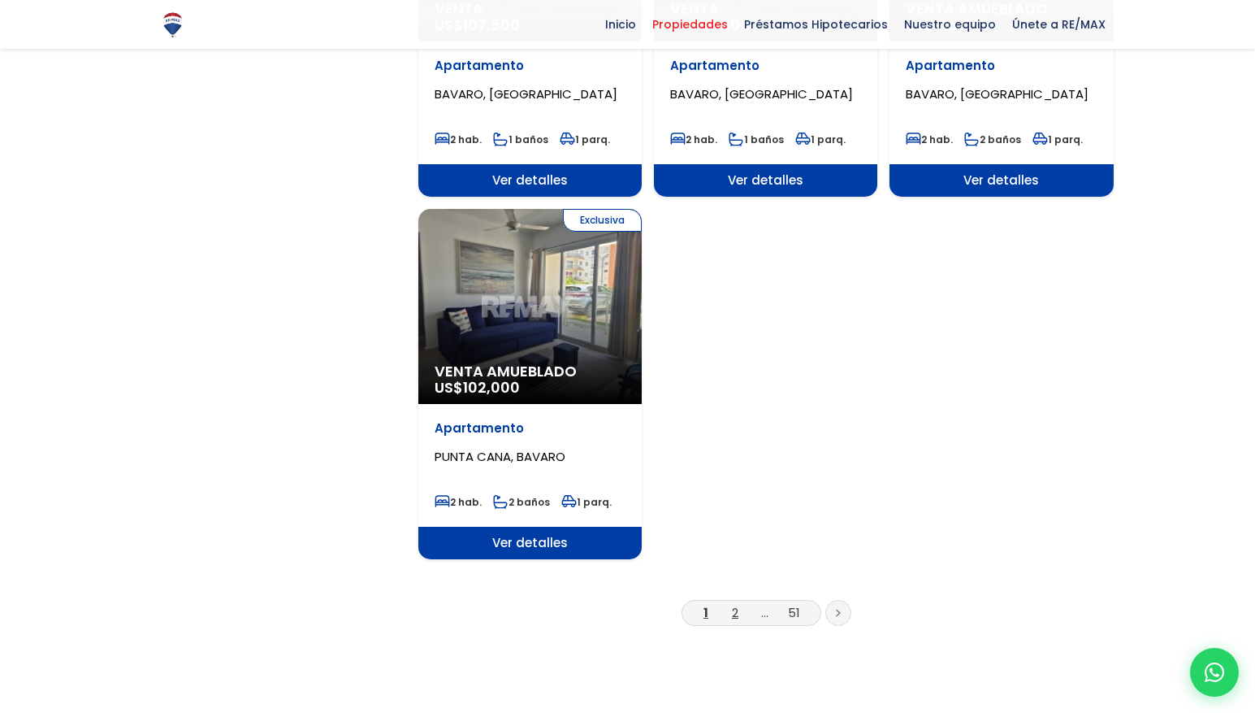
click at [734, 604] on link "2" at bounding box center [735, 612] width 6 height 17
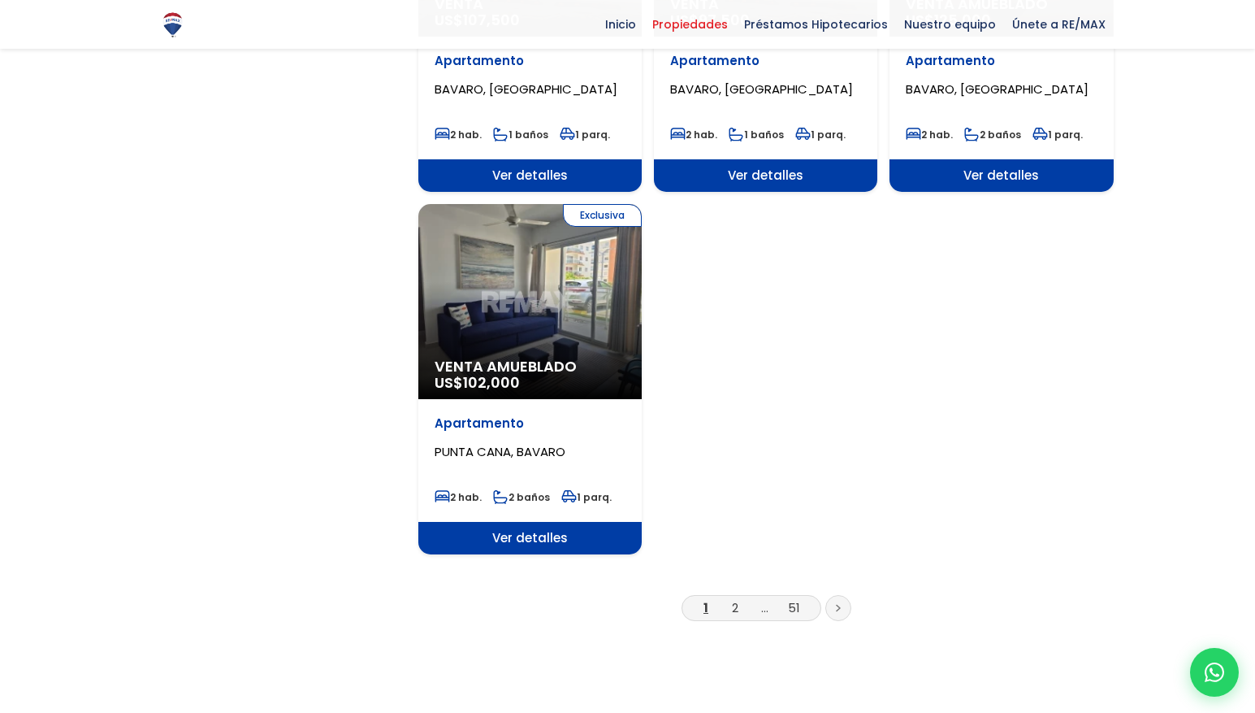
scroll to position [1921, 0]
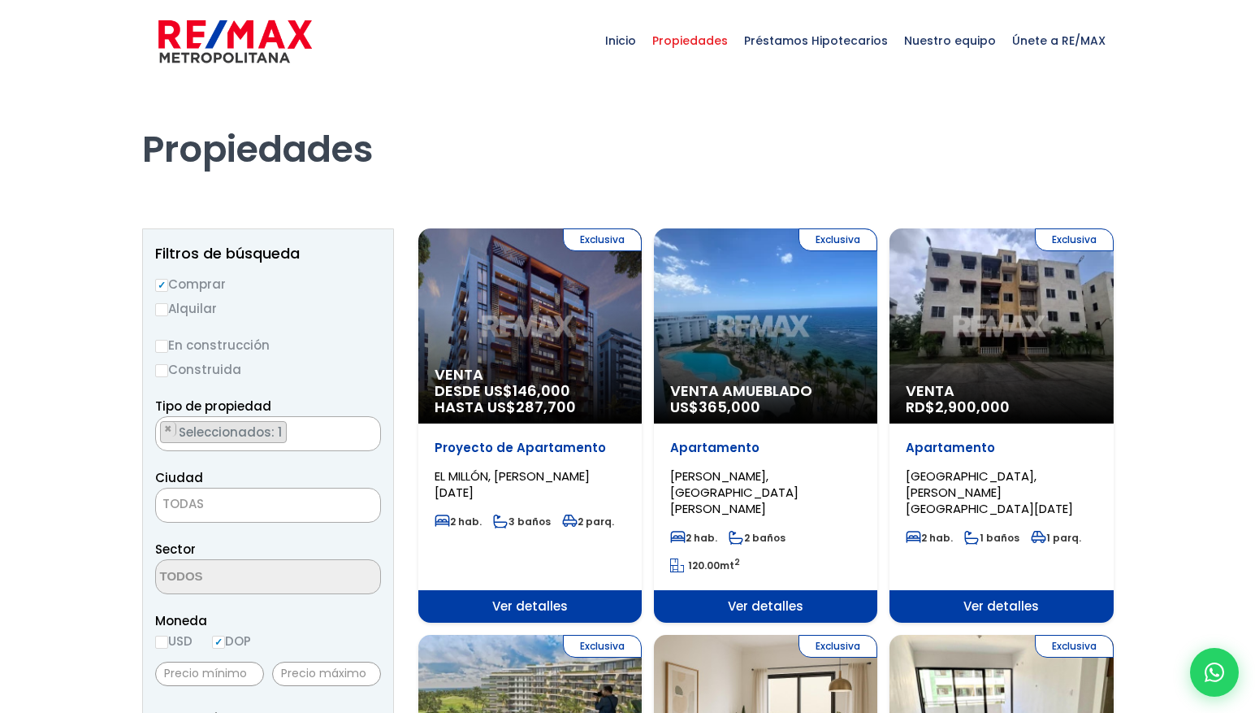
click at [590, 347] on div "Exclusiva Venta DESDE US$ 146,000 HASTA US$ 287,700" at bounding box center [529, 325] width 223 height 195
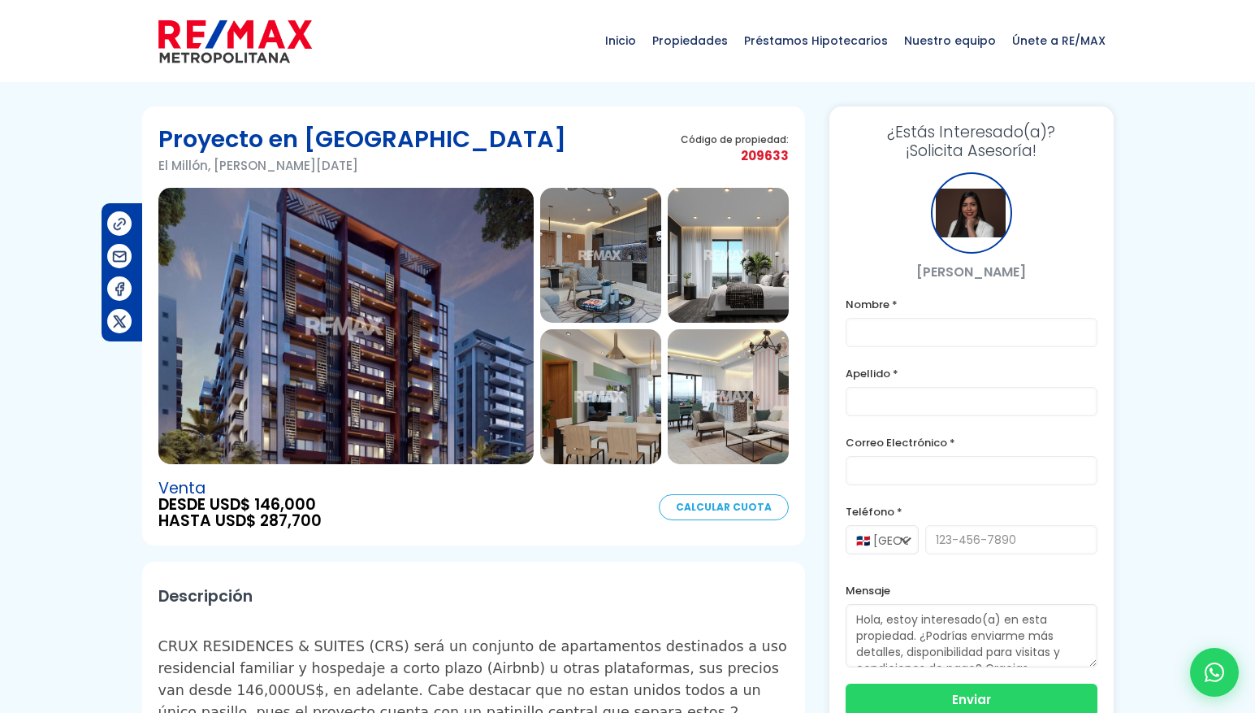
click at [624, 240] on img at bounding box center [600, 255] width 121 height 135
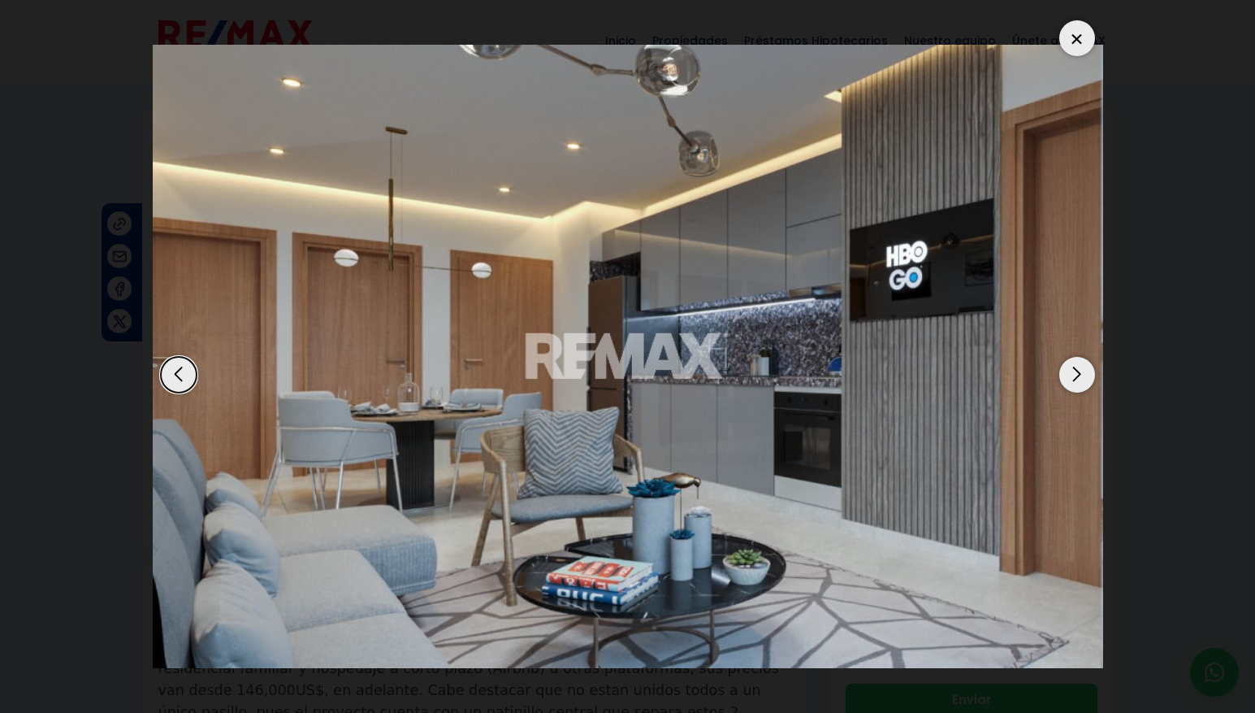
click at [1079, 372] on div "Next slide" at bounding box center [1077, 375] width 36 height 36
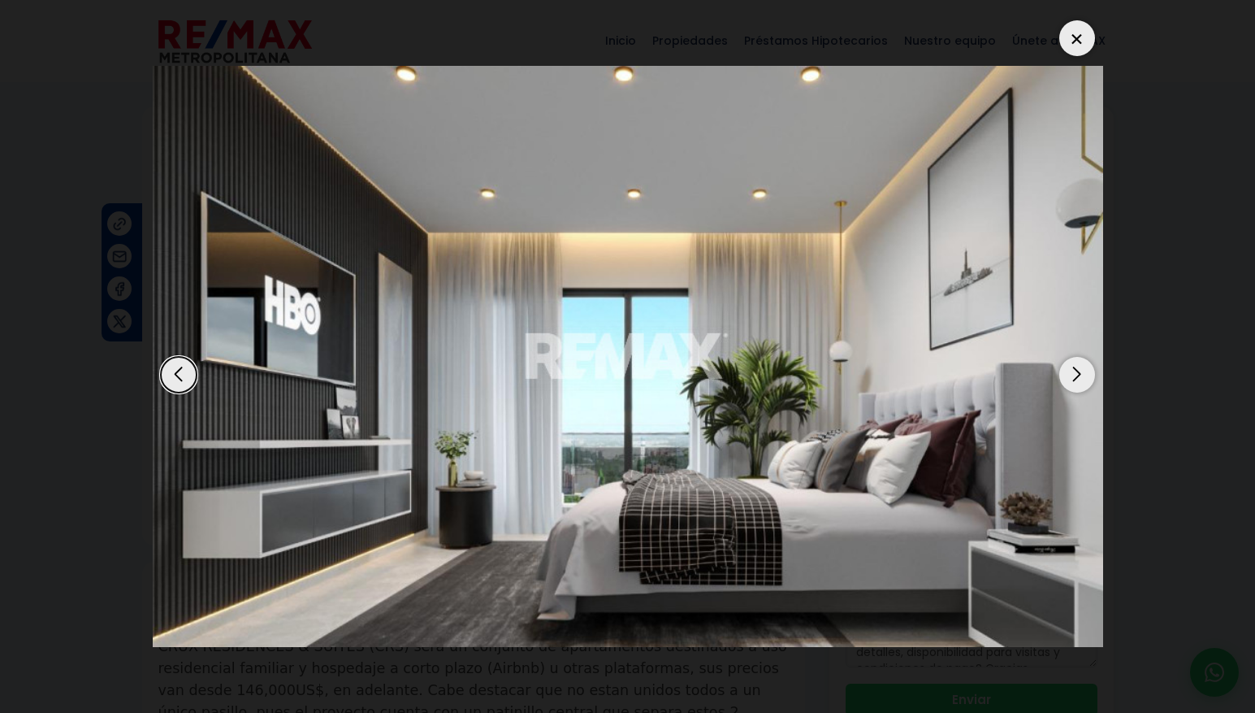
click at [1079, 372] on div "Next slide" at bounding box center [1077, 375] width 36 height 36
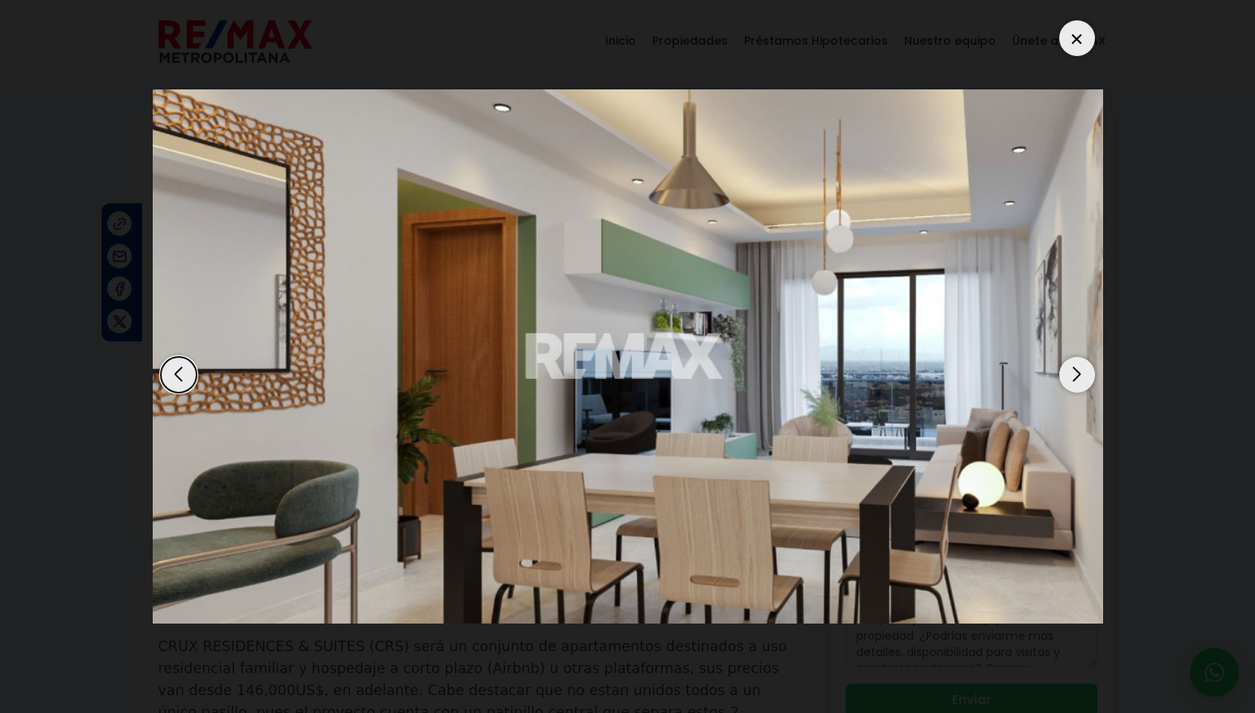
click at [1079, 372] on div "Next slide" at bounding box center [1077, 375] width 36 height 36
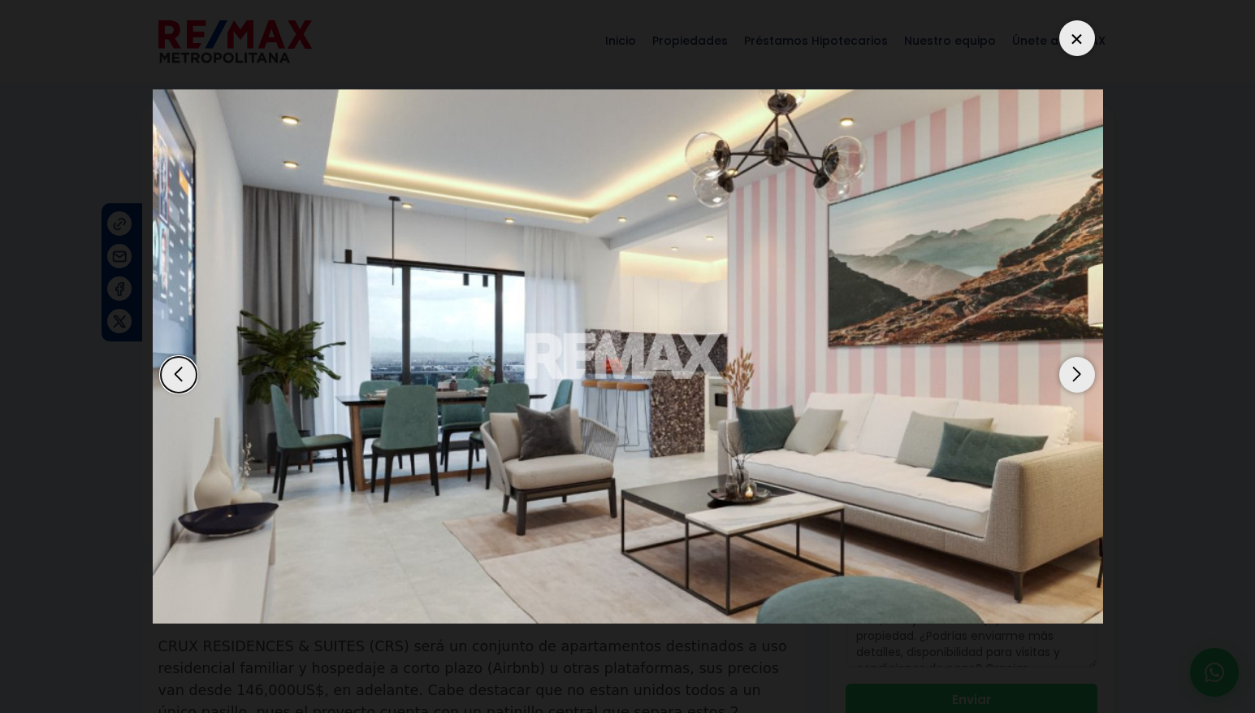
click at [1079, 372] on div "Next slide" at bounding box center [1077, 375] width 36 height 36
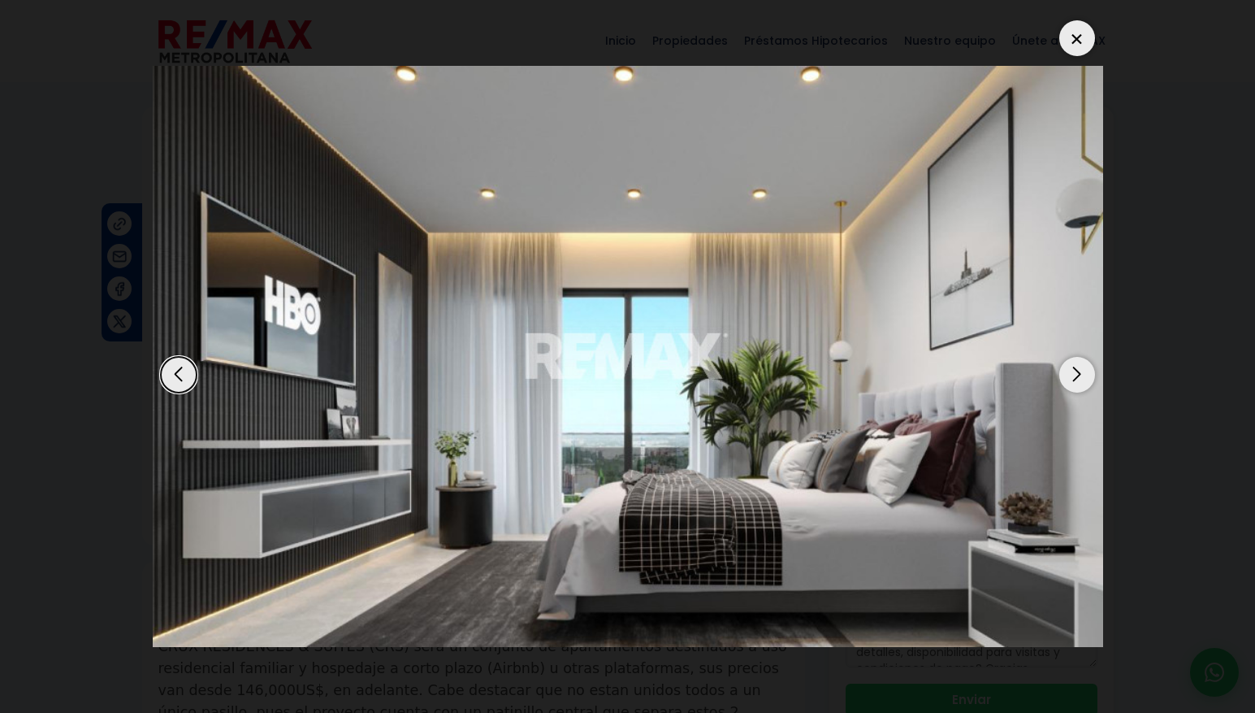
click at [1079, 372] on div "Next slide" at bounding box center [1077, 375] width 36 height 36
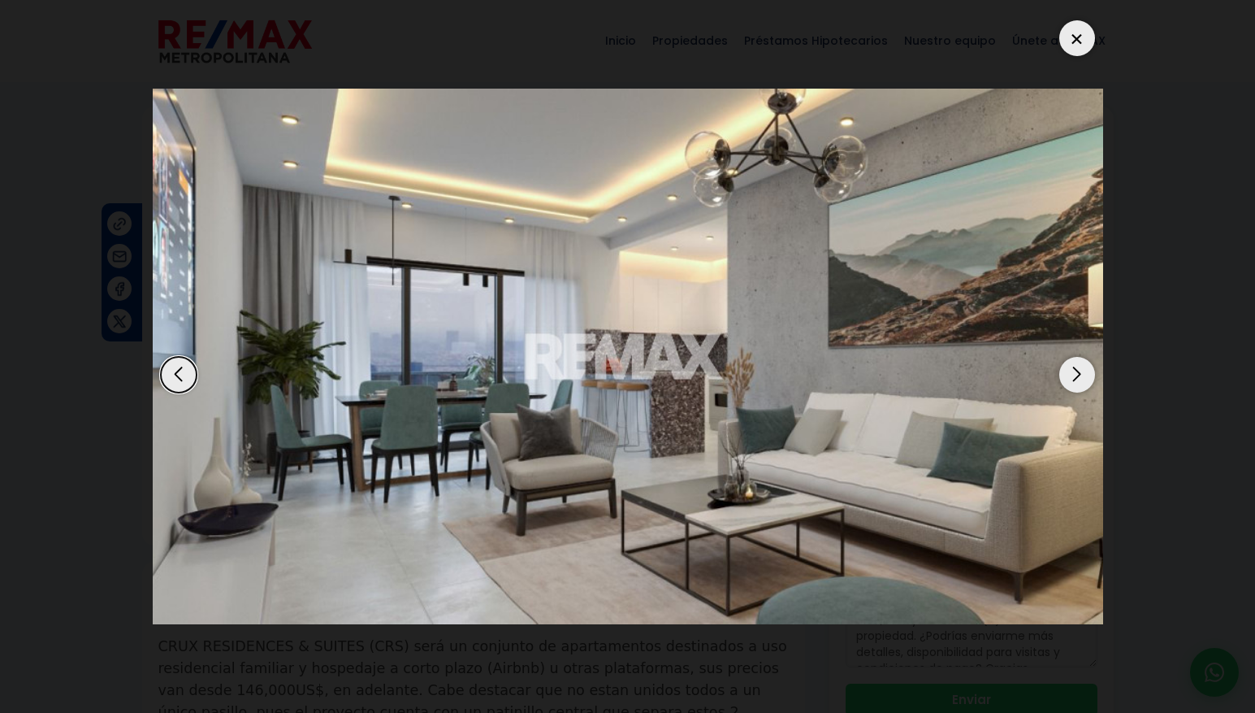
click at [1079, 372] on div "Next slide" at bounding box center [1077, 375] width 36 height 36
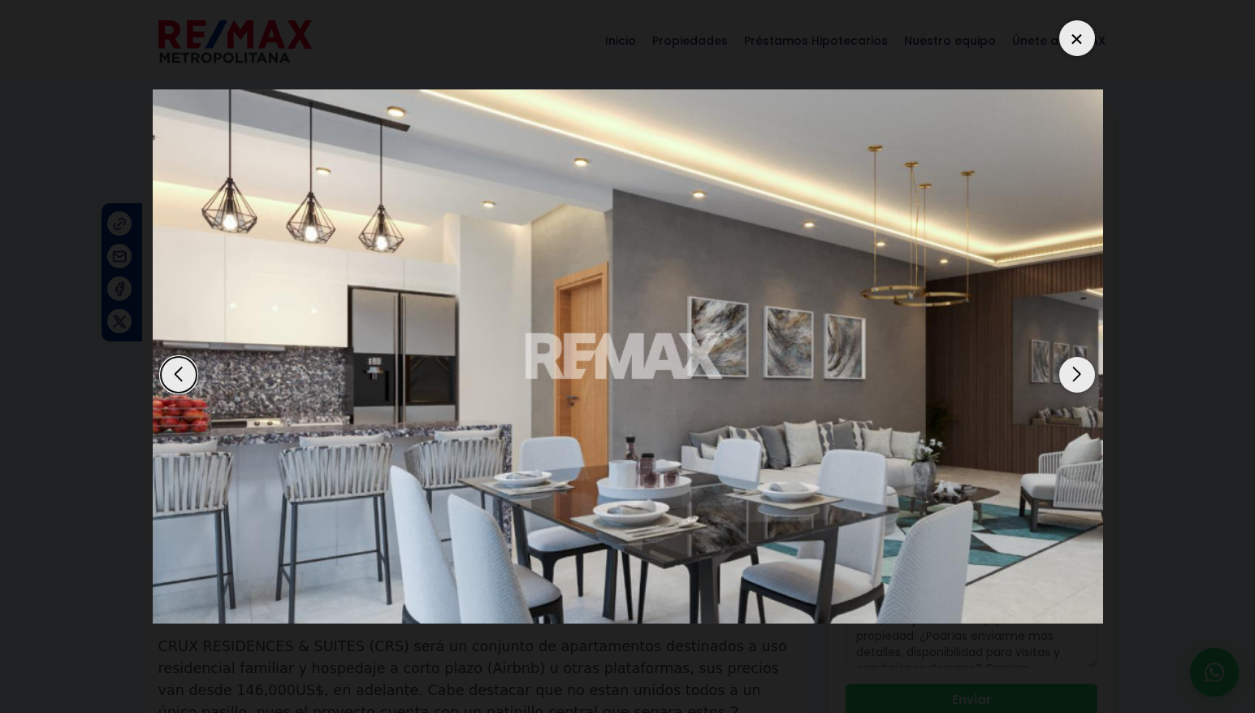
click at [1079, 372] on div "Next slide" at bounding box center [1077, 375] width 36 height 36
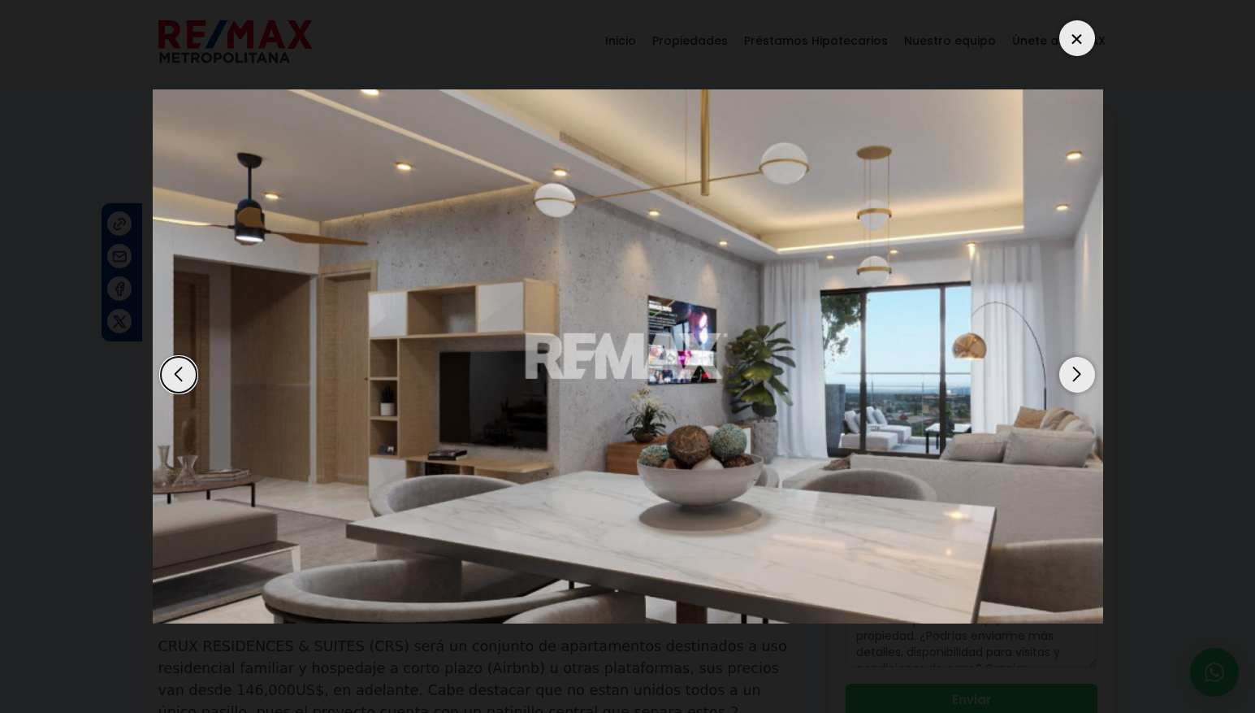
click at [1069, 41] on div at bounding box center [1077, 38] width 36 height 36
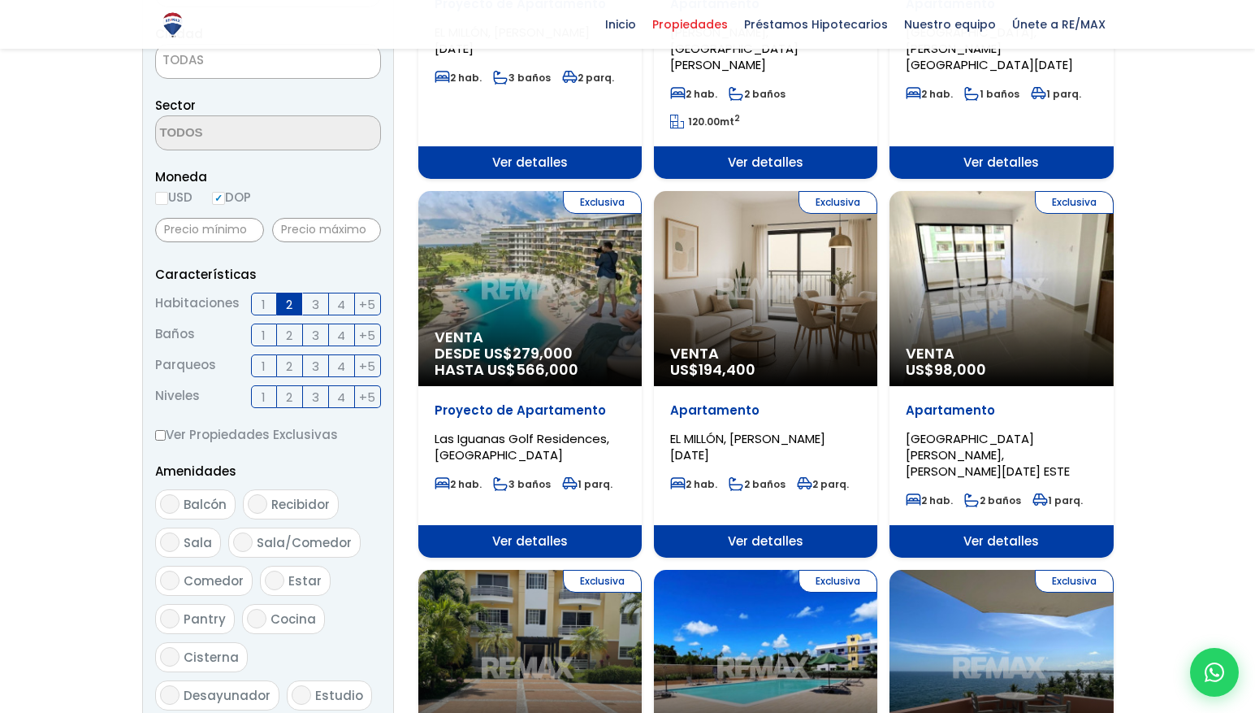
scroll to position [450, 0]
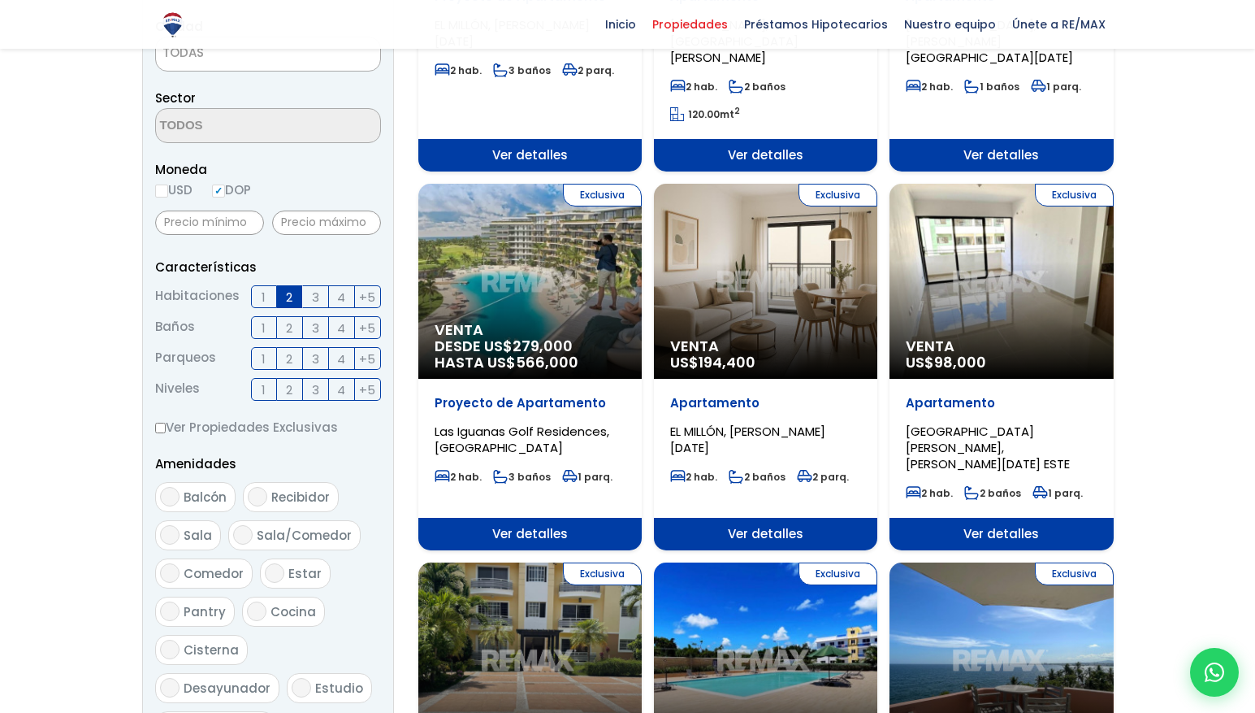
click at [841, 296] on div "Exclusiva Venta US$ 194,400" at bounding box center [765, 281] width 223 height 195
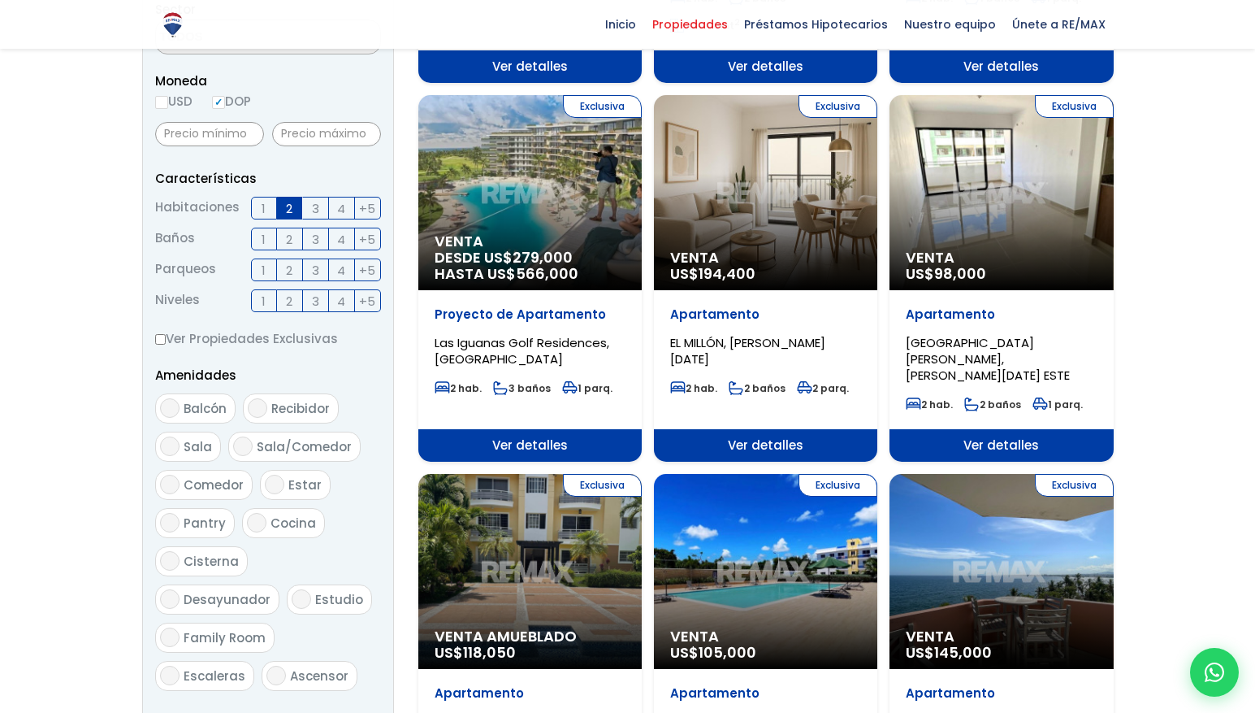
scroll to position [528, 0]
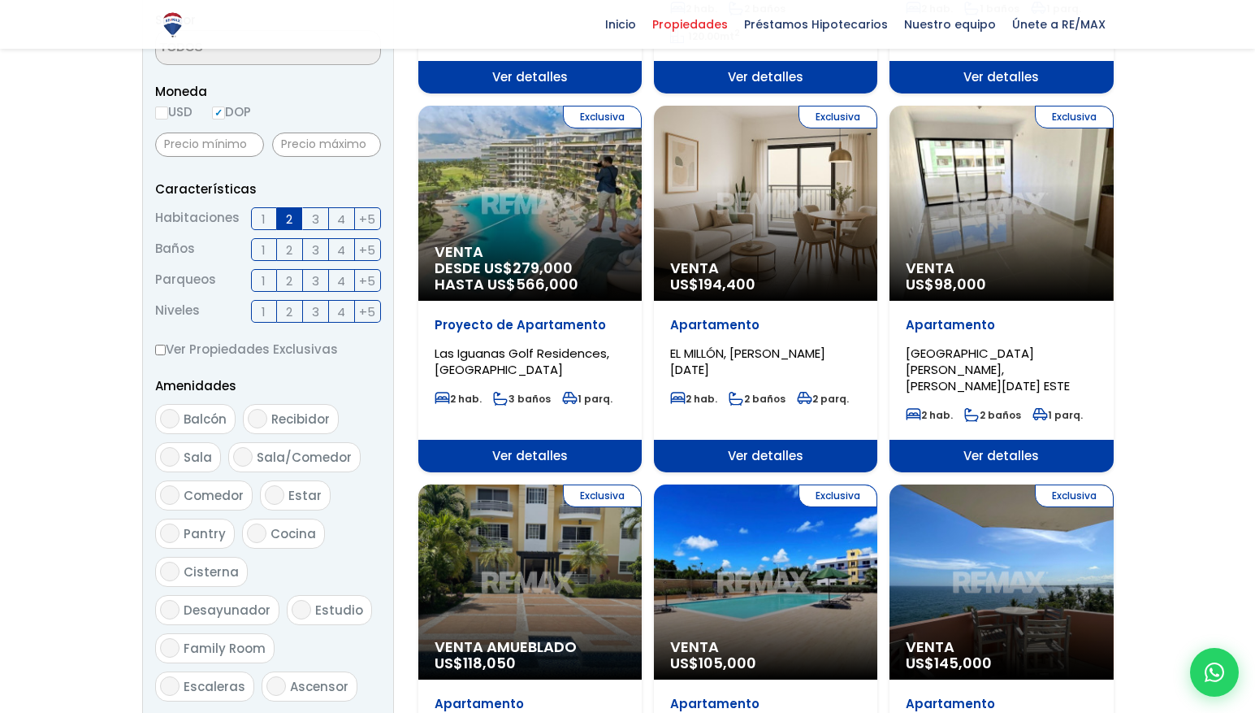
click at [1077, 217] on div "Exclusiva Venta US$ 98,000" at bounding box center [1001, 203] width 223 height 195
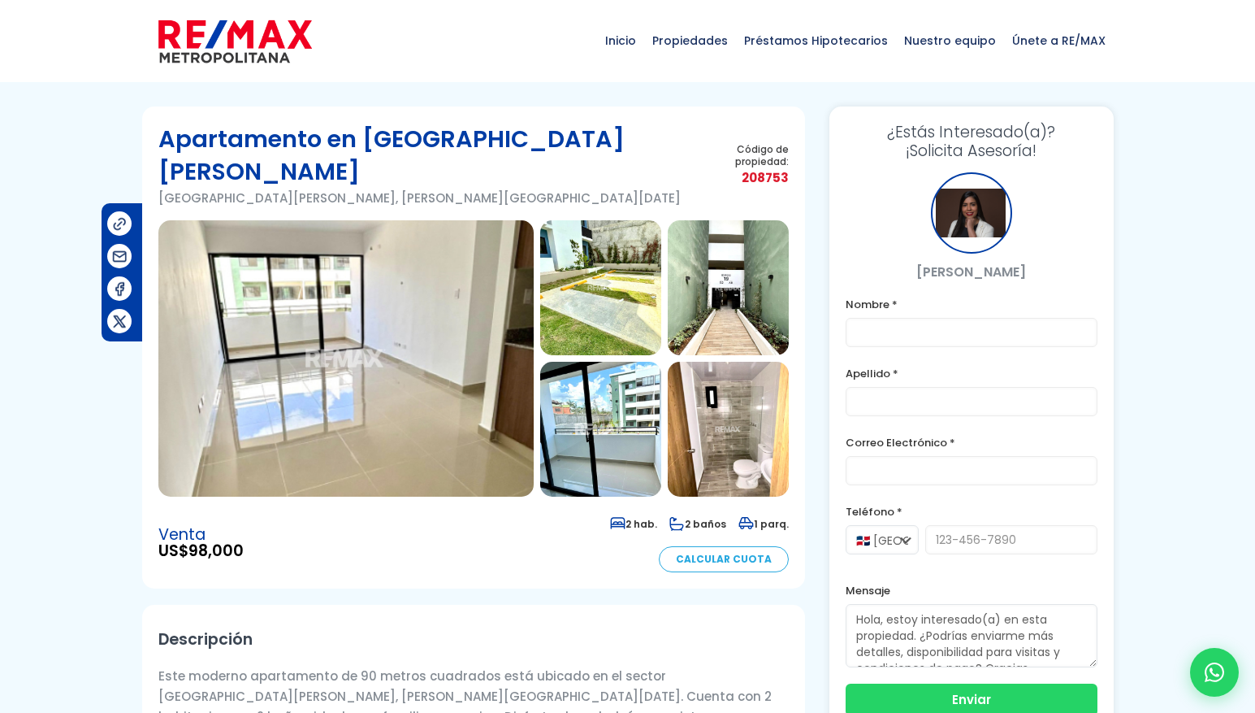
click at [619, 299] on img at bounding box center [600, 287] width 121 height 135
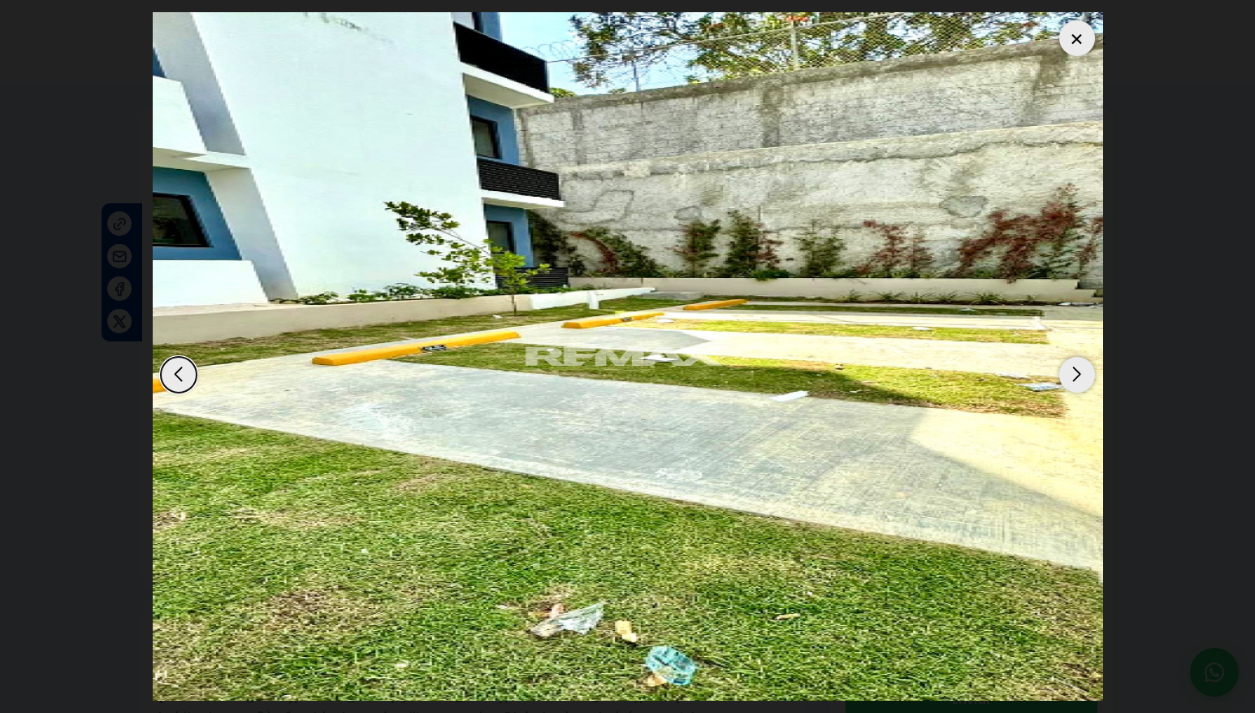
scroll to position [6, 0]
click at [1072, 368] on div "Next slide" at bounding box center [1077, 375] width 36 height 36
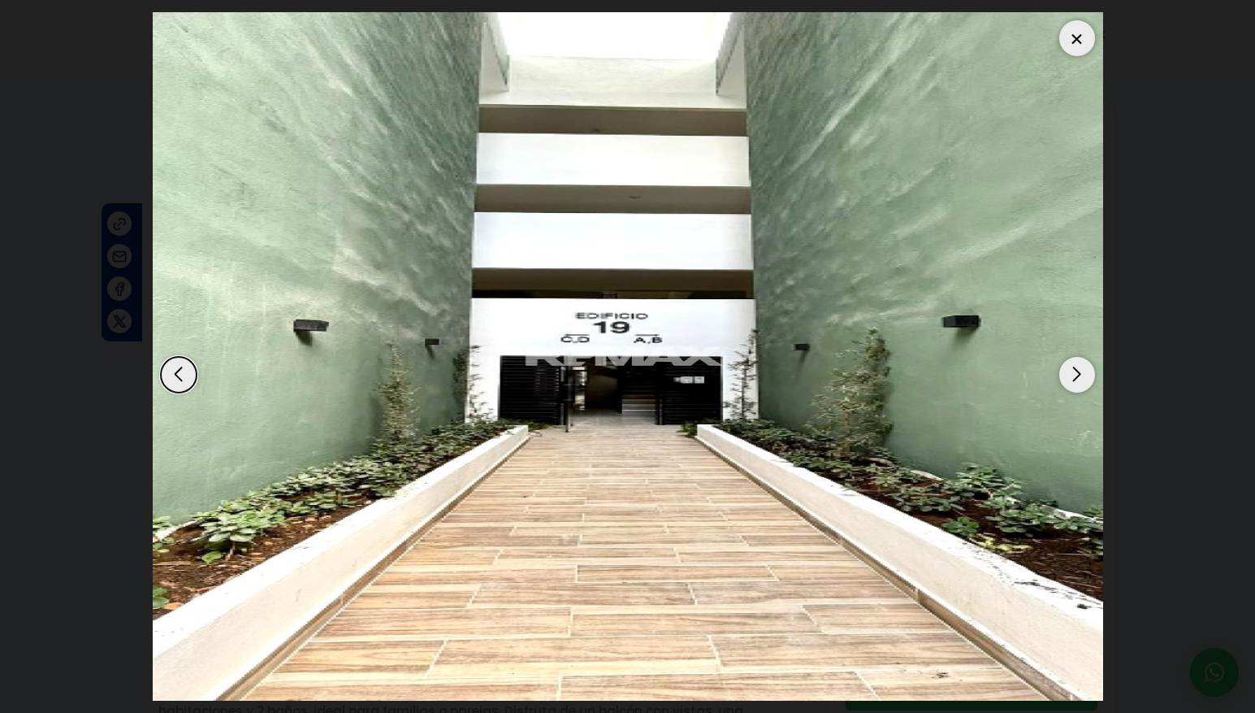
click at [1072, 368] on div "Next slide" at bounding box center [1077, 375] width 36 height 36
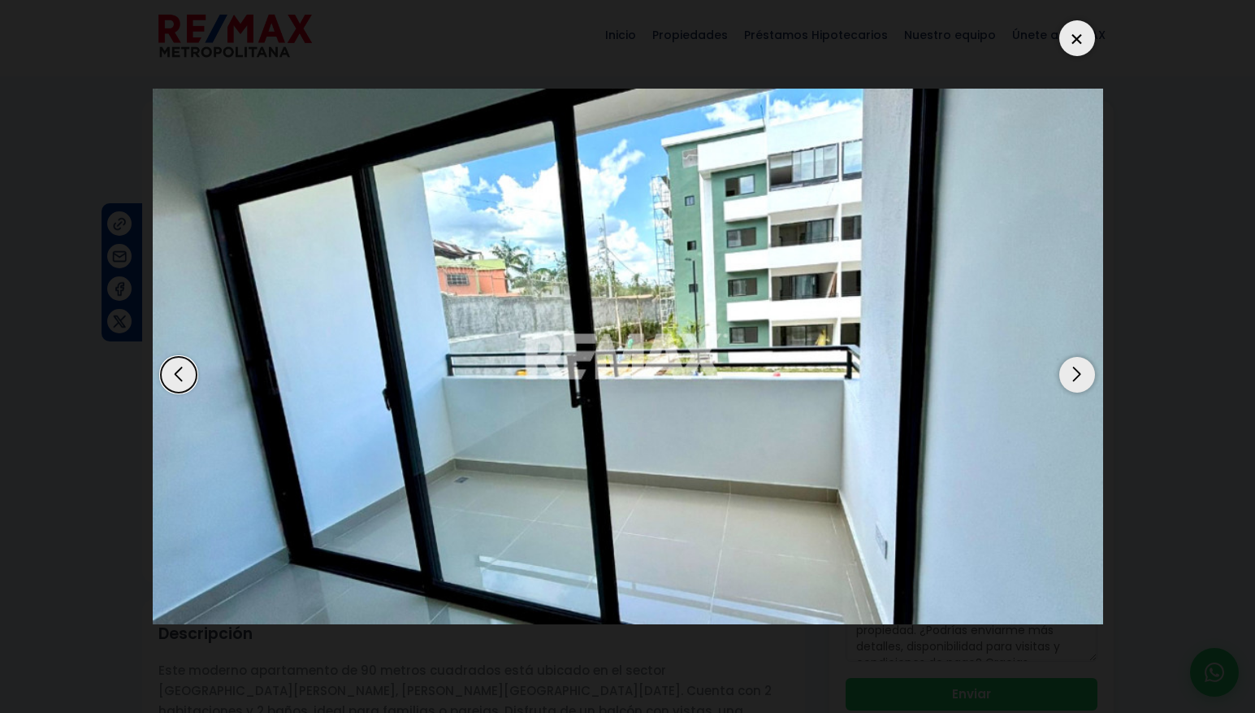
click at [1072, 368] on div "Next slide" at bounding box center [1077, 375] width 36 height 36
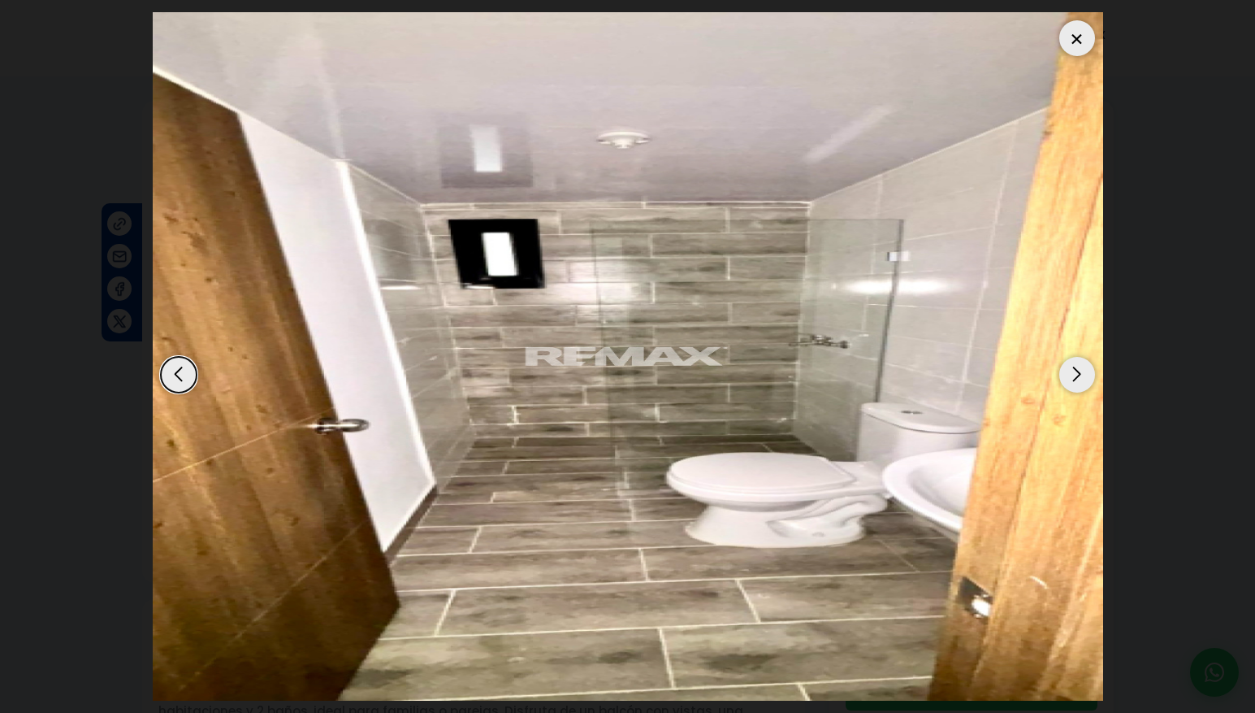
click at [1072, 368] on div "Next slide" at bounding box center [1077, 375] width 36 height 36
click at [1070, 47] on div at bounding box center [1077, 38] width 36 height 36
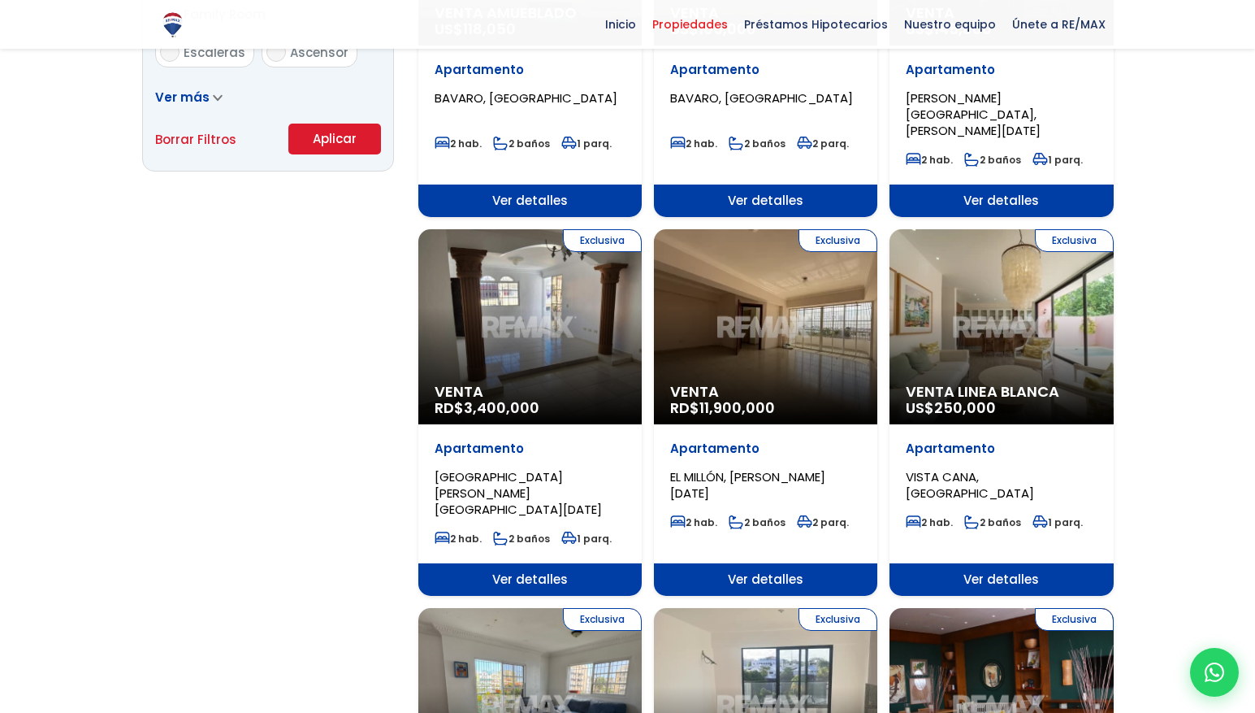
scroll to position [1163, 0]
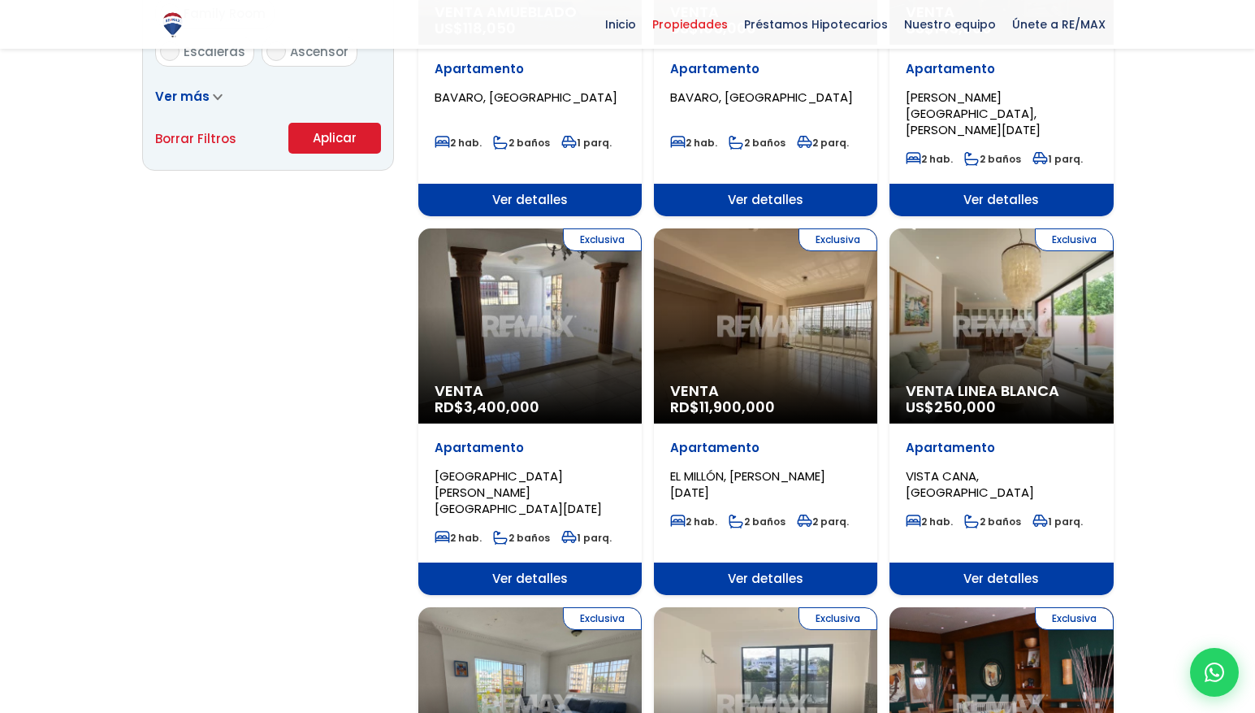
click at [556, 292] on div "Exclusiva Venta RD$ 3,400,000" at bounding box center [529, 325] width 223 height 195
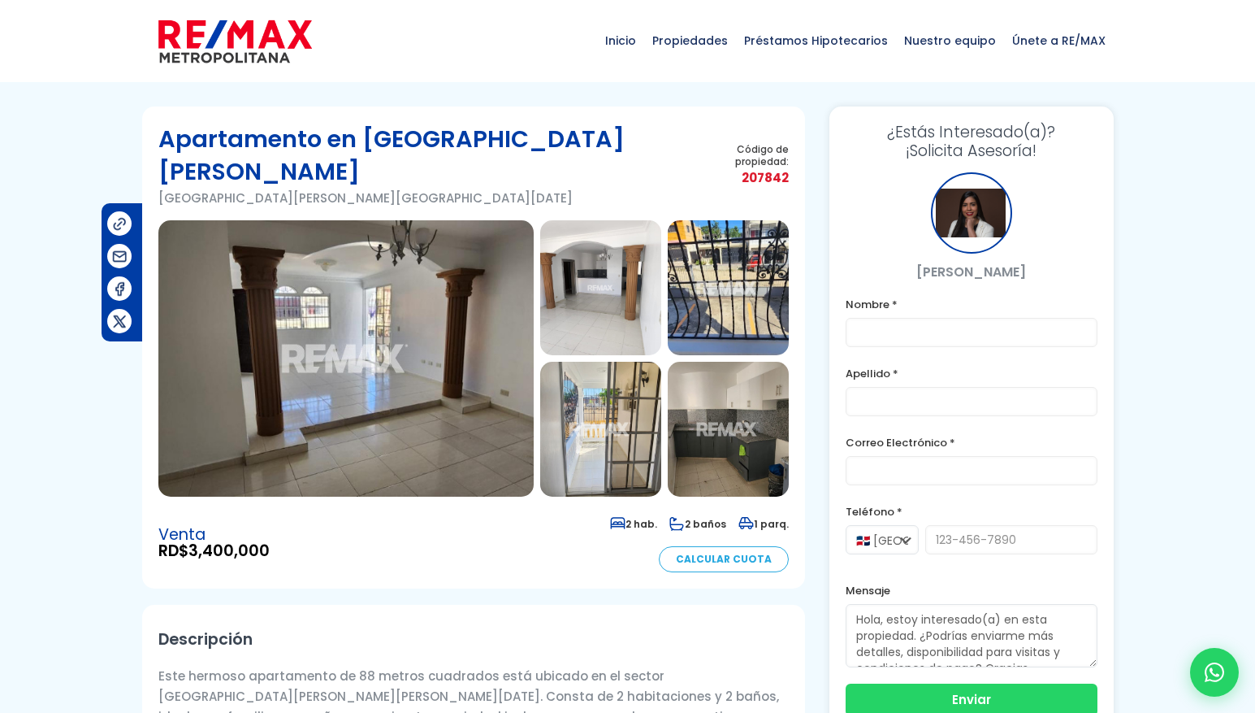
click at [605, 294] on img at bounding box center [600, 287] width 121 height 135
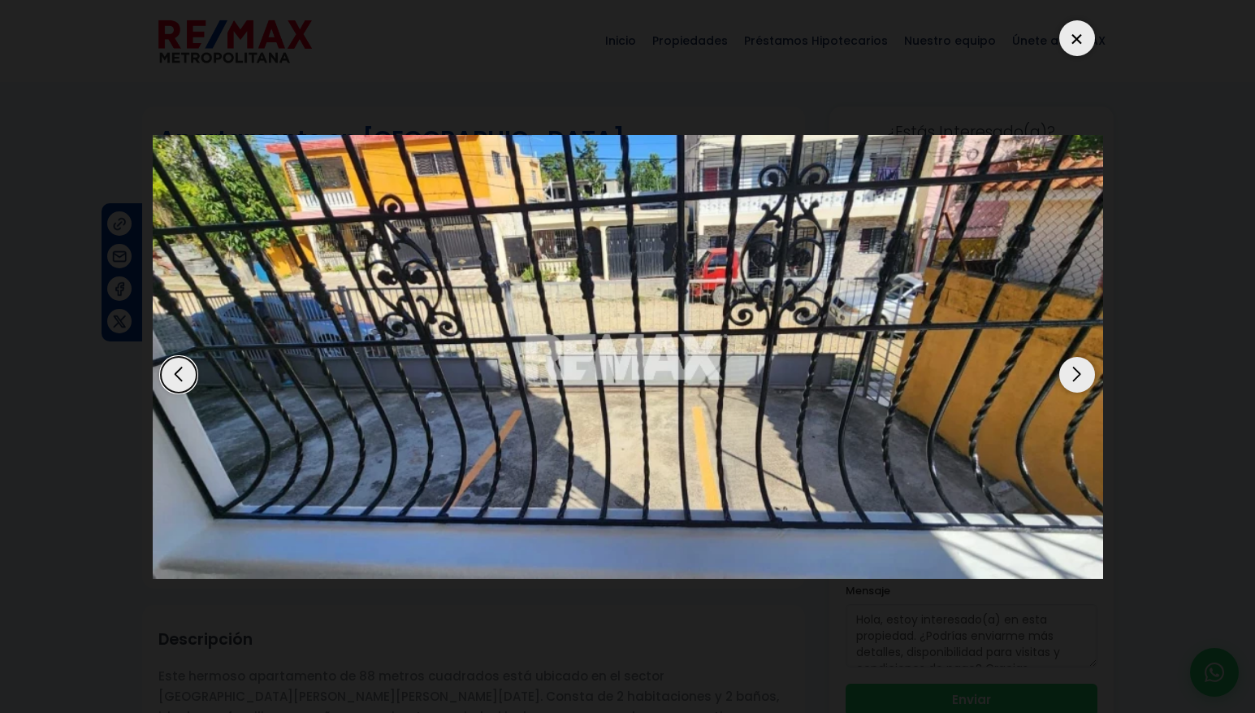
click at [1070, 370] on div "Next slide" at bounding box center [1077, 375] width 36 height 36
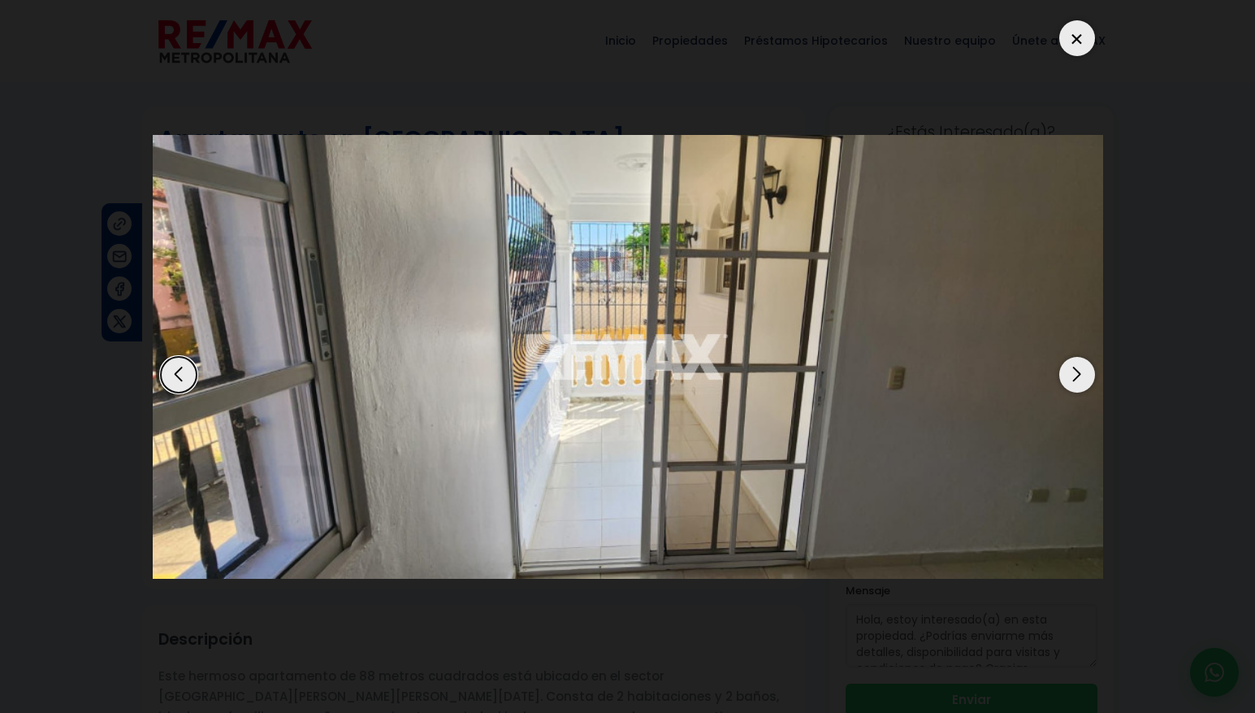
click at [1072, 370] on div "Next slide" at bounding box center [1077, 375] width 36 height 36
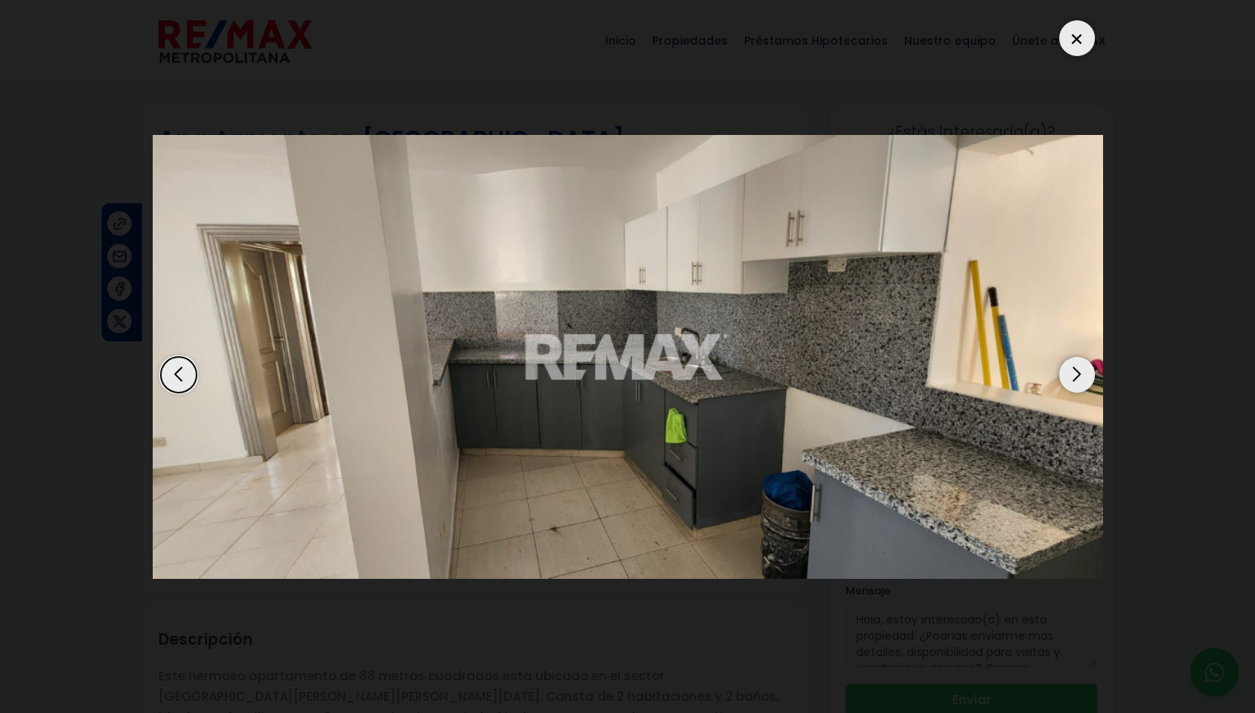
click at [1071, 370] on div "Next slide" at bounding box center [1077, 375] width 36 height 36
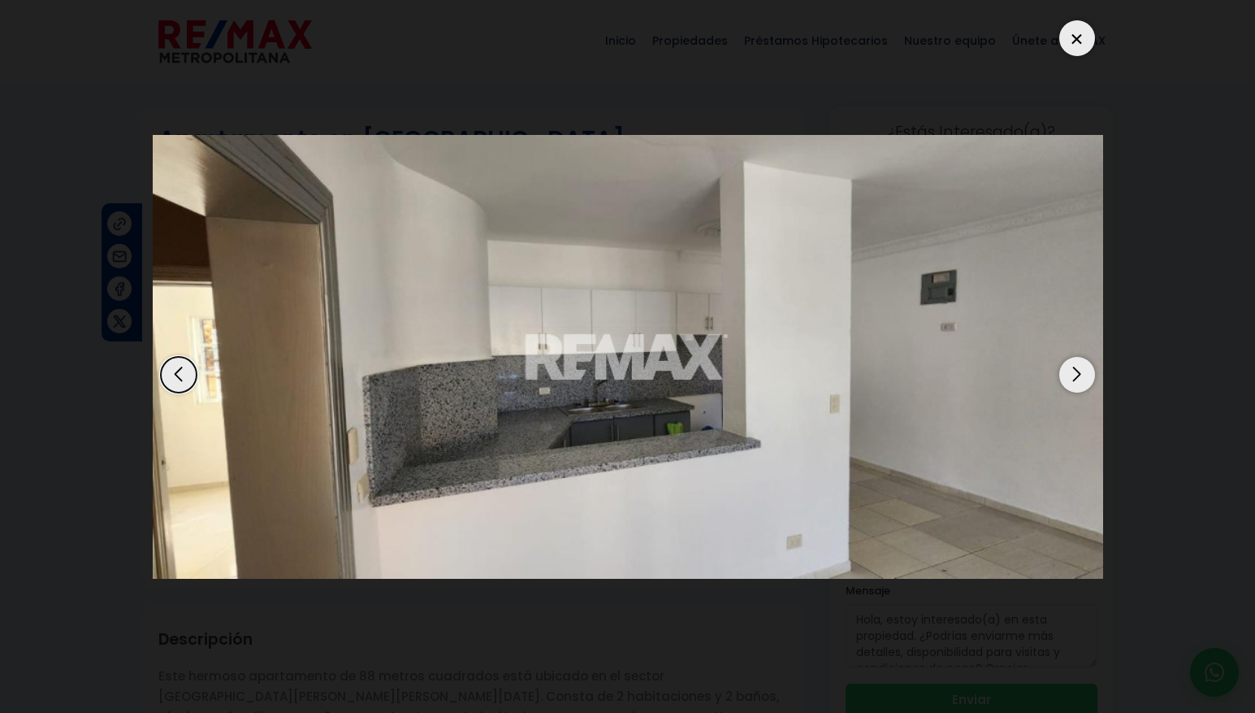
click at [1071, 370] on div "Next slide" at bounding box center [1077, 375] width 36 height 36
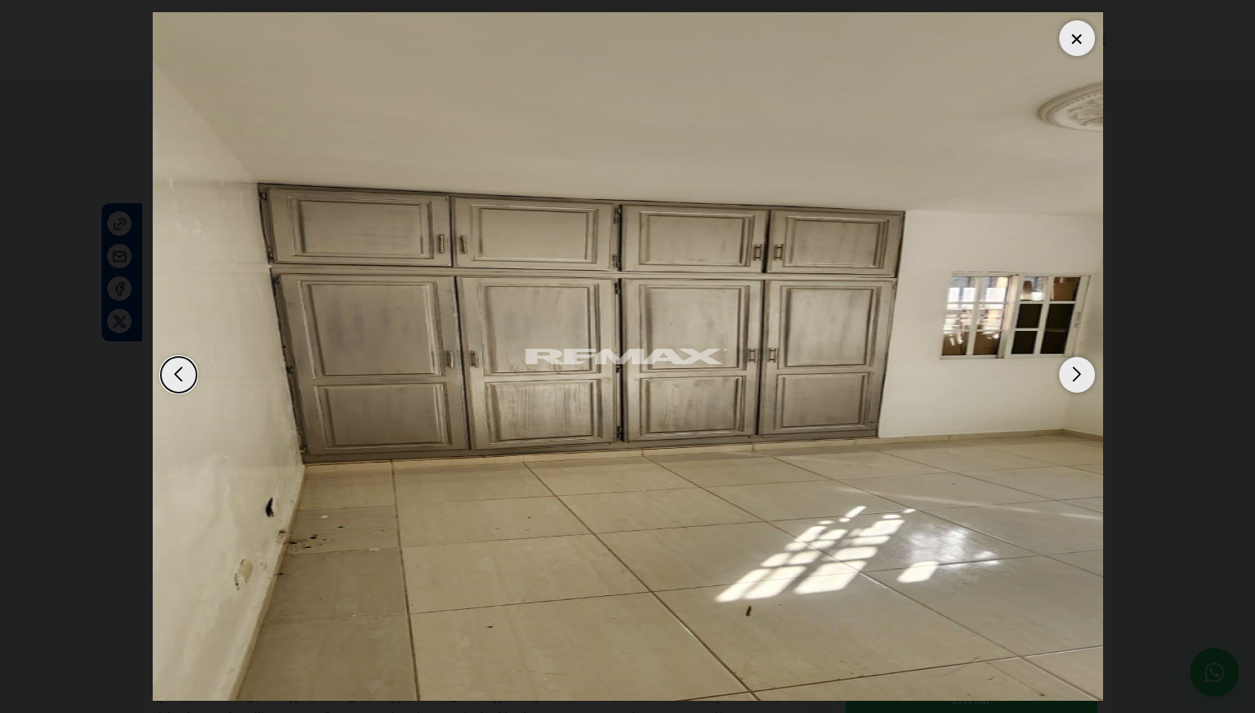
click at [1071, 370] on div "Next slide" at bounding box center [1077, 375] width 36 height 36
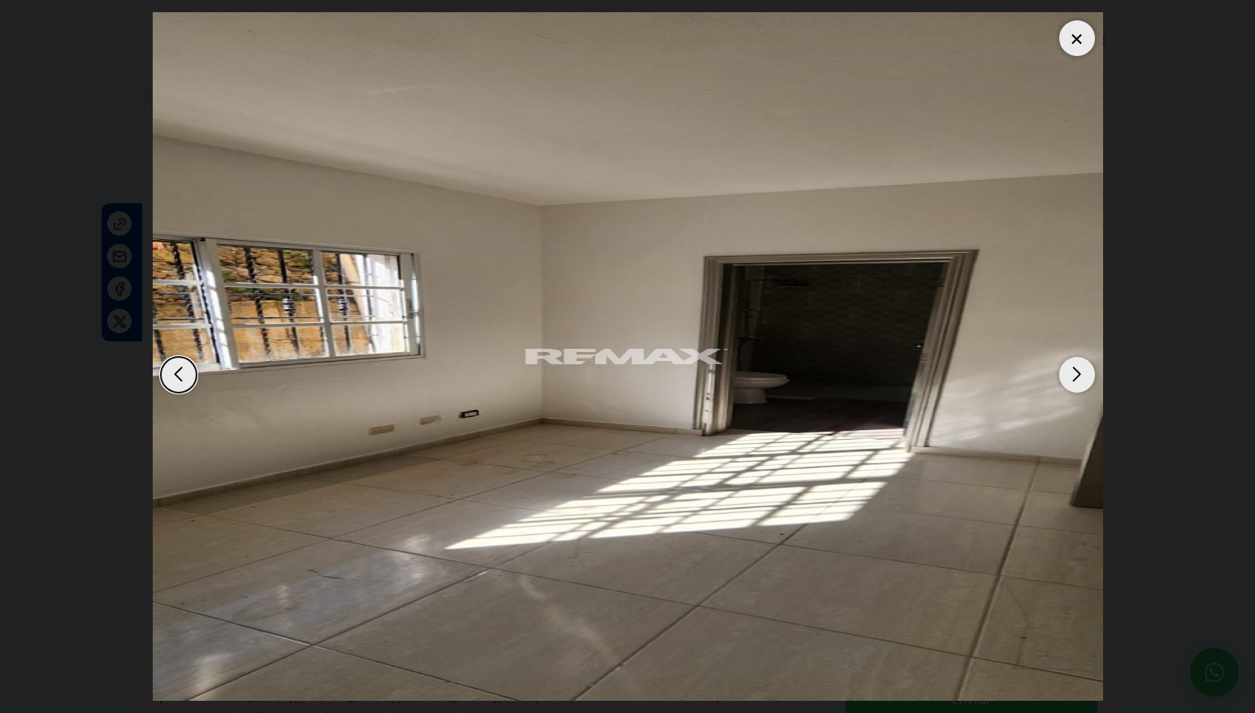
click at [1071, 370] on div "Next slide" at bounding box center [1077, 375] width 36 height 36
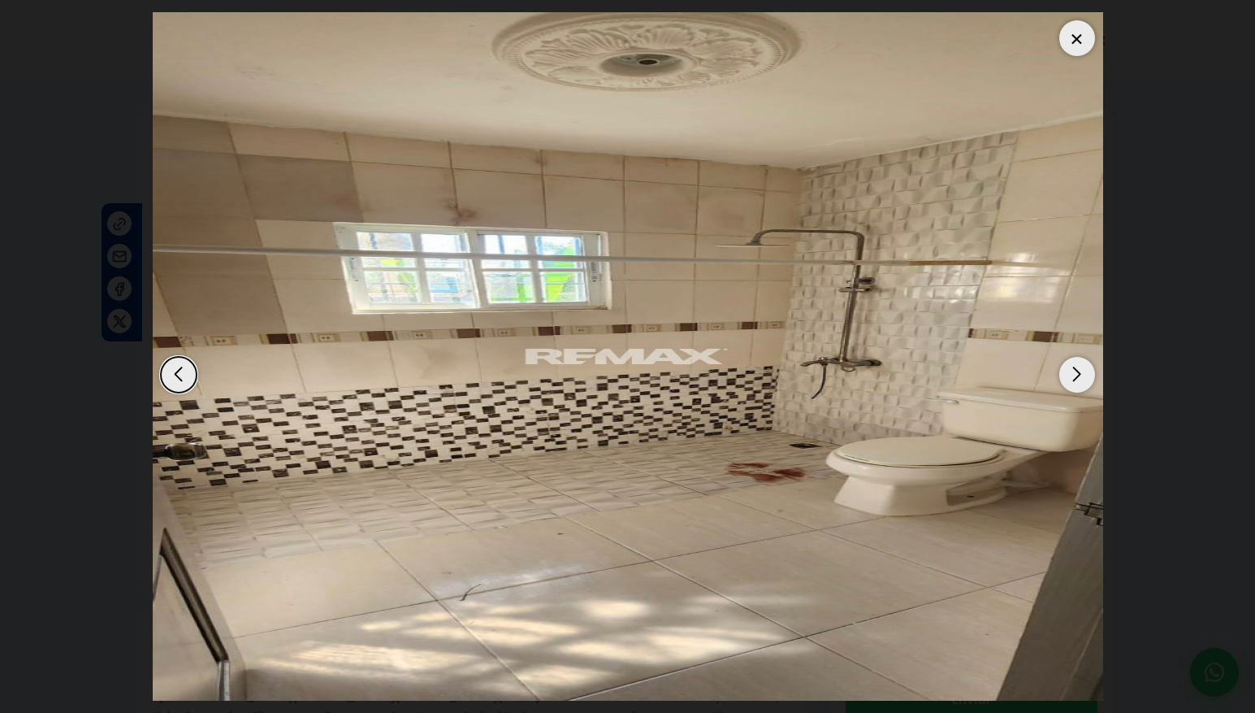
click at [1071, 370] on div "Next slide" at bounding box center [1077, 375] width 36 height 36
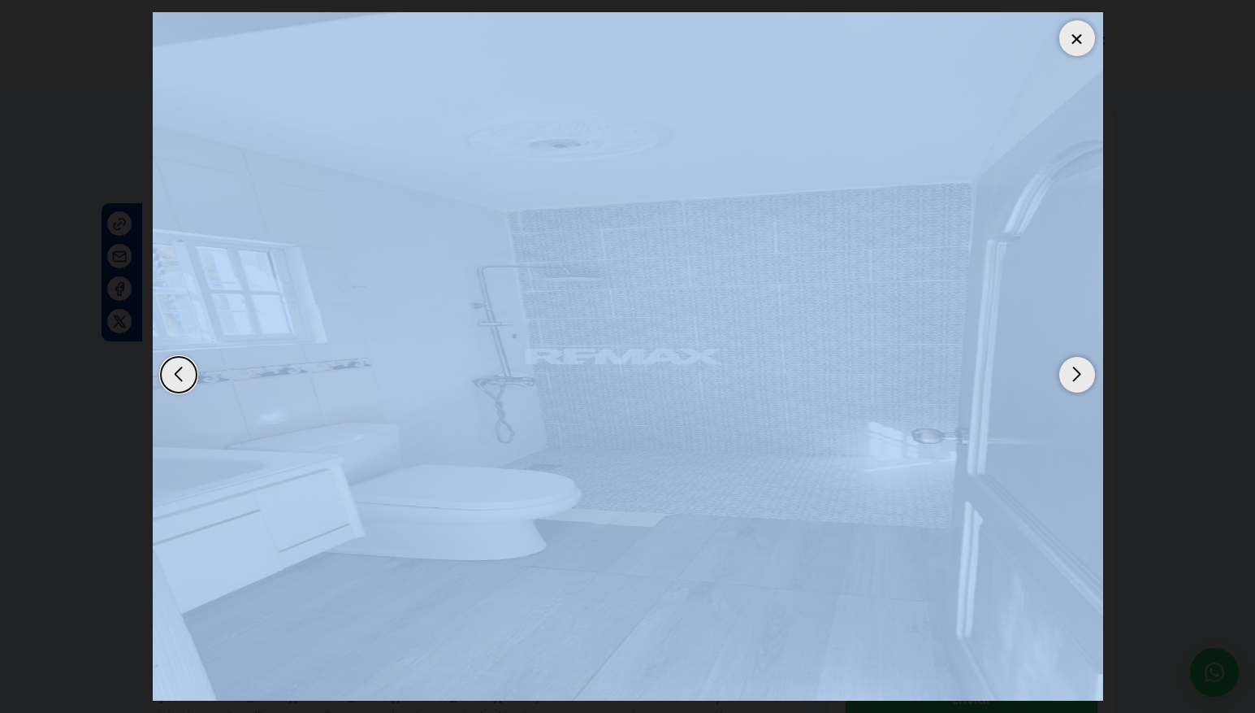
click at [1071, 370] on div "Next slide" at bounding box center [1077, 375] width 36 height 36
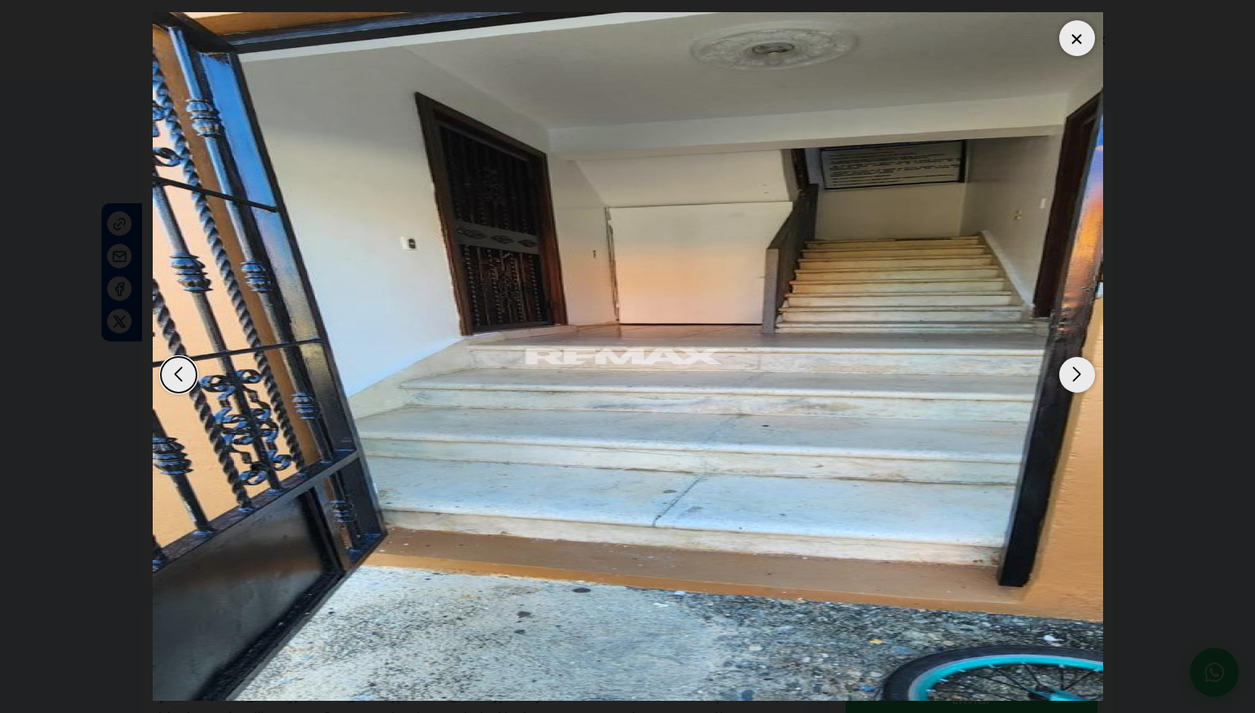
click at [1083, 48] on div at bounding box center [1077, 38] width 36 height 36
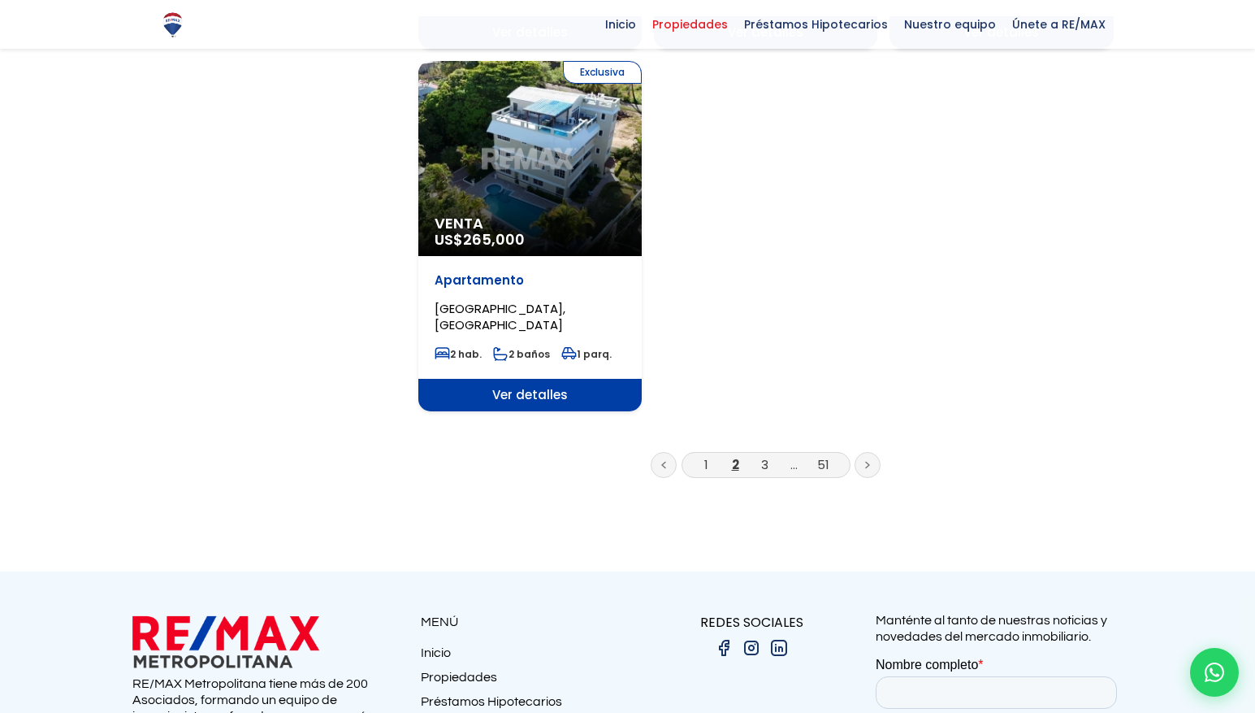
scroll to position [2090, 0]
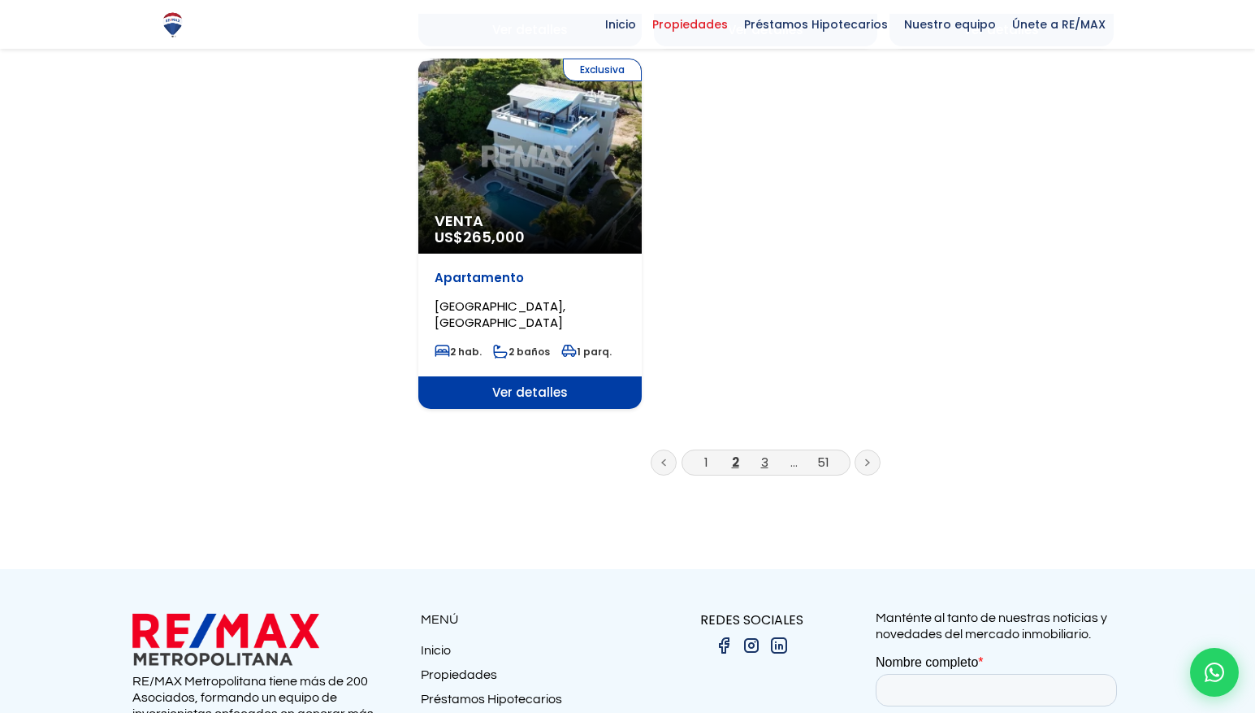
click at [765, 453] on link "3" at bounding box center [764, 461] width 7 height 17
